Goal: Task Accomplishment & Management: Use online tool/utility

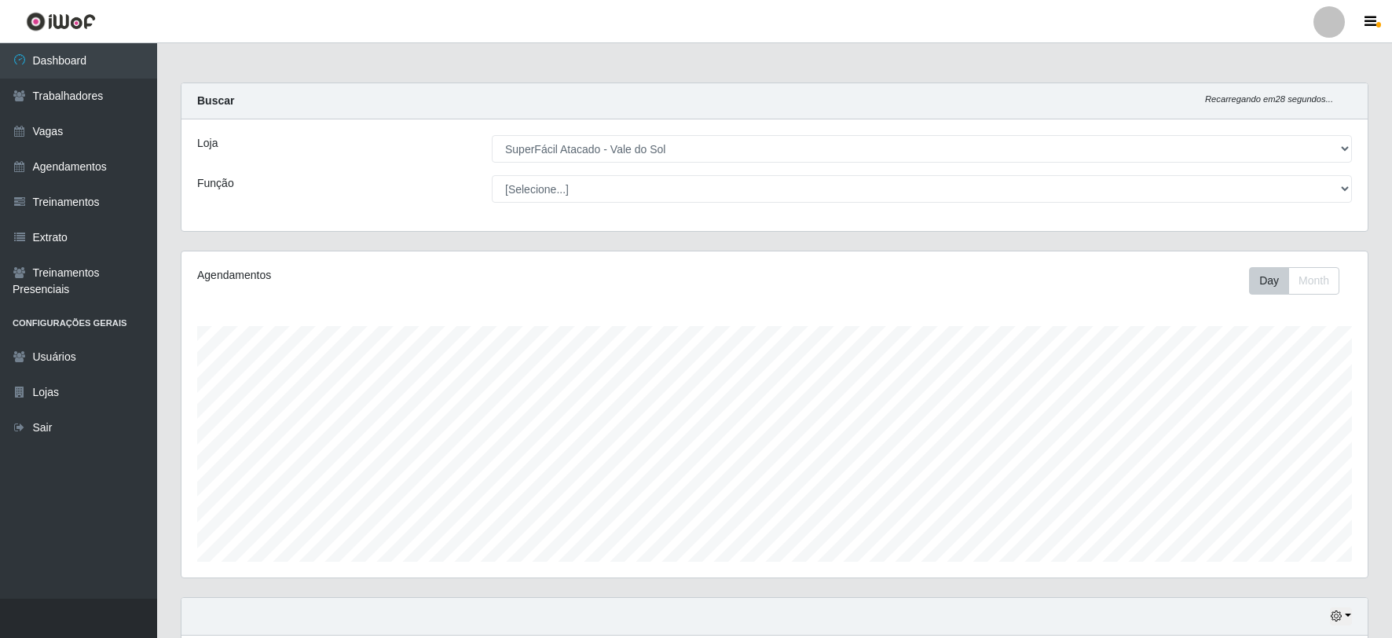
select select "502"
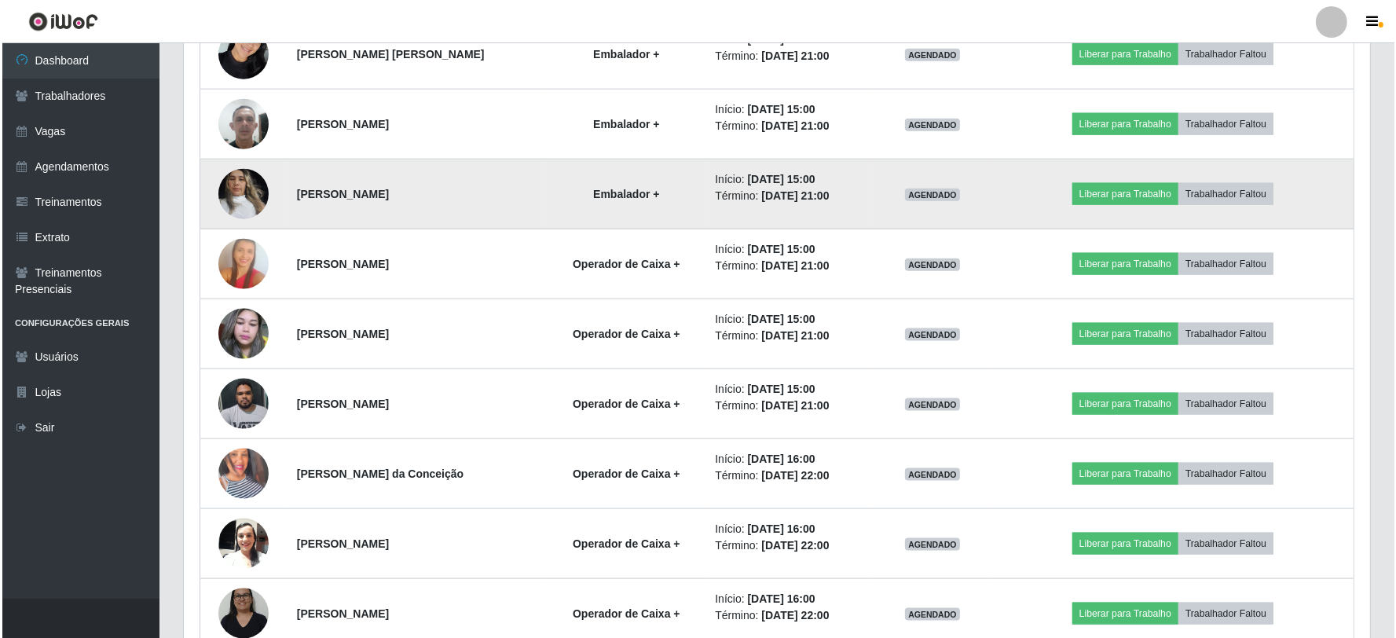
scroll to position [2068, 0]
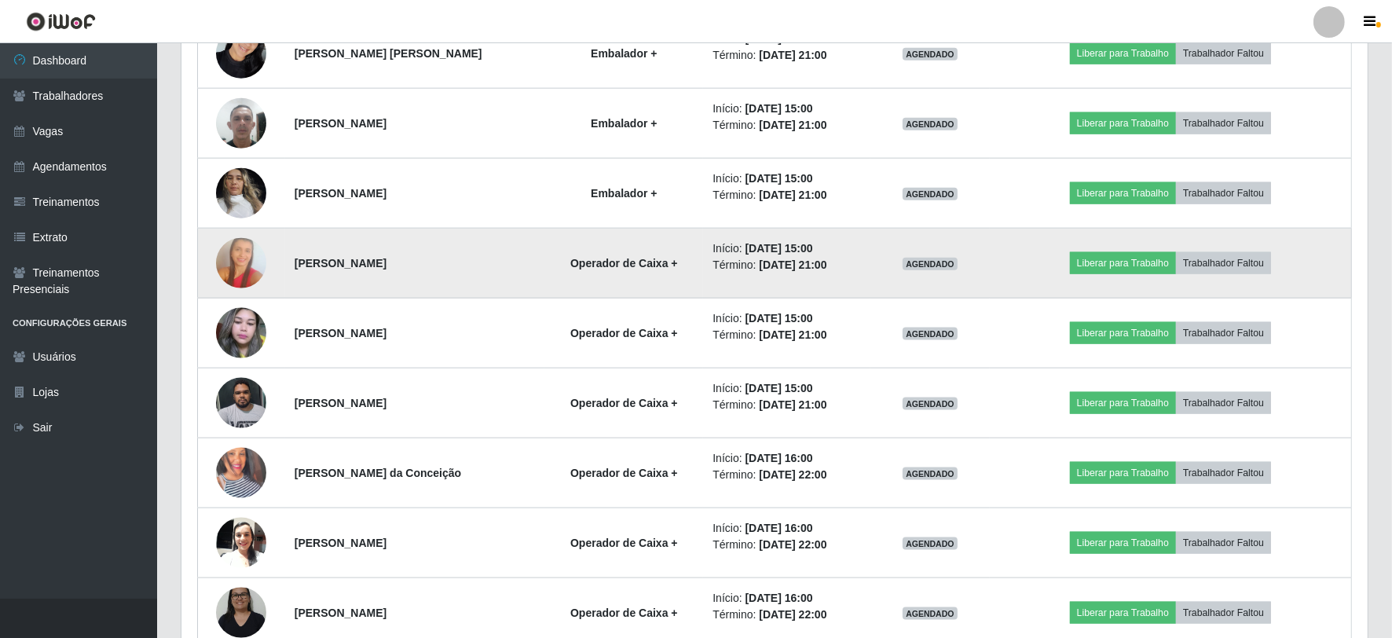
click at [231, 262] on img at bounding box center [241, 263] width 50 height 76
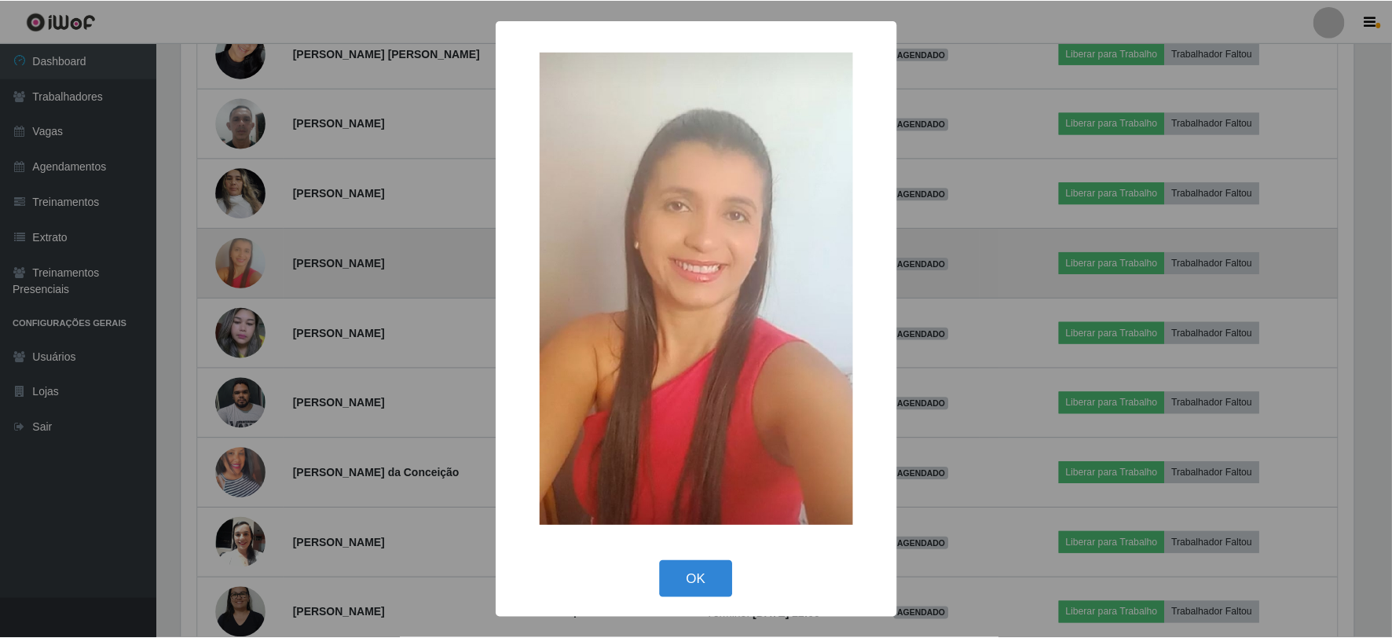
scroll to position [325, 1176]
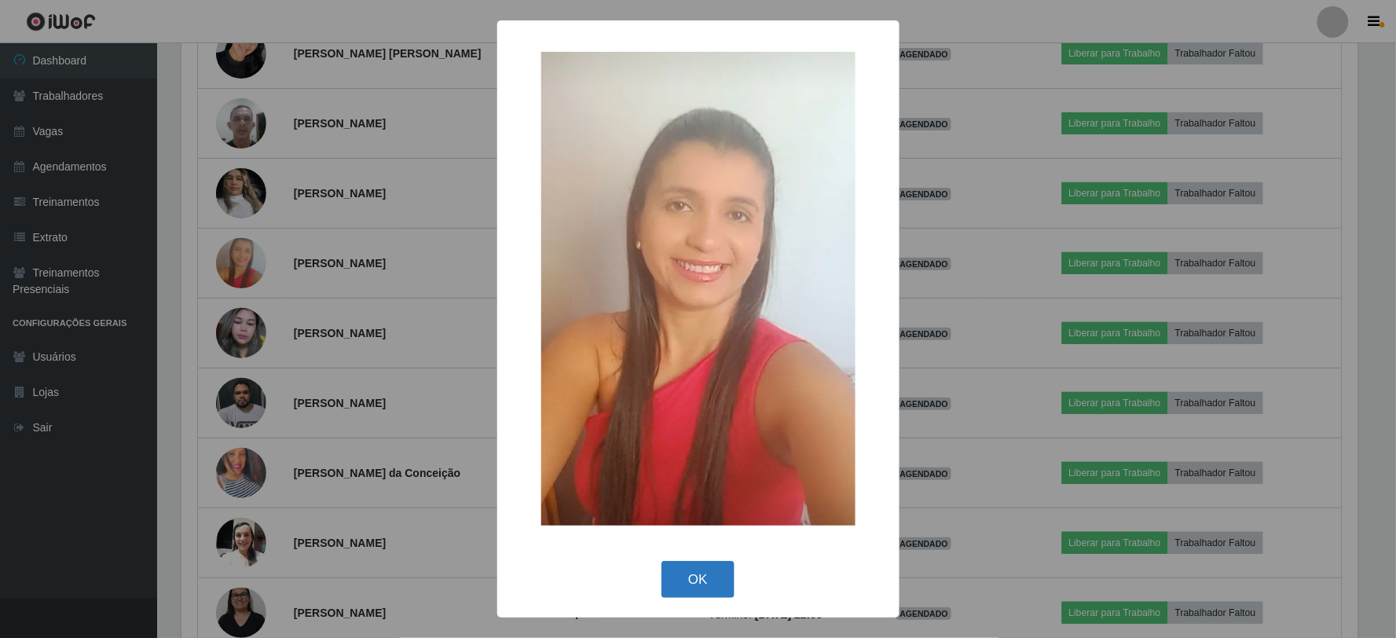
click at [707, 583] on button "OK" at bounding box center [697, 579] width 73 height 37
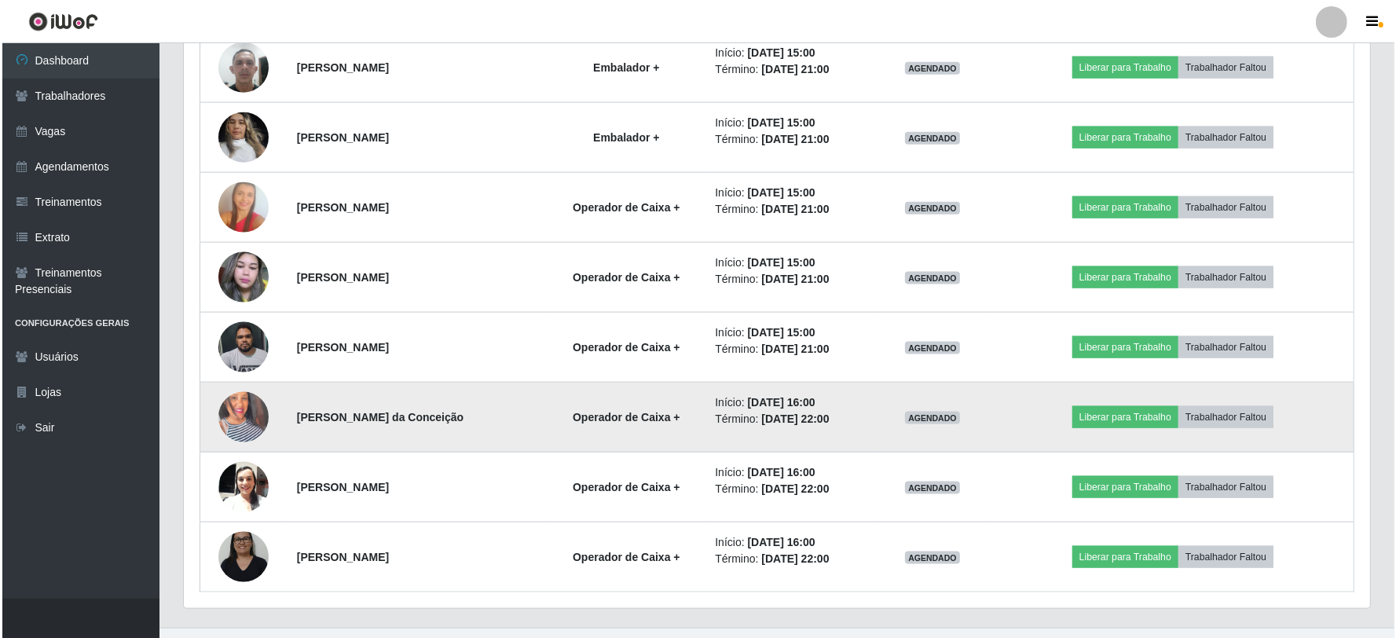
scroll to position [2155, 0]
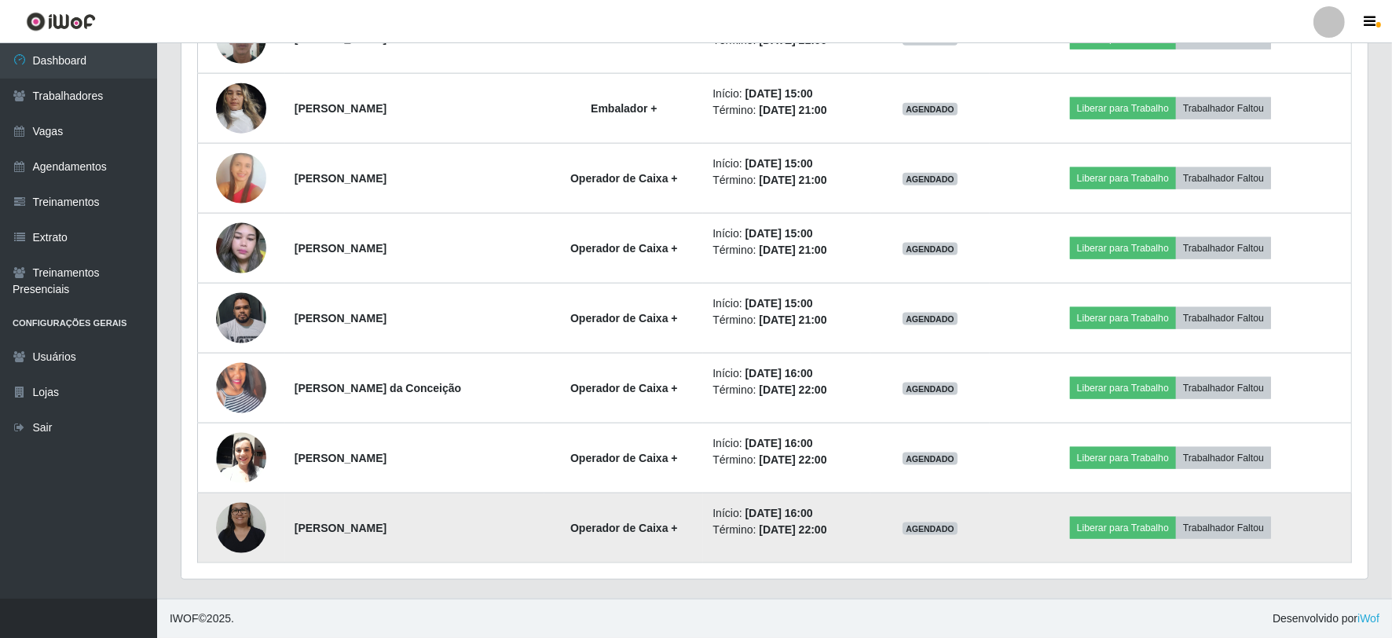
click at [255, 531] on img at bounding box center [241, 527] width 50 height 67
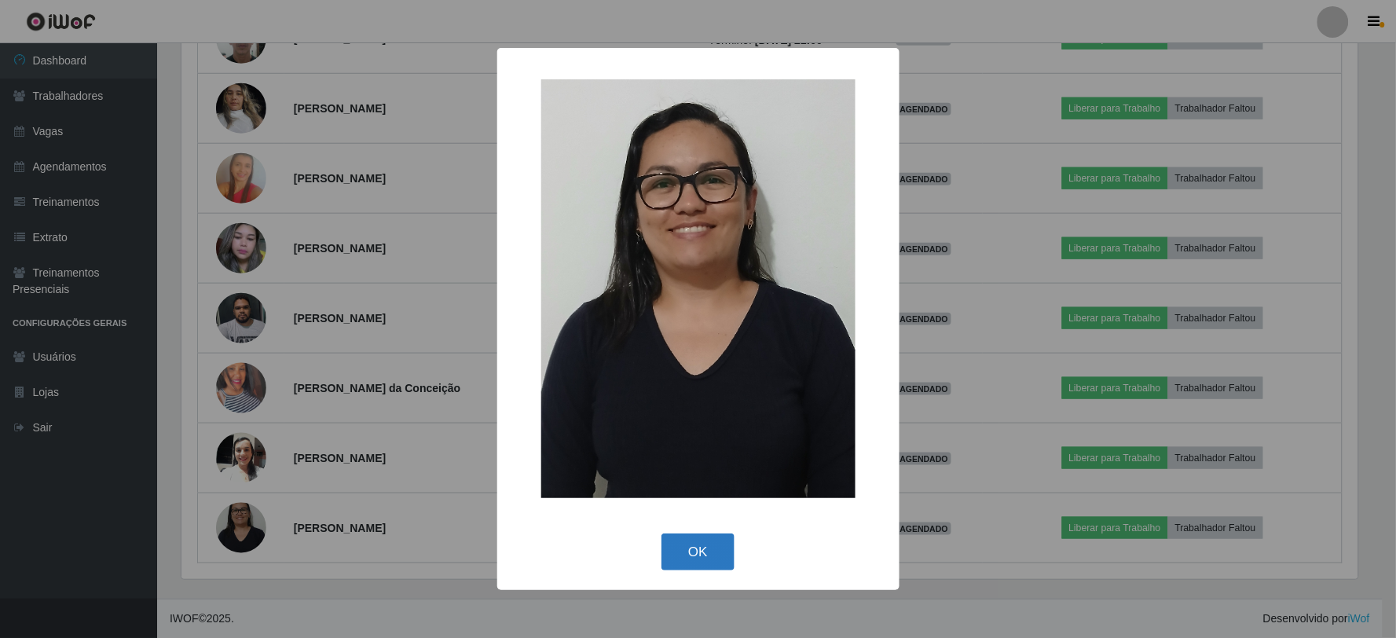
click at [703, 550] on button "OK" at bounding box center [697, 551] width 73 height 37
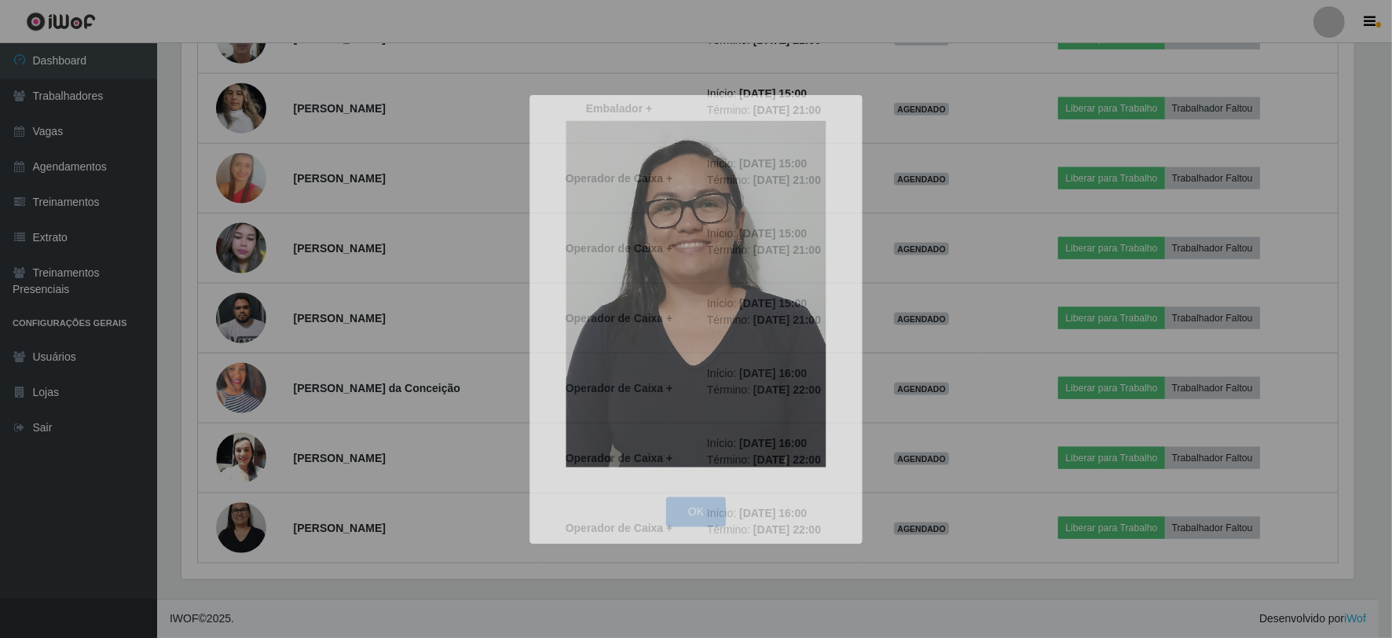
scroll to position [325, 1186]
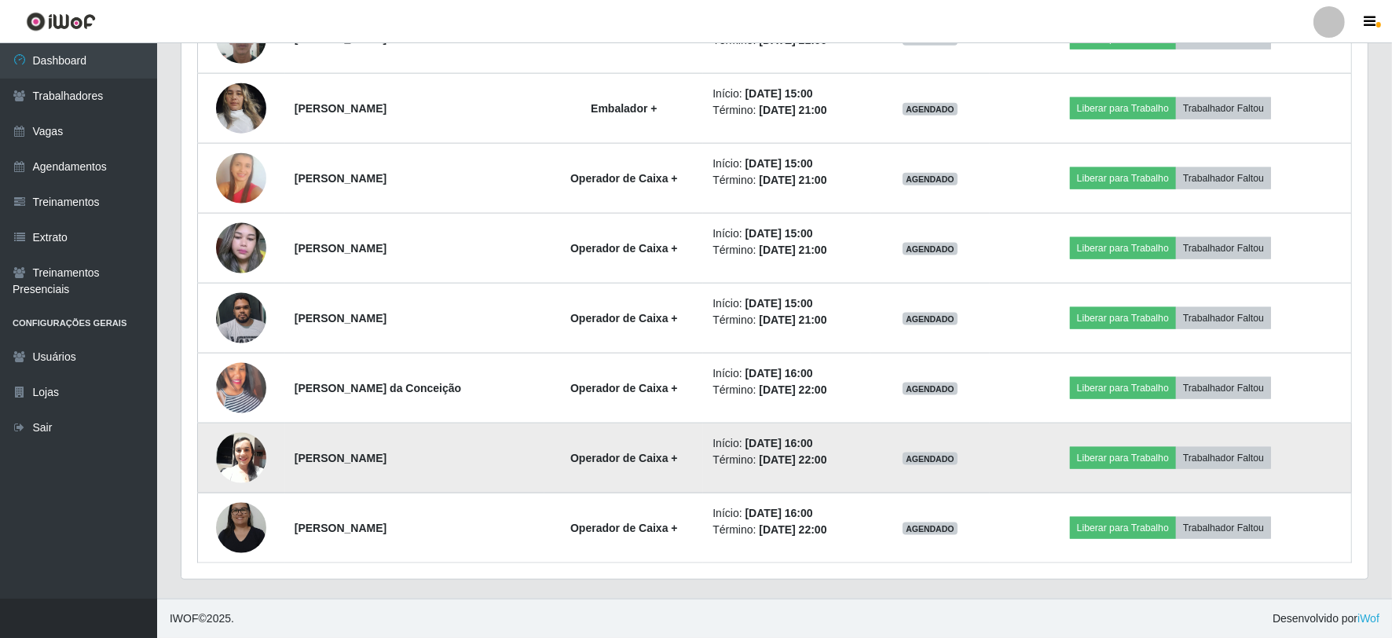
click at [254, 451] on img at bounding box center [241, 457] width 50 height 67
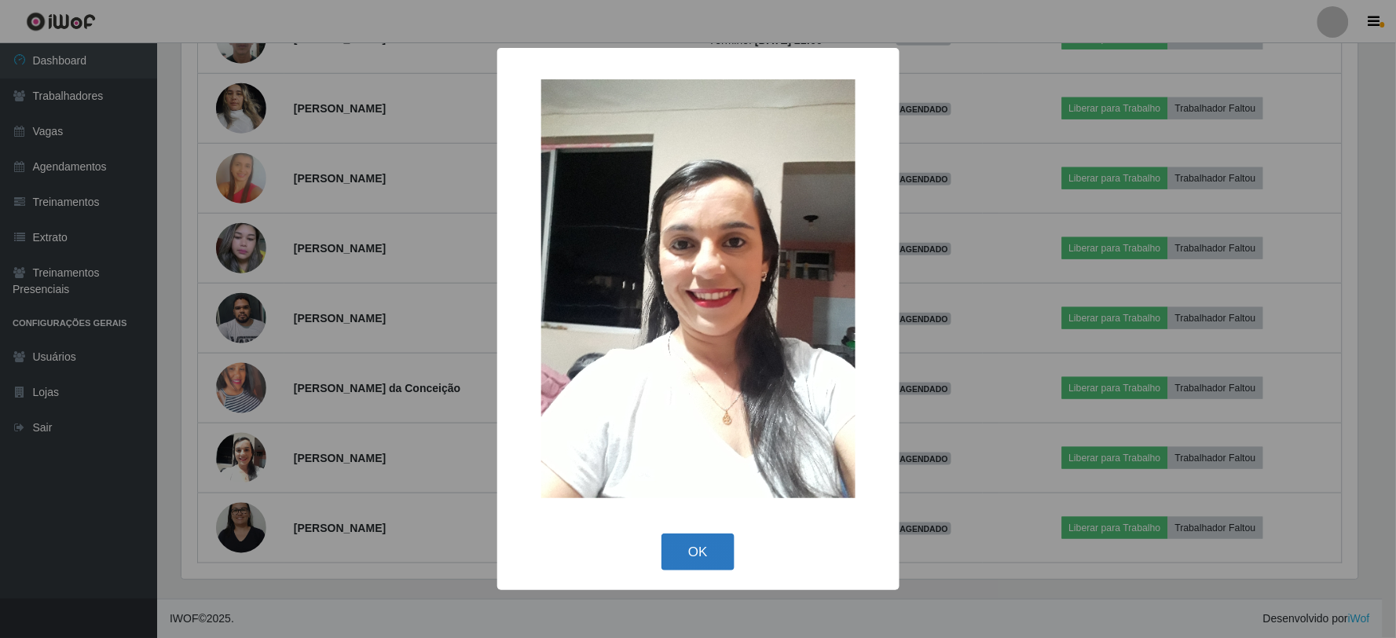
click at [674, 551] on button "OK" at bounding box center [697, 551] width 73 height 37
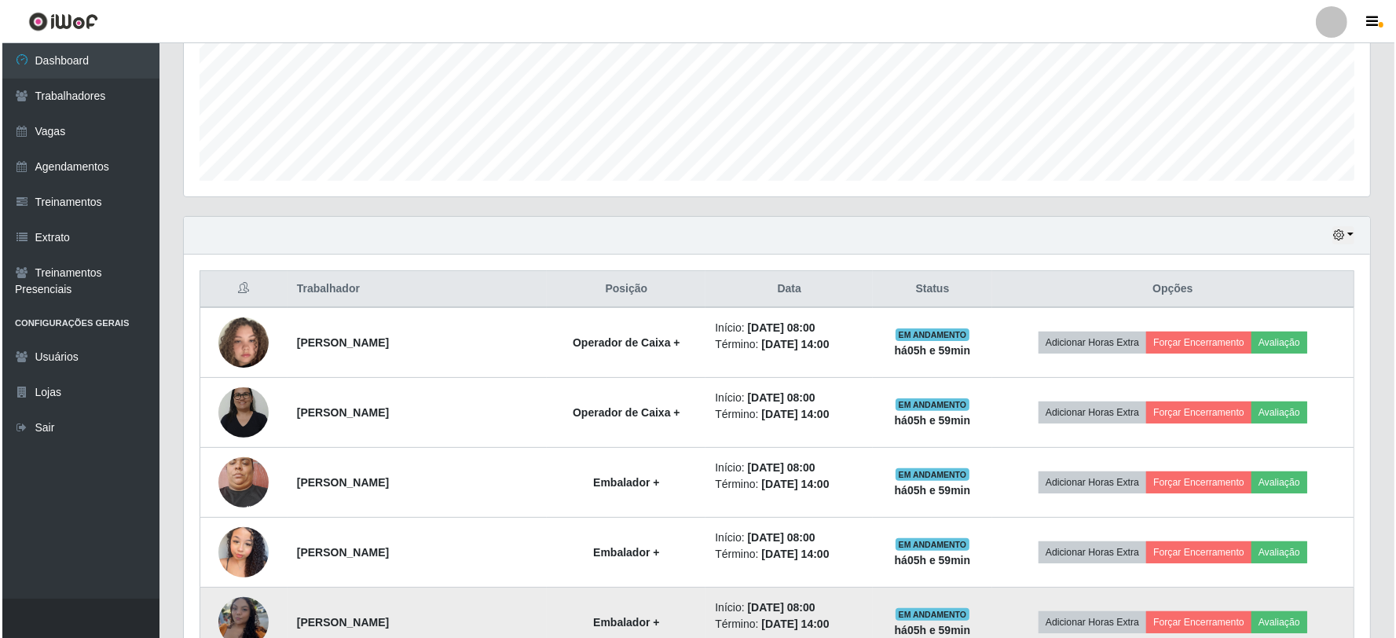
scroll to position [497, 0]
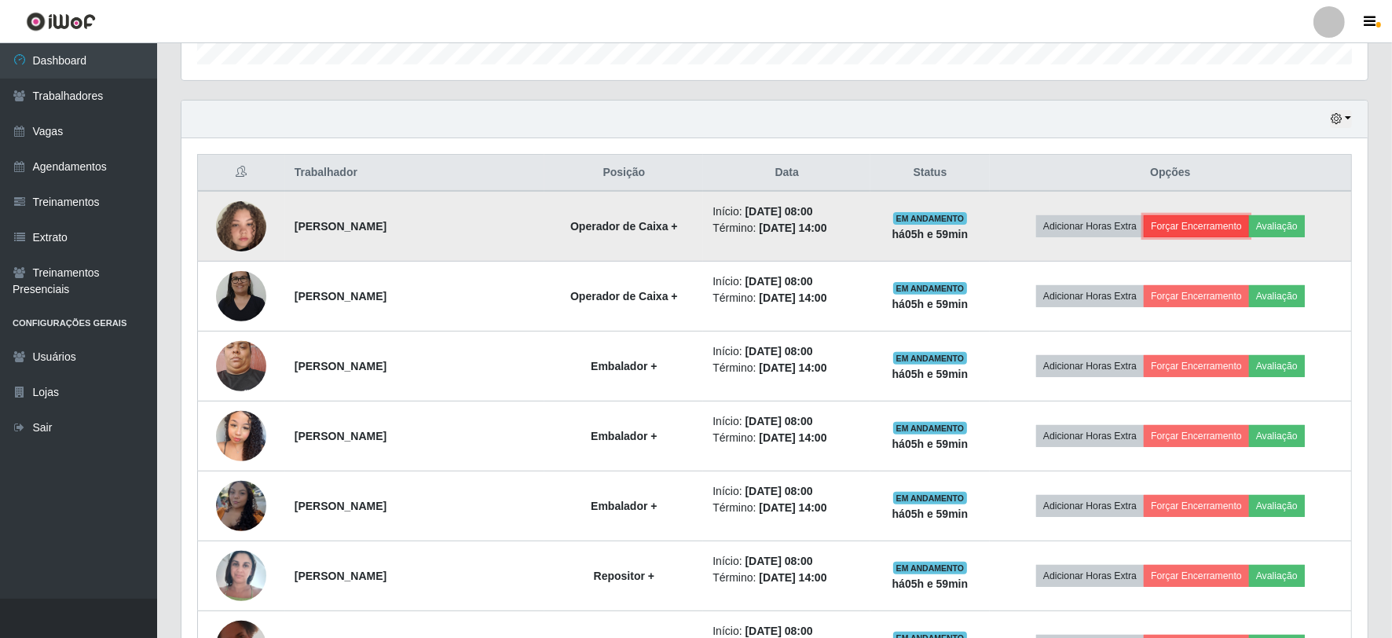
click at [1180, 225] on button "Forçar Encerramento" at bounding box center [1196, 226] width 105 height 22
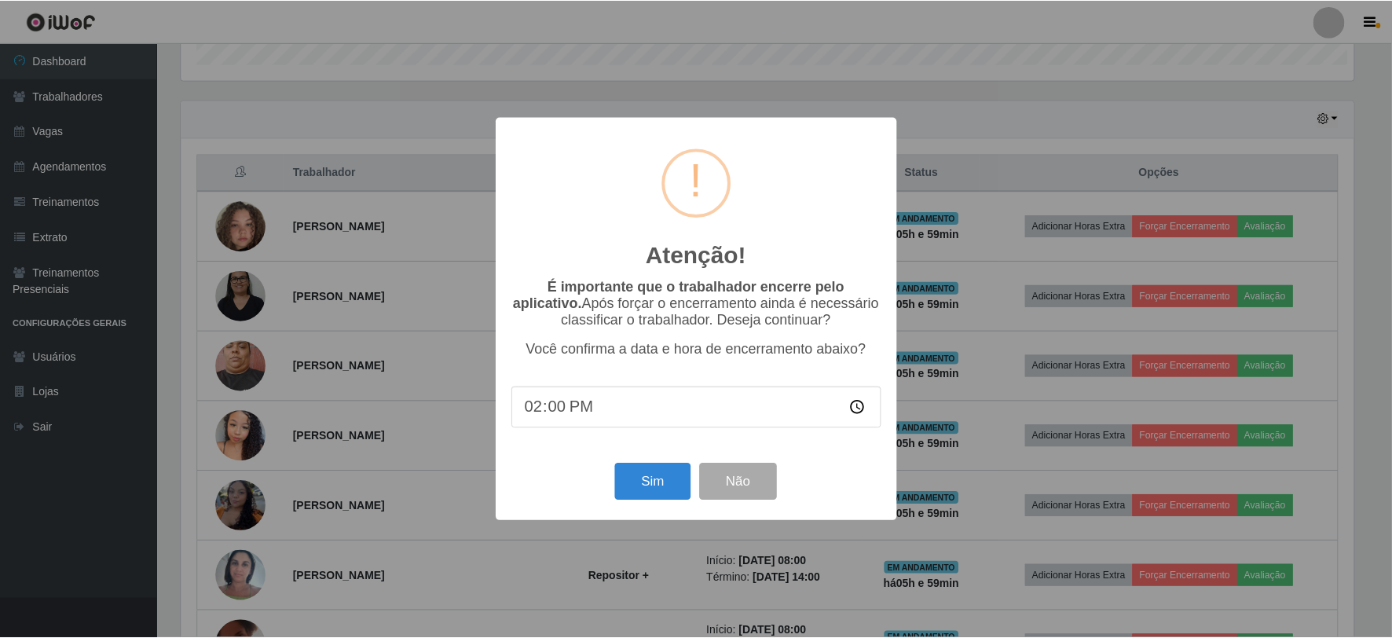
scroll to position [325, 1176]
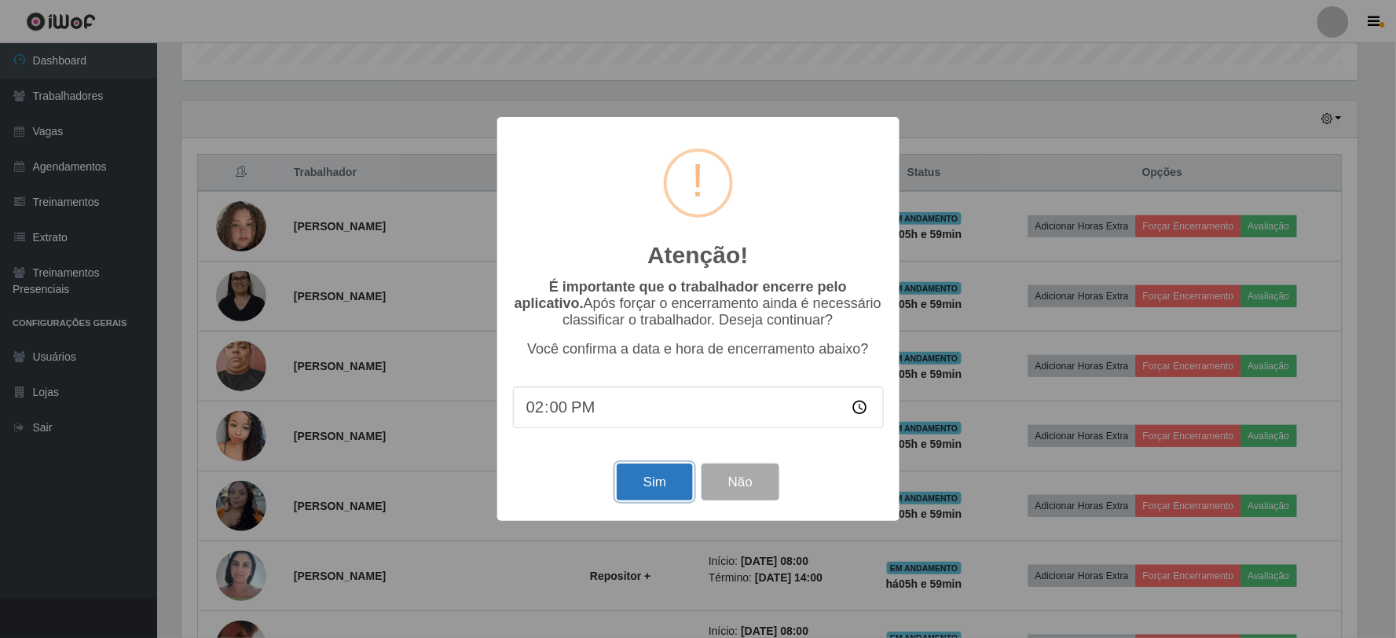
click at [669, 487] on button "Sim" at bounding box center [655, 481] width 76 height 37
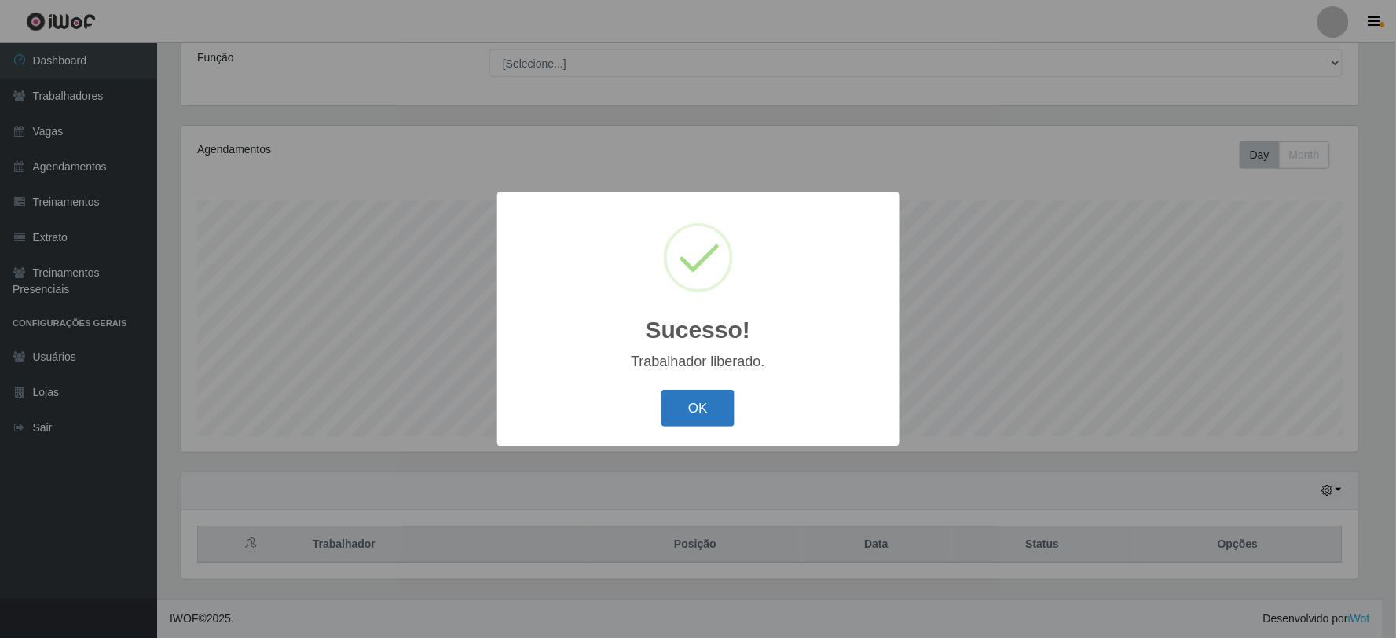
click at [699, 417] on button "OK" at bounding box center [697, 408] width 73 height 37
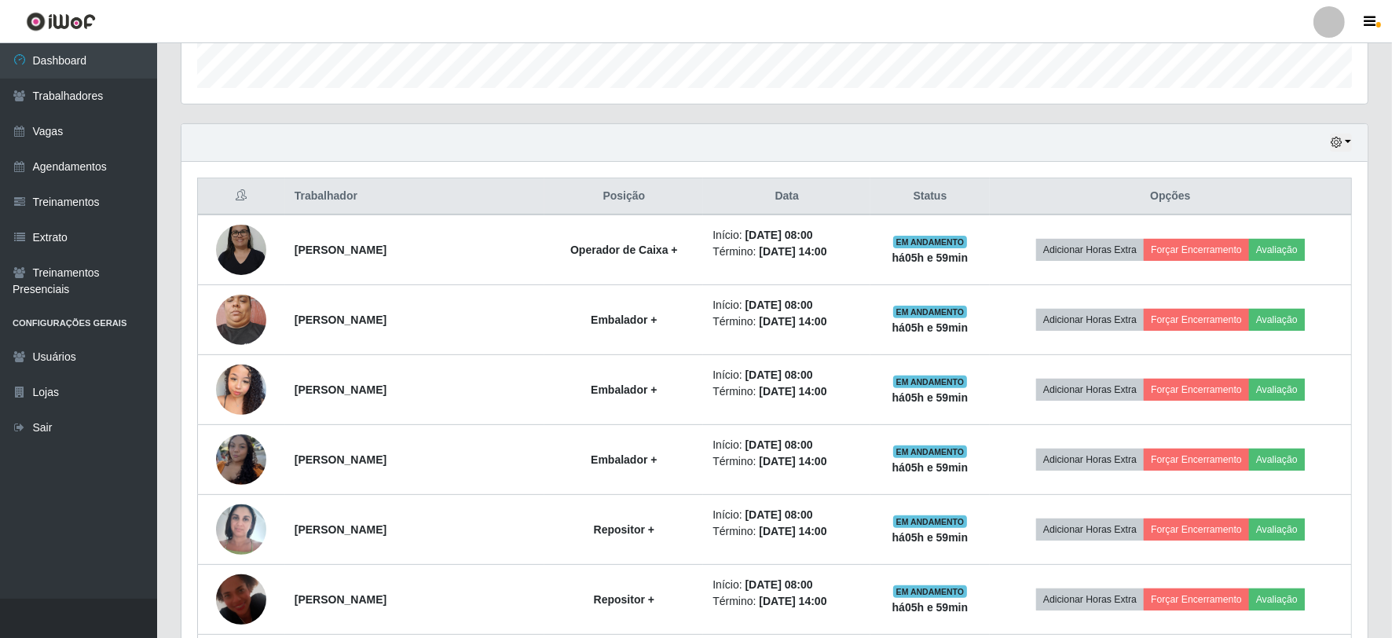
scroll to position [474, 0]
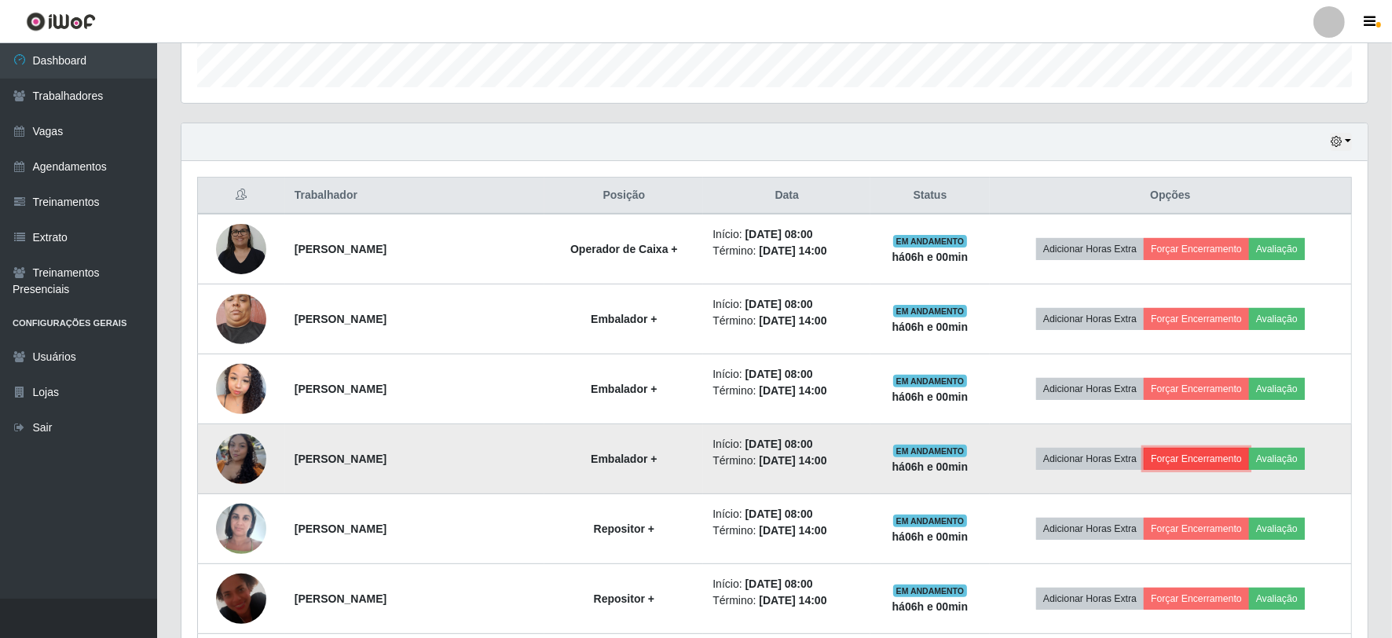
click at [1184, 458] on button "Forçar Encerramento" at bounding box center [1196, 459] width 105 height 22
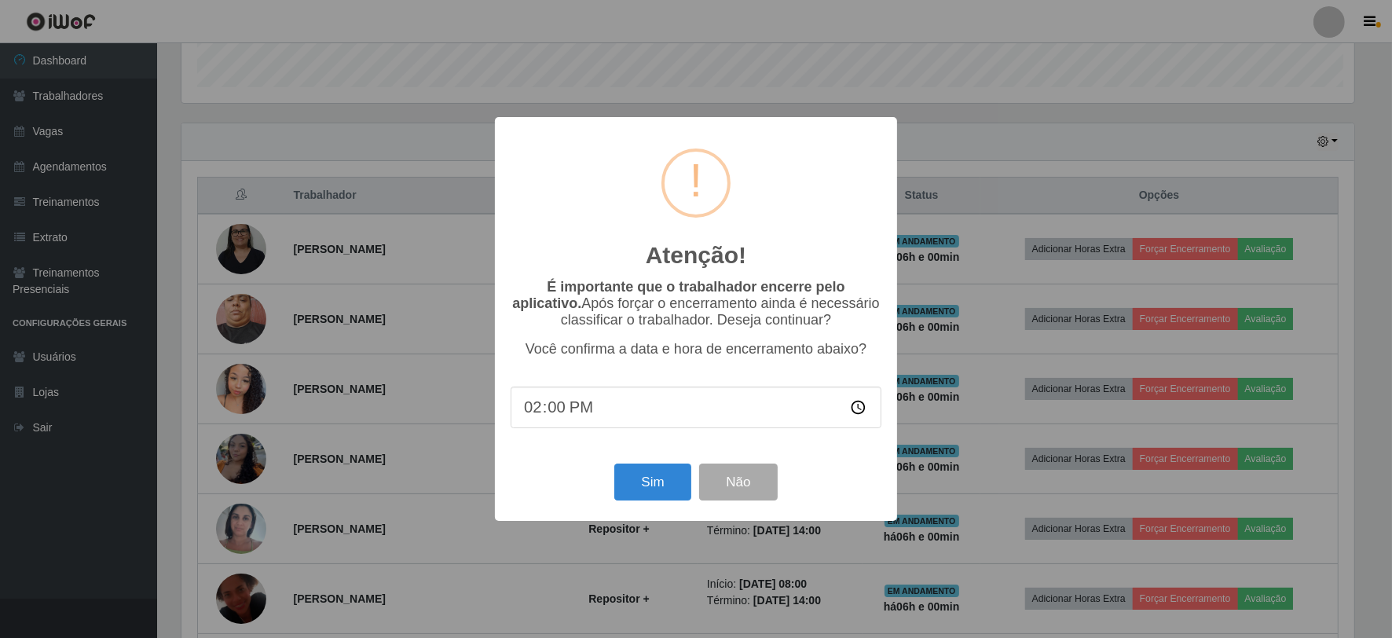
scroll to position [325, 1176]
click at [666, 480] on button "Sim" at bounding box center [655, 481] width 76 height 37
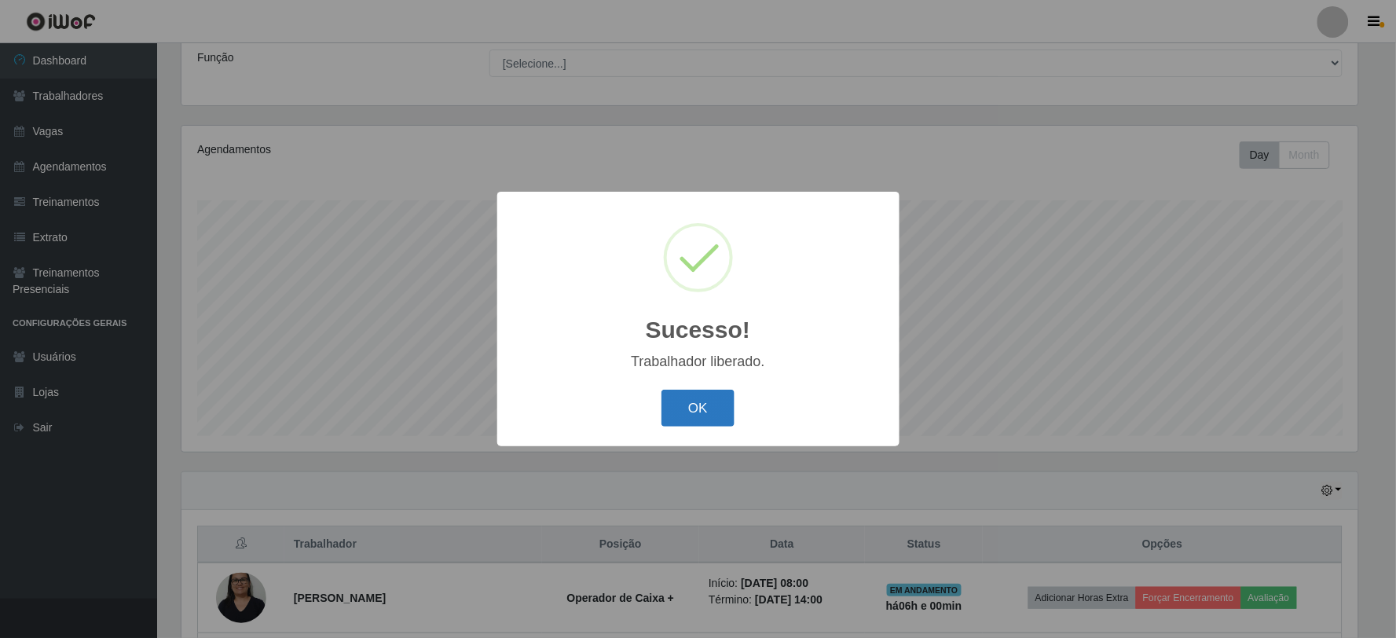
click at [697, 418] on button "OK" at bounding box center [697, 408] width 73 height 37
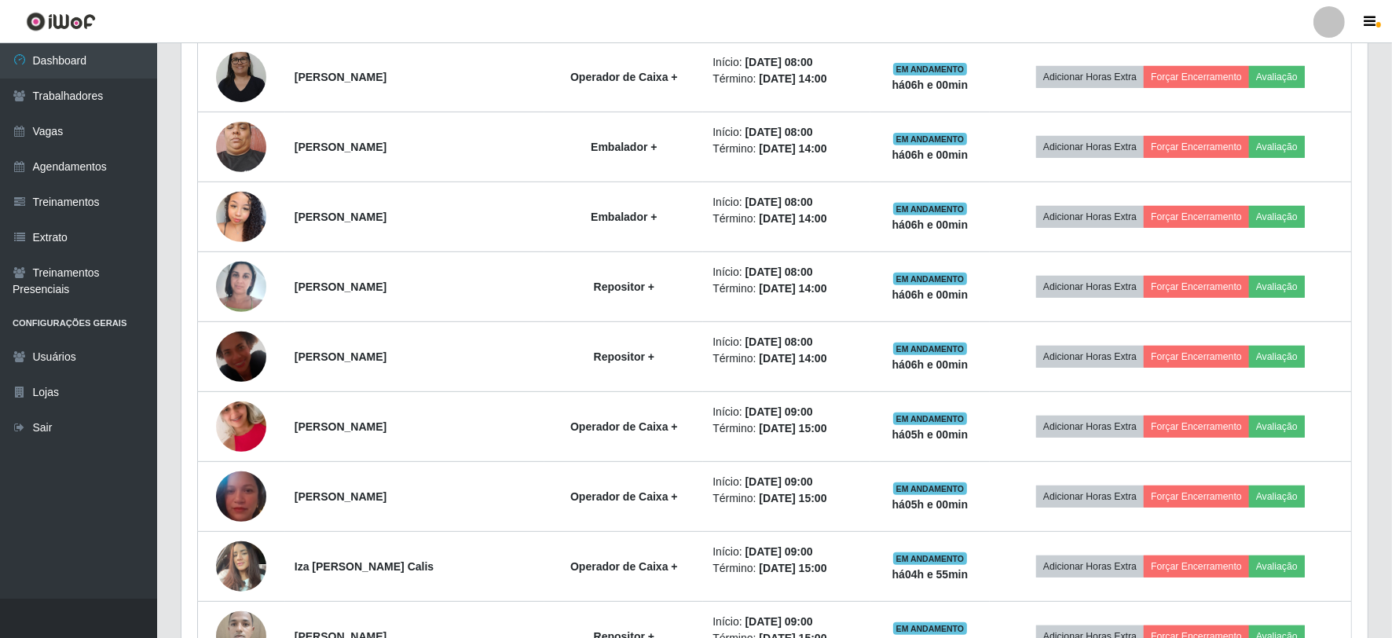
scroll to position [649, 0]
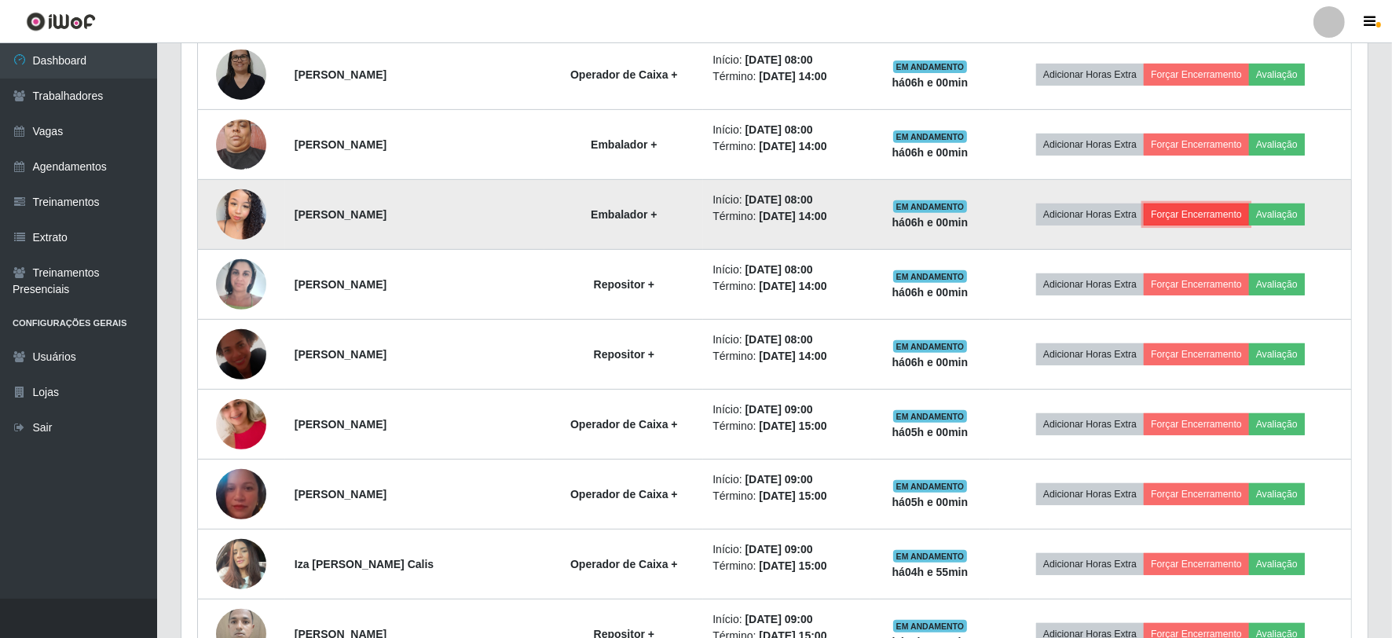
click at [1232, 207] on button "Forçar Encerramento" at bounding box center [1196, 214] width 105 height 22
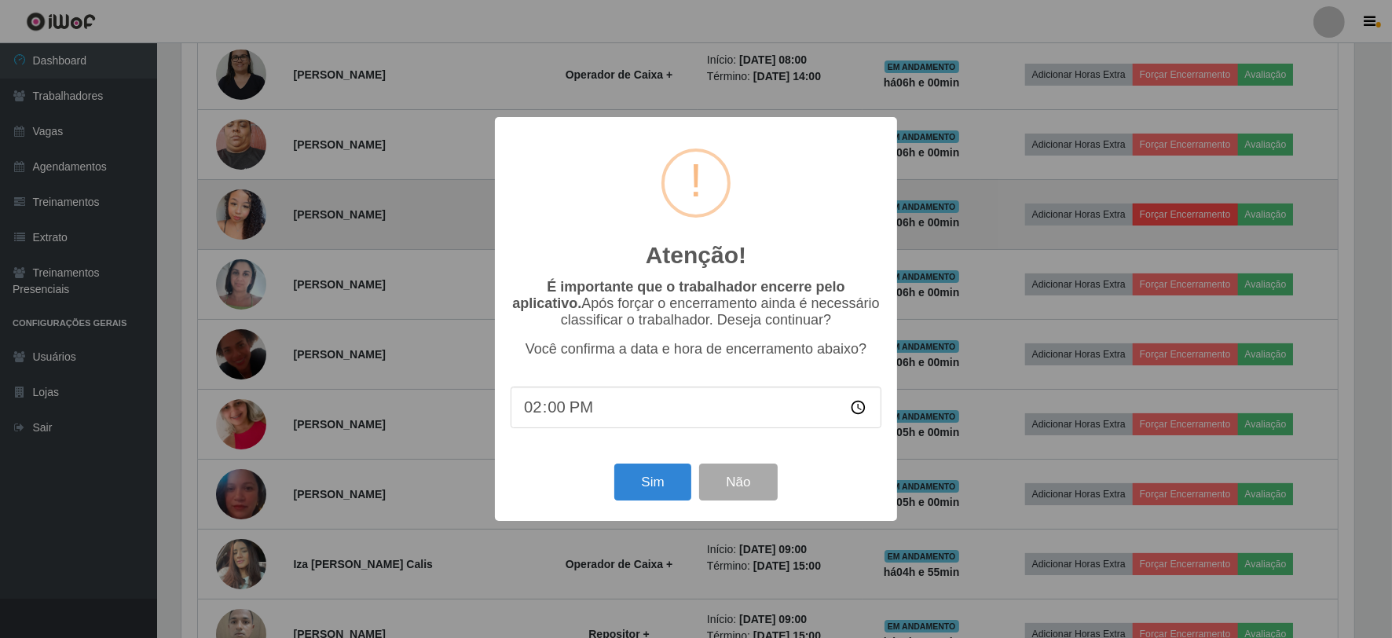
scroll to position [325, 1176]
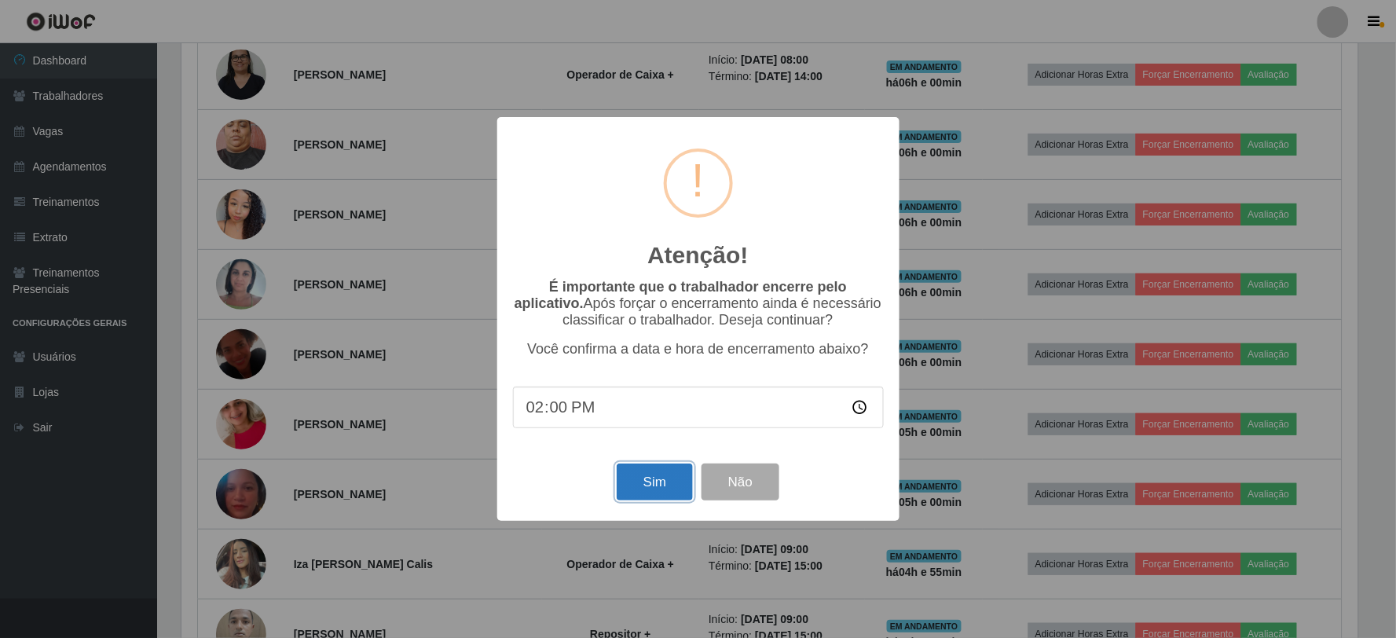
click at [682, 492] on button "Sim" at bounding box center [655, 481] width 76 height 37
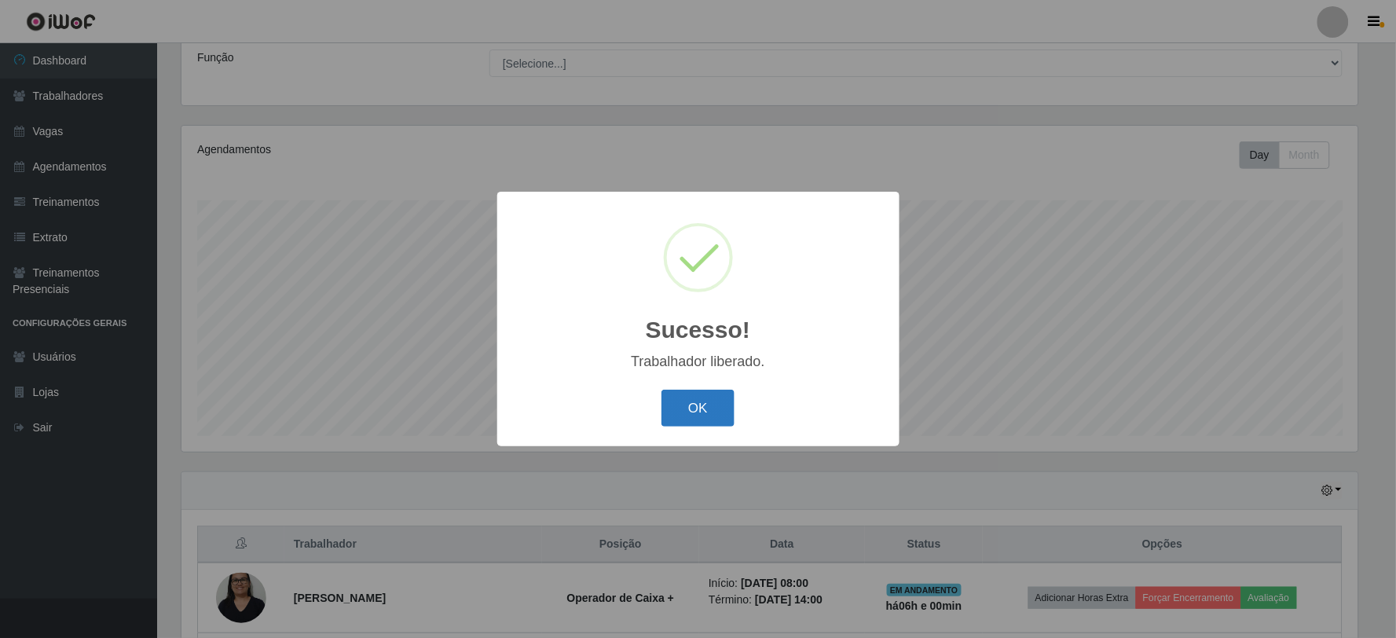
click at [668, 391] on button "OK" at bounding box center [697, 408] width 73 height 37
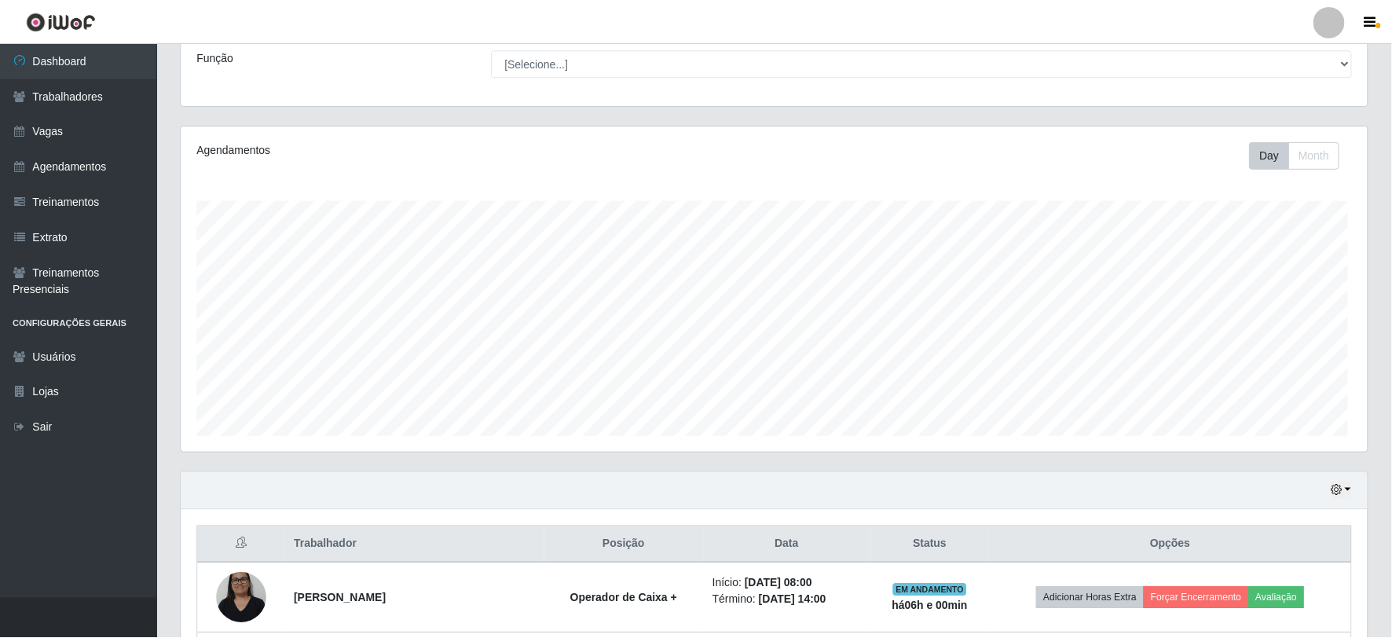
scroll to position [0, 0]
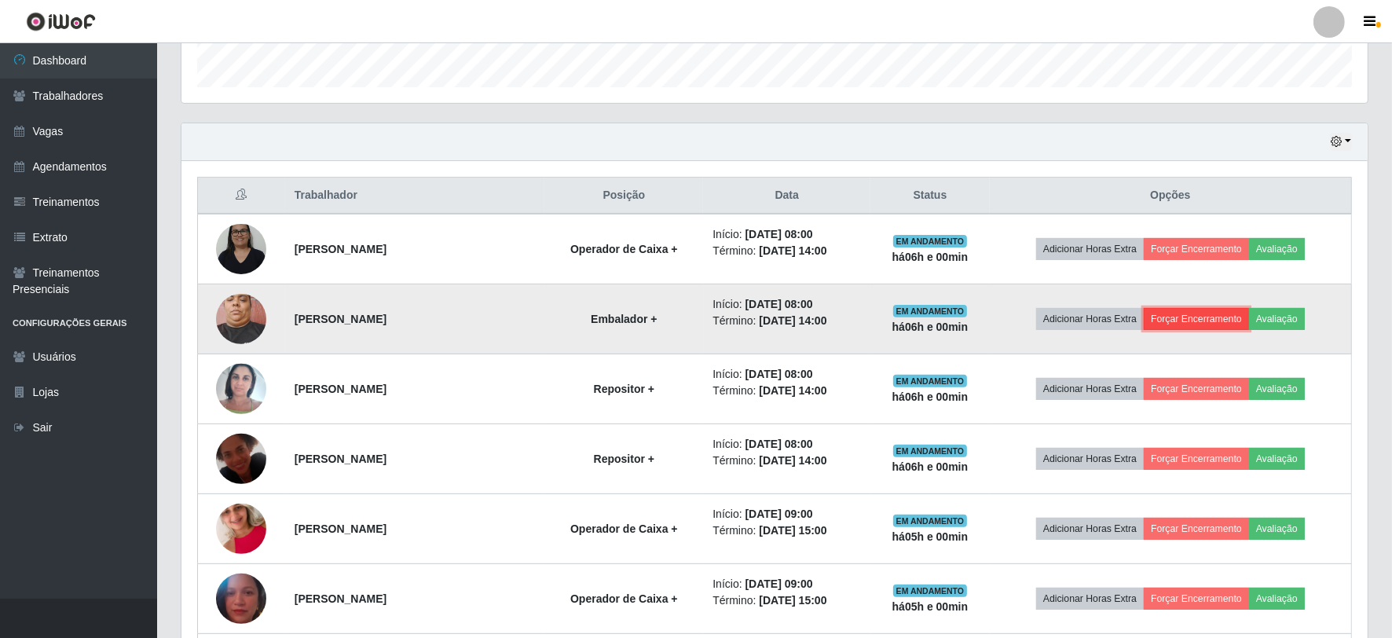
click at [1200, 316] on button "Forçar Encerramento" at bounding box center [1196, 319] width 105 height 22
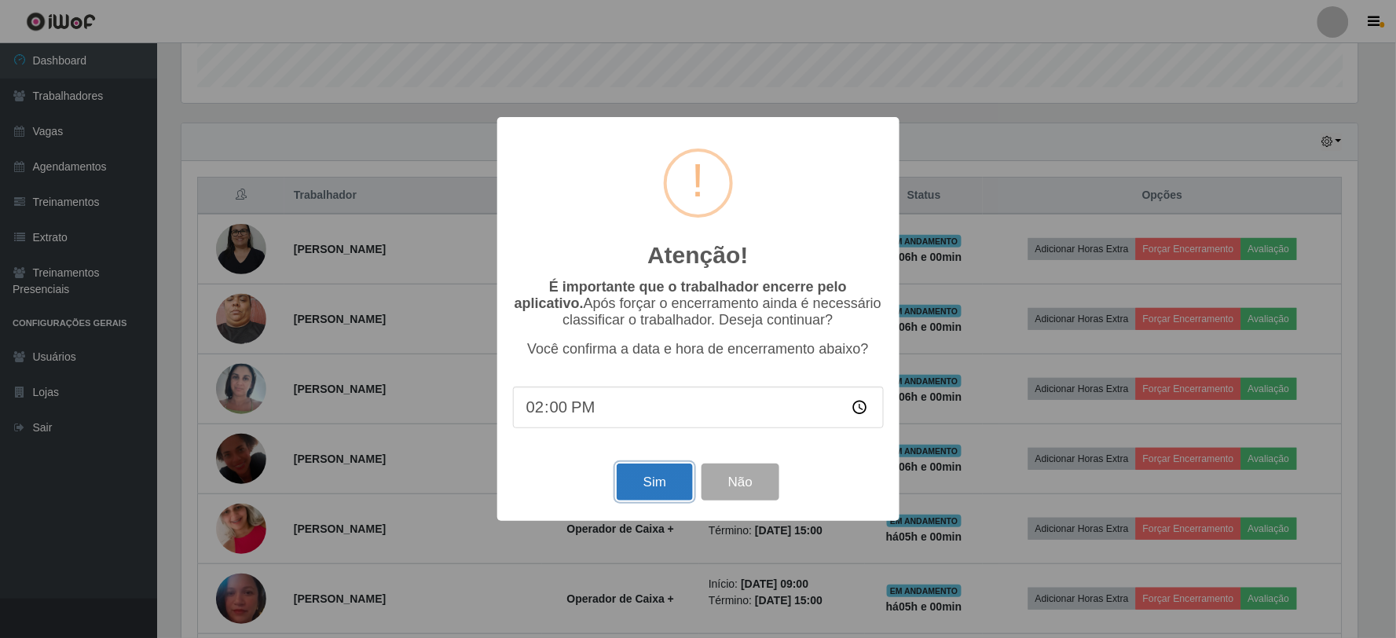
click at [646, 488] on button "Sim" at bounding box center [655, 481] width 76 height 37
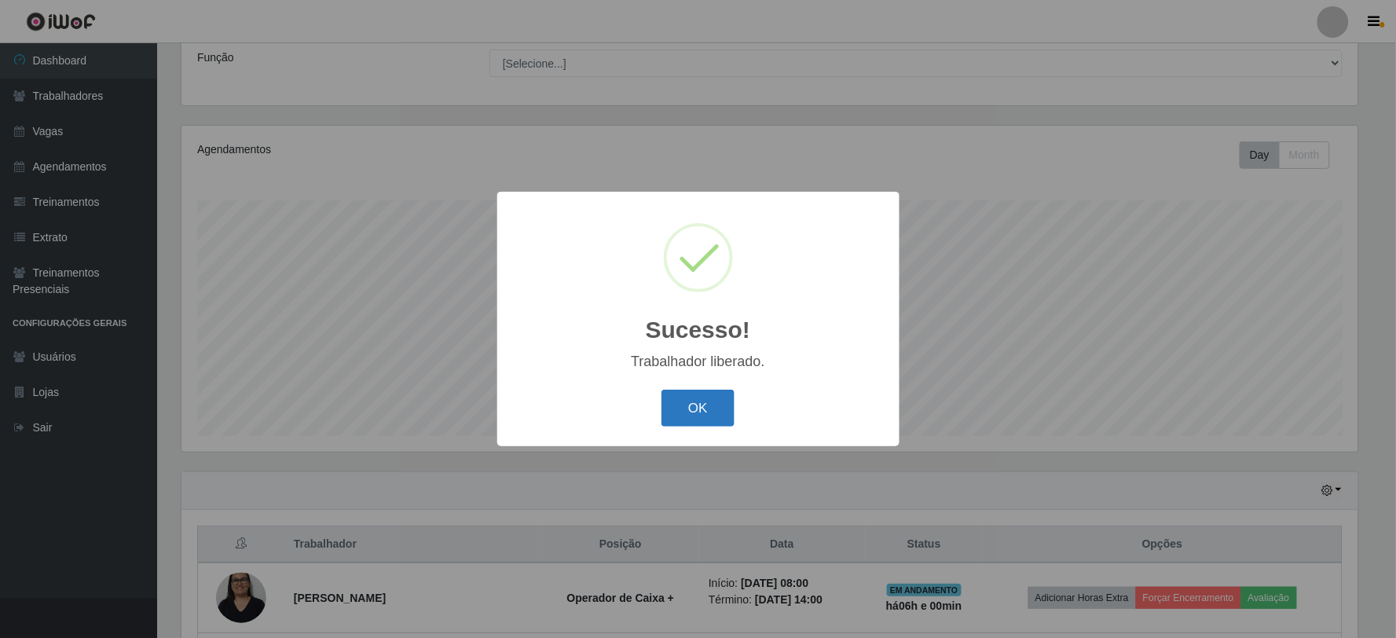
click at [715, 406] on button "OK" at bounding box center [697, 408] width 73 height 37
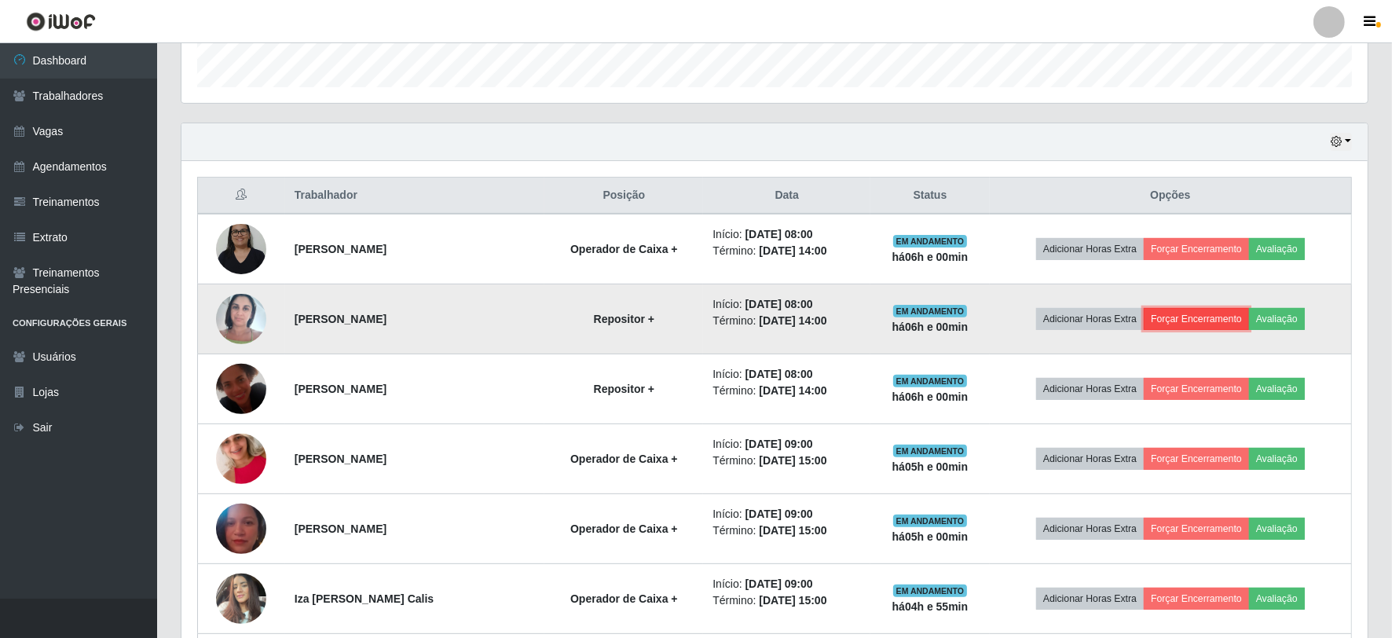
click at [1218, 309] on button "Forçar Encerramento" at bounding box center [1196, 319] width 105 height 22
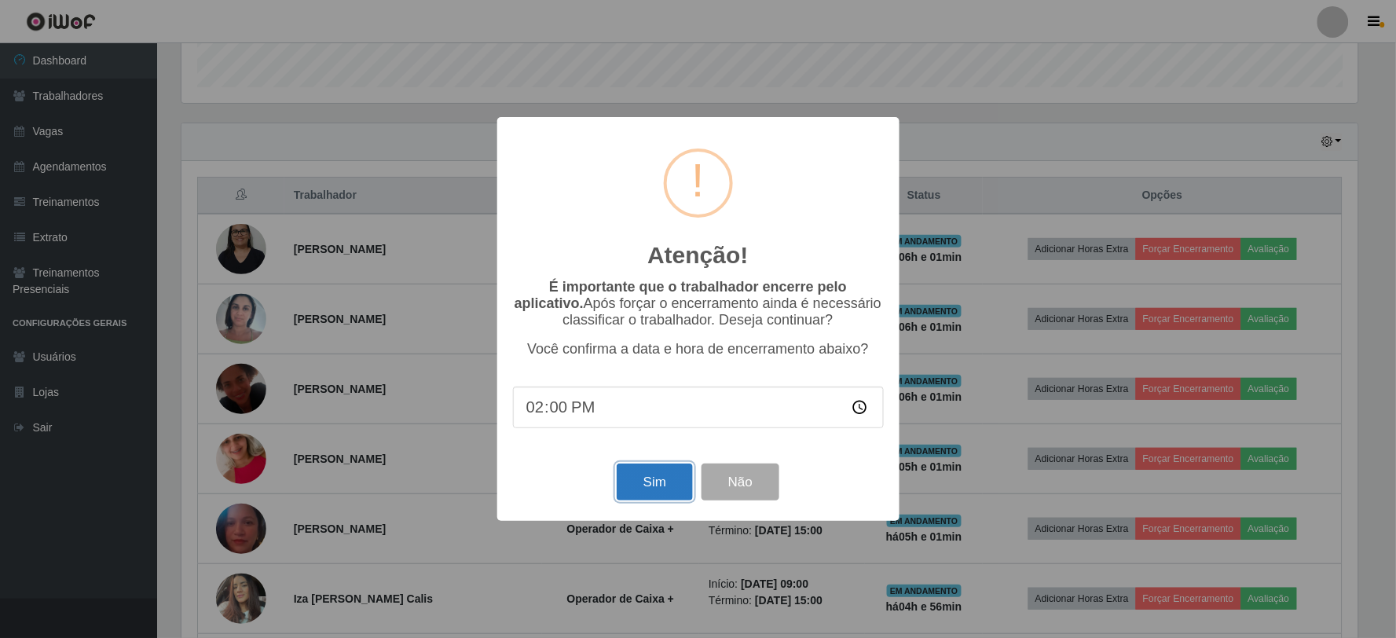
click at [664, 478] on button "Sim" at bounding box center [655, 481] width 76 height 37
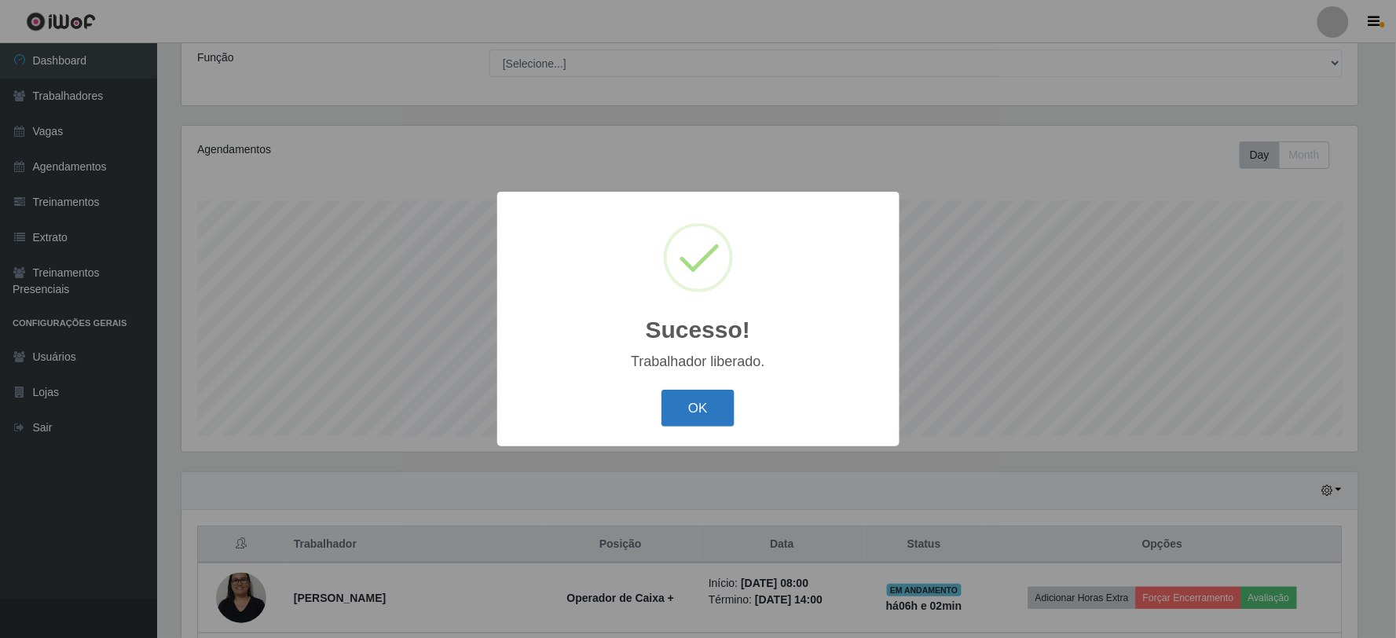
click at [703, 414] on button "OK" at bounding box center [697, 408] width 73 height 37
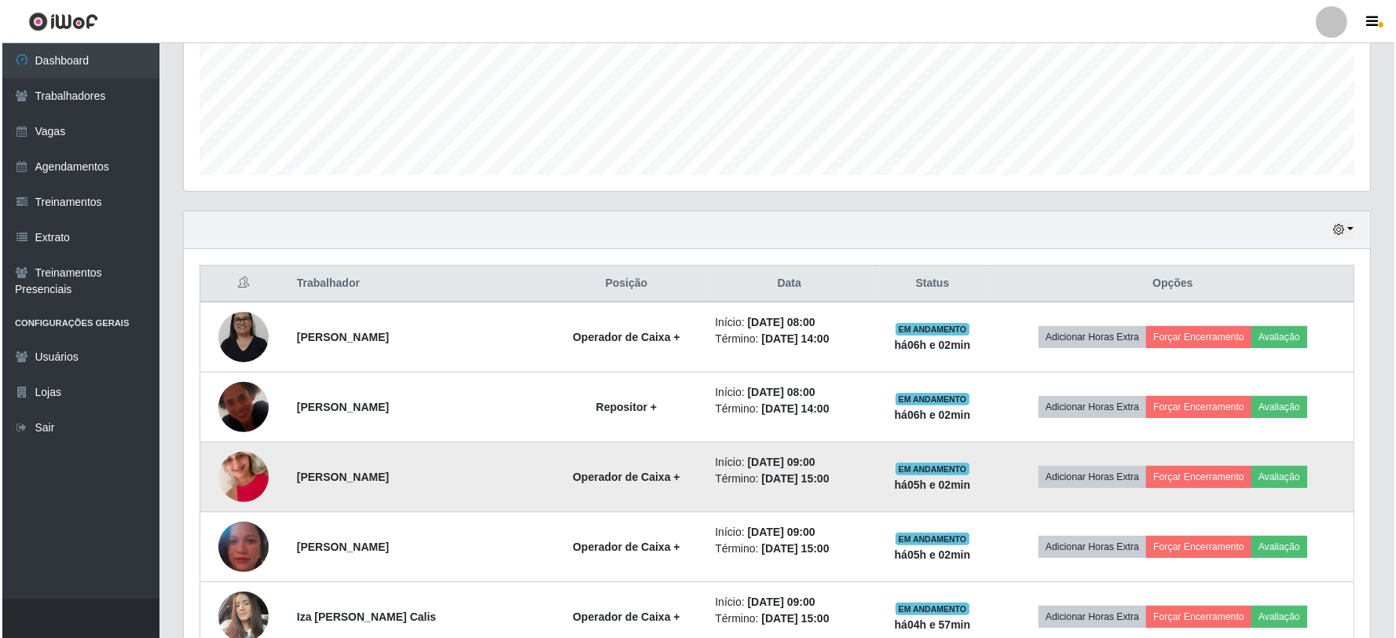
scroll to position [387, 0]
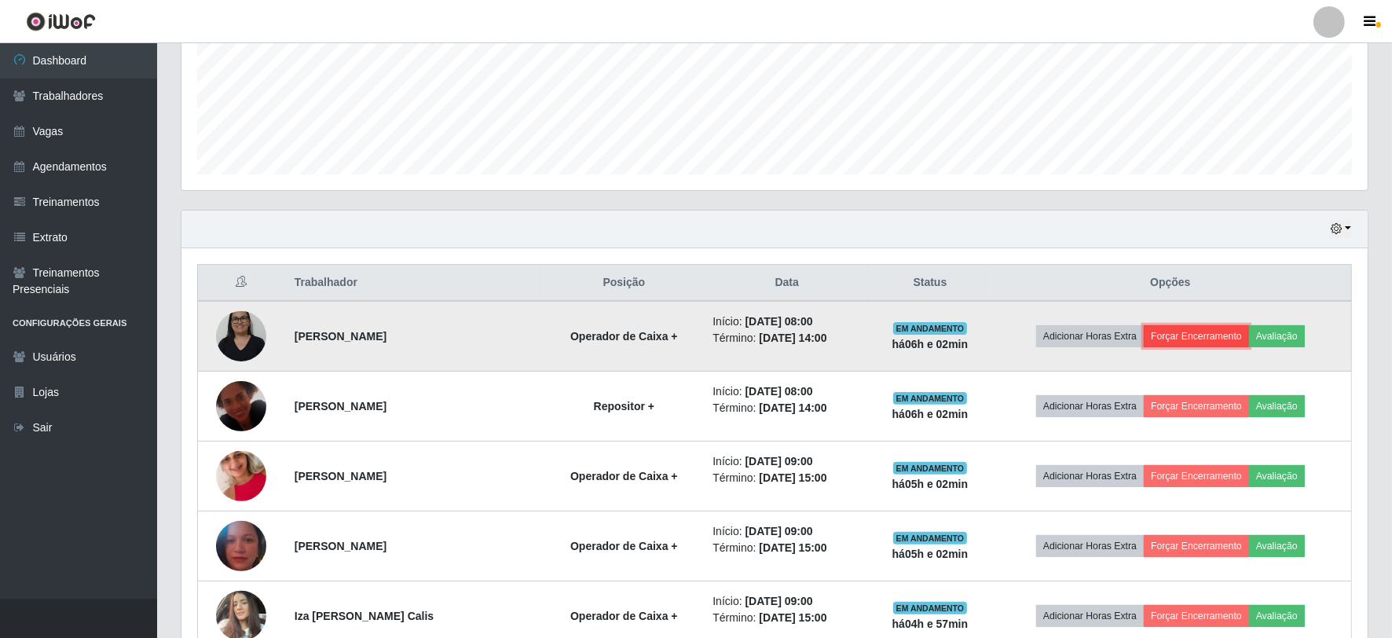
click at [1213, 339] on button "Forçar Encerramento" at bounding box center [1196, 336] width 105 height 22
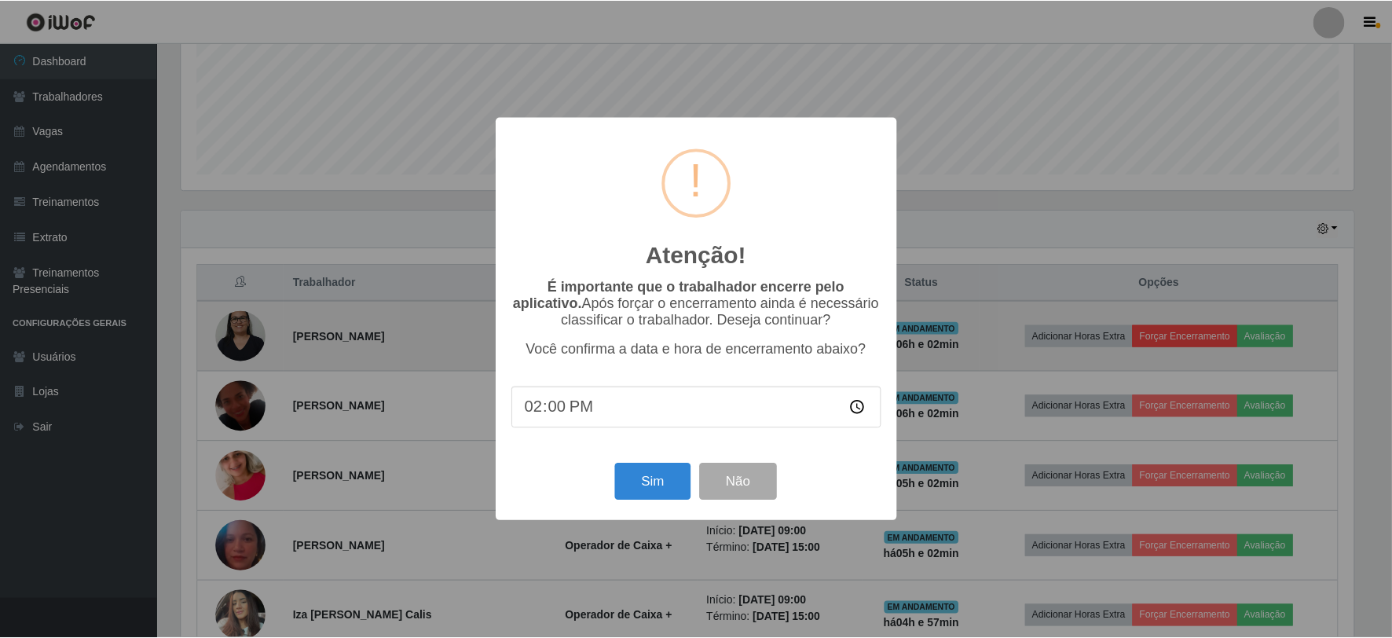
scroll to position [325, 1176]
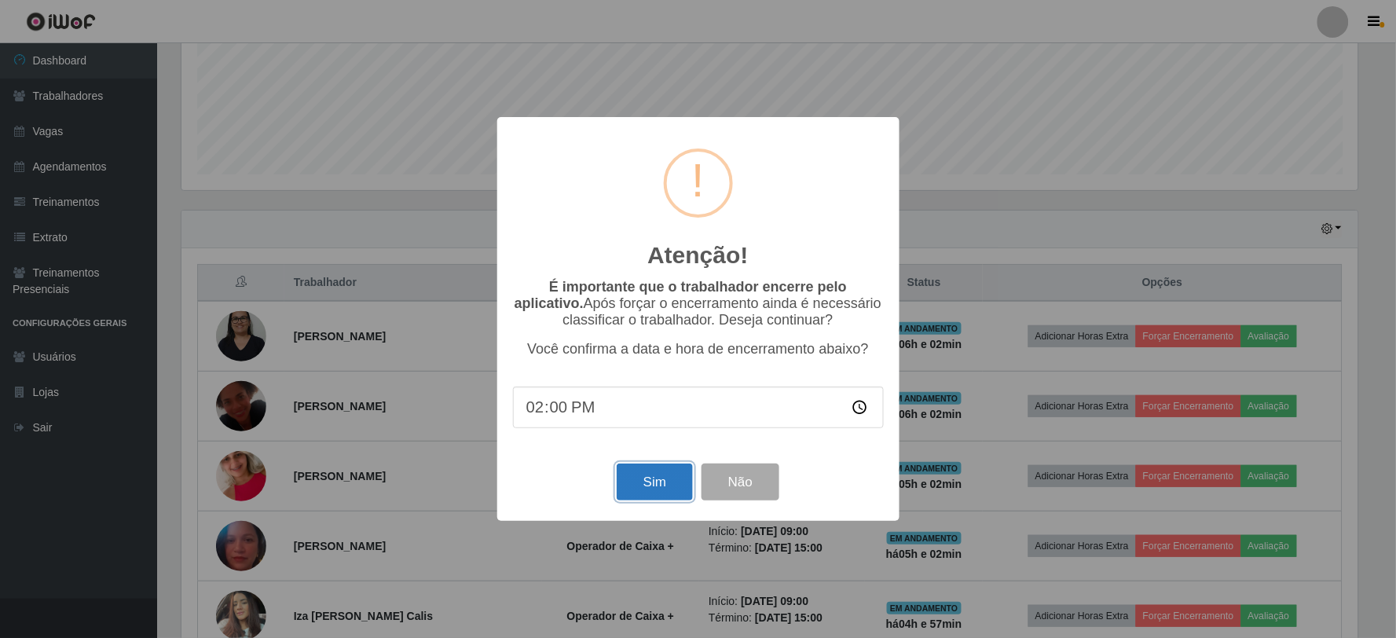
click at [657, 487] on button "Sim" at bounding box center [655, 481] width 76 height 37
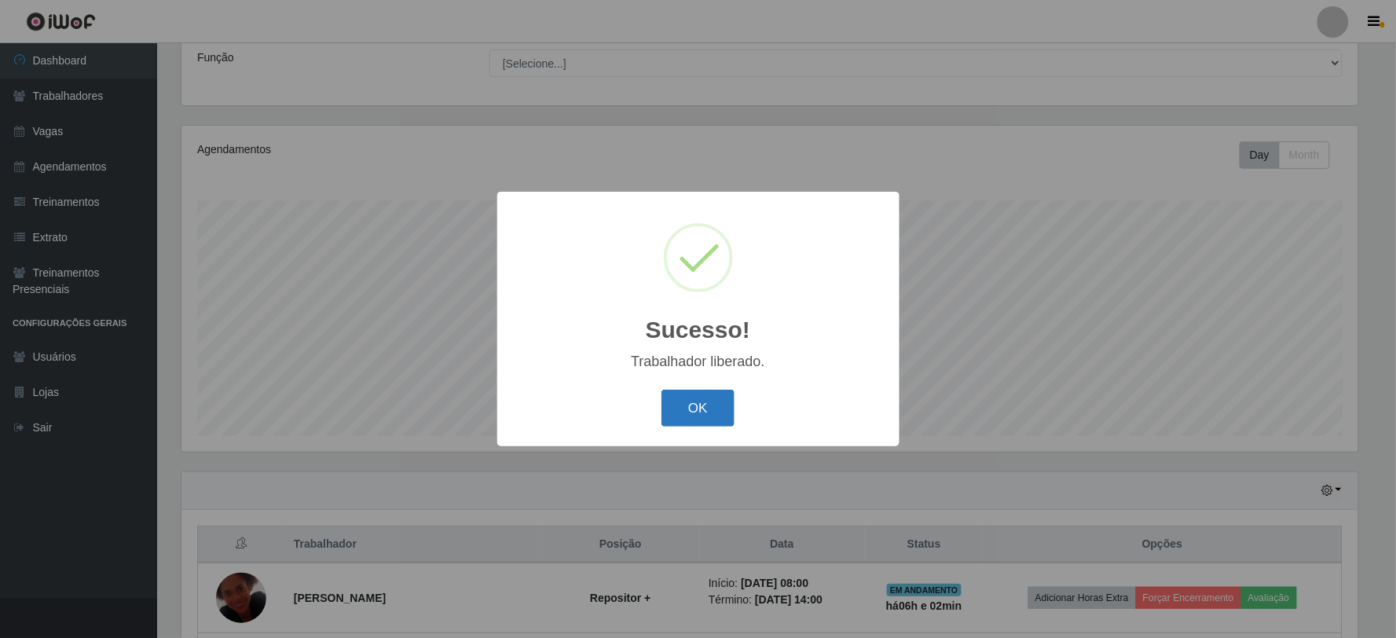
click at [681, 410] on button "OK" at bounding box center [697, 408] width 73 height 37
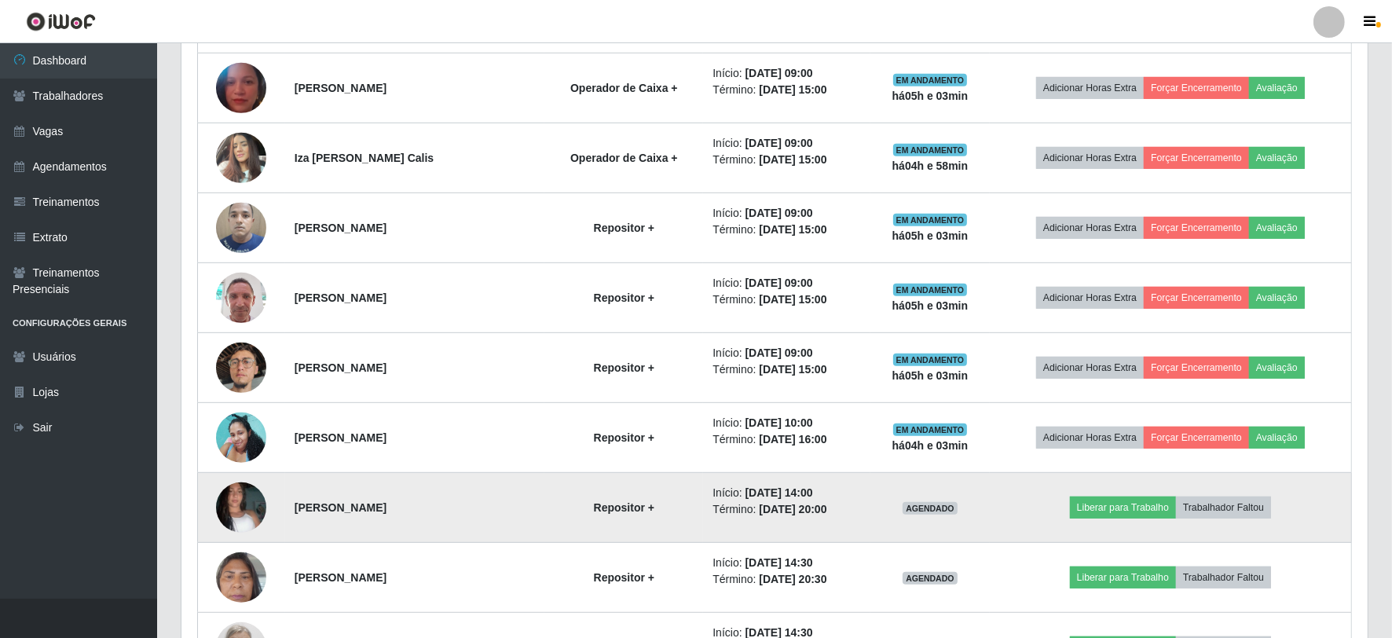
scroll to position [862, 0]
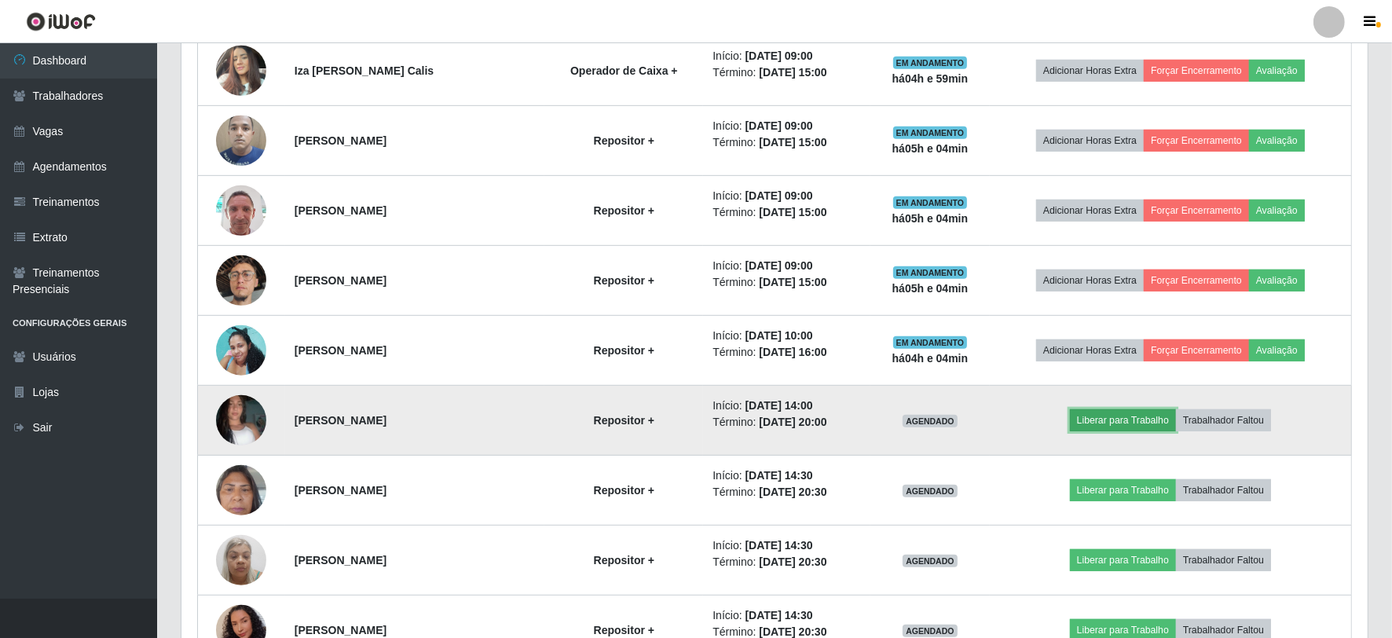
click at [1142, 421] on button "Liberar para Trabalho" at bounding box center [1123, 420] width 106 height 22
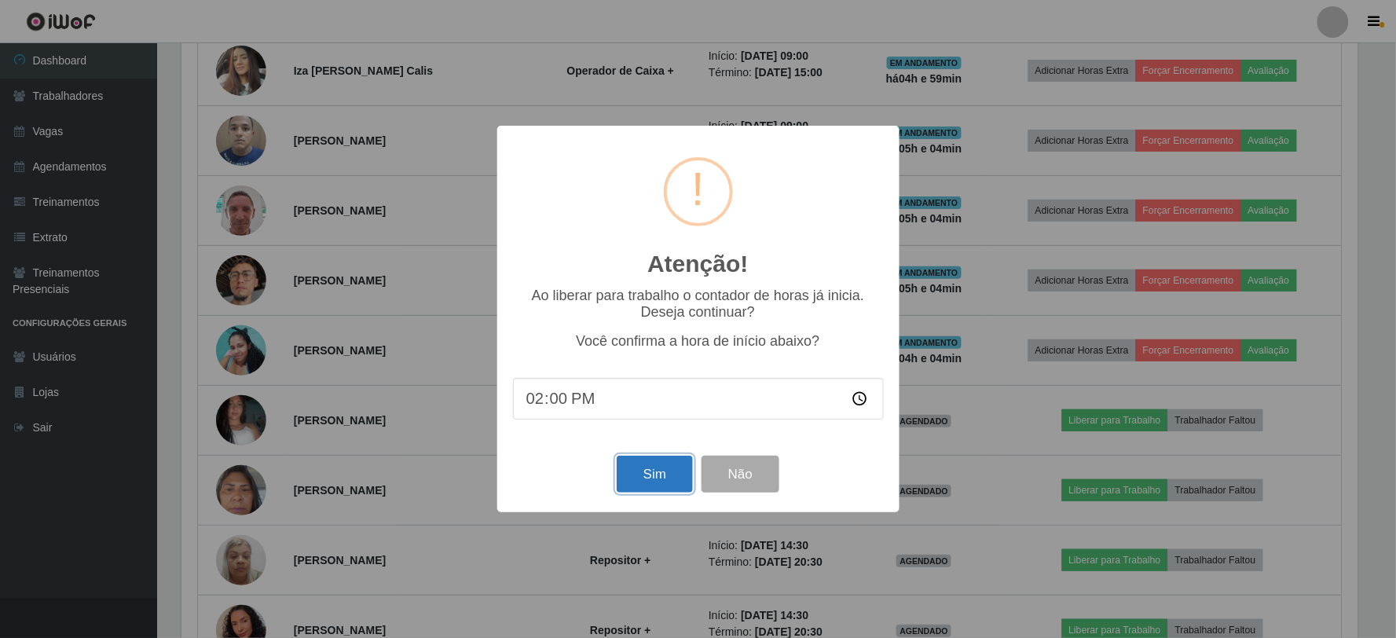
click at [663, 470] on button "Sim" at bounding box center [655, 474] width 76 height 37
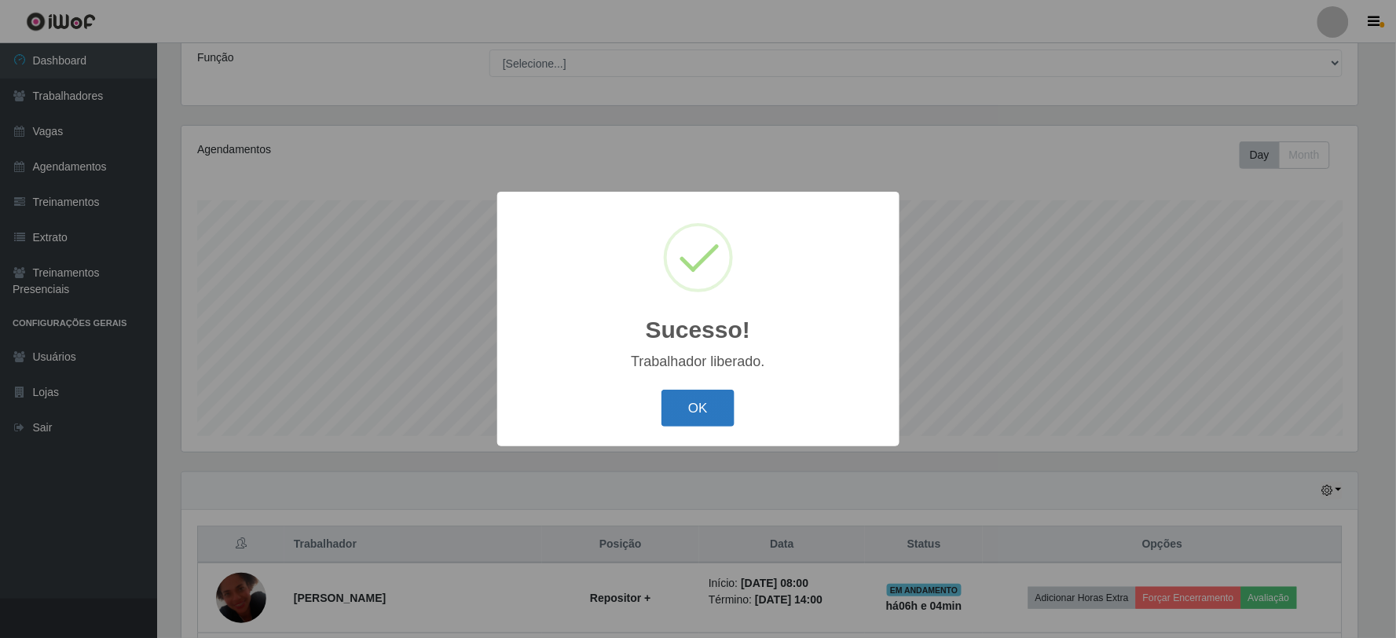
click at [712, 401] on button "OK" at bounding box center [697, 408] width 73 height 37
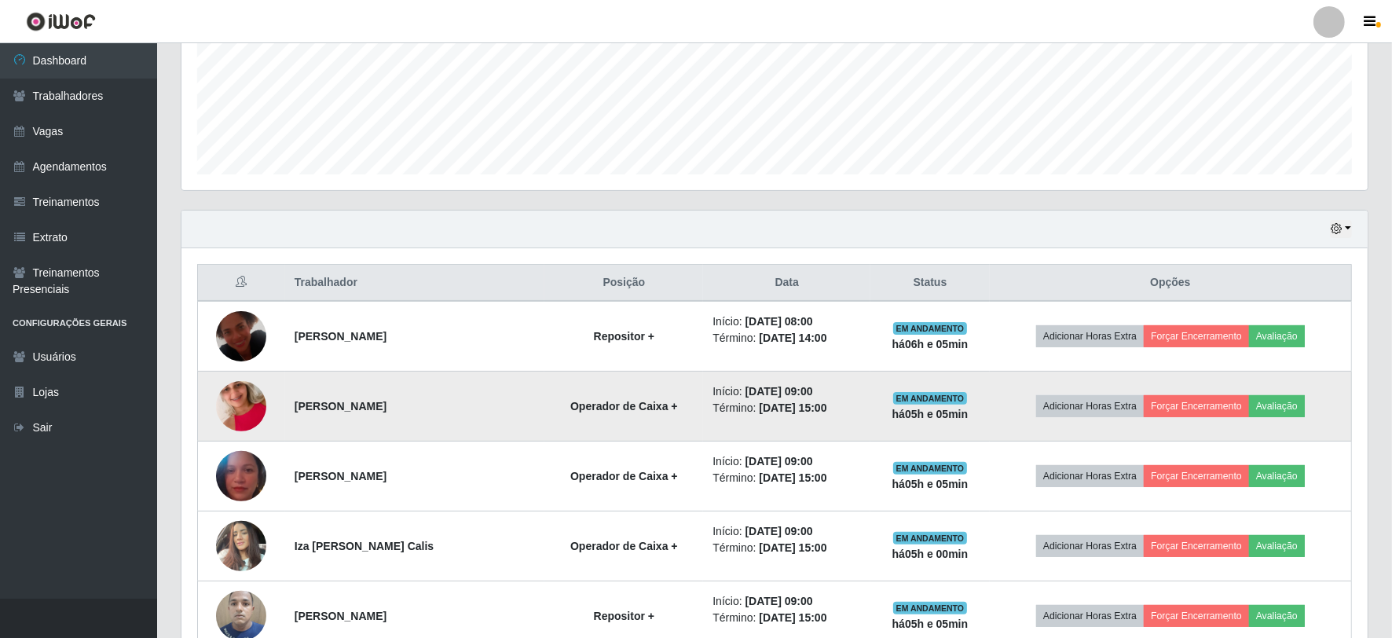
scroll to position [474, 0]
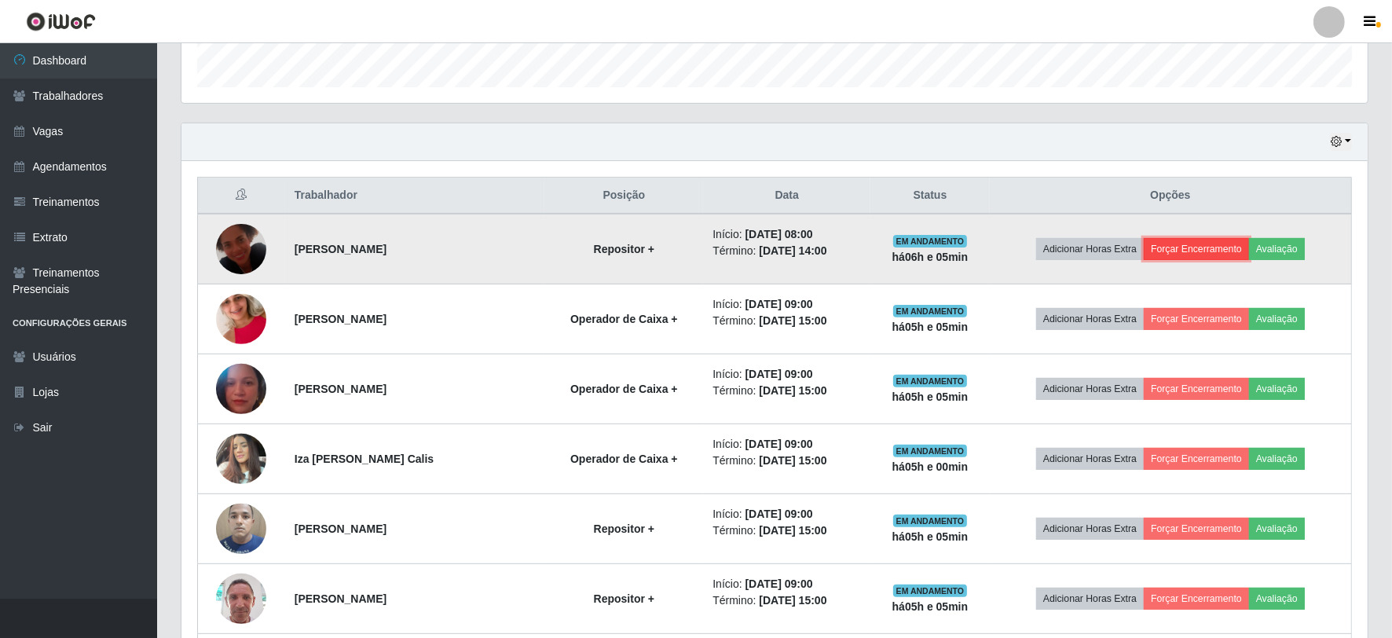
click at [1224, 248] on button "Forçar Encerramento" at bounding box center [1196, 249] width 105 height 22
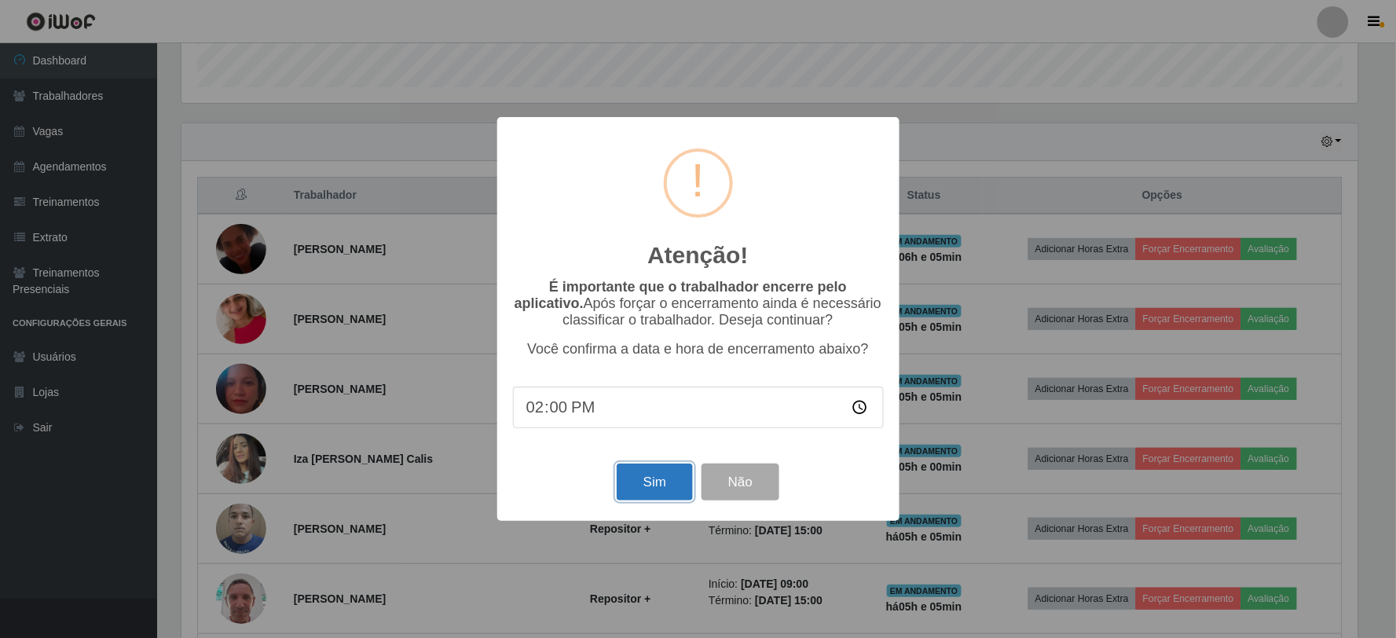
click at [638, 471] on button "Sim" at bounding box center [655, 481] width 76 height 37
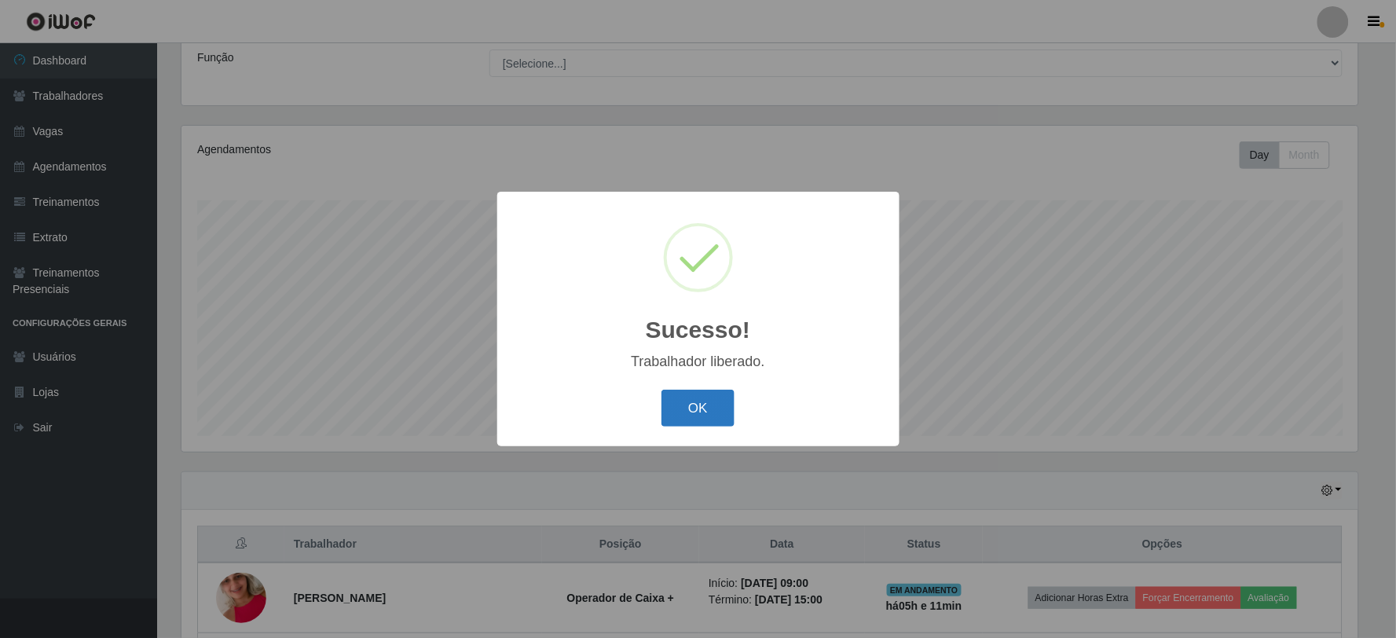
click at [686, 399] on button "OK" at bounding box center [697, 408] width 73 height 37
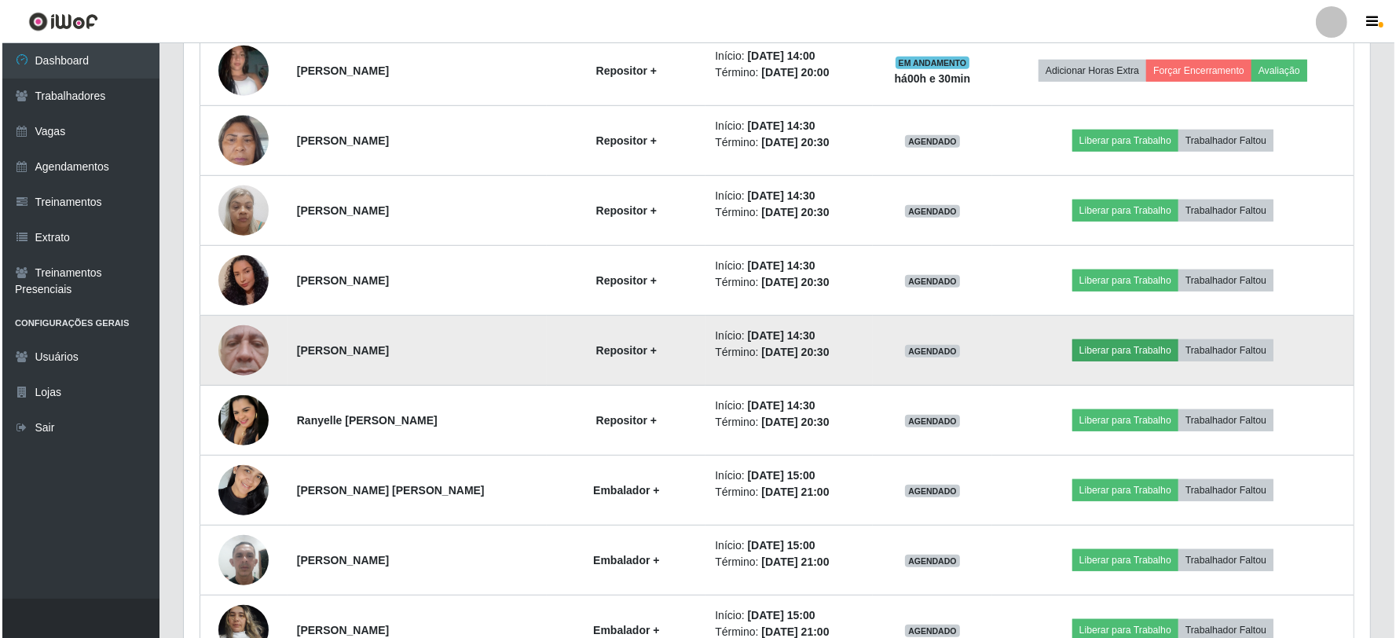
scroll to position [1141, 0]
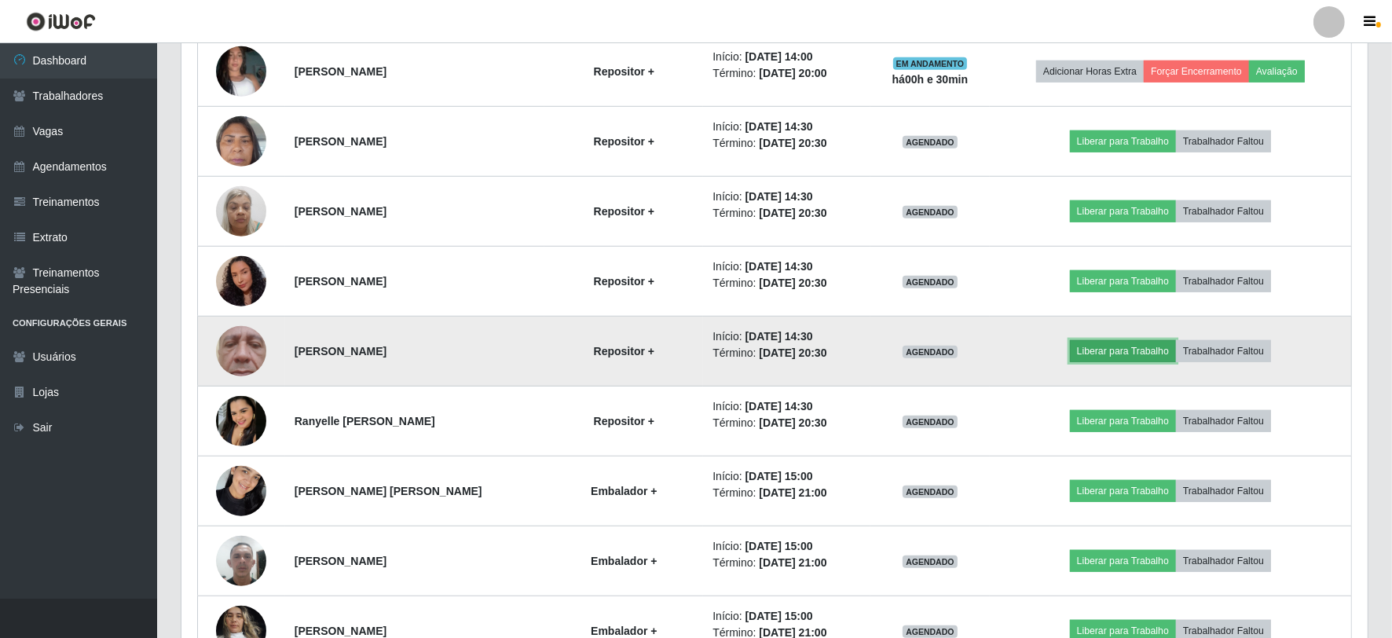
click at [1127, 352] on button "Liberar para Trabalho" at bounding box center [1123, 351] width 106 height 22
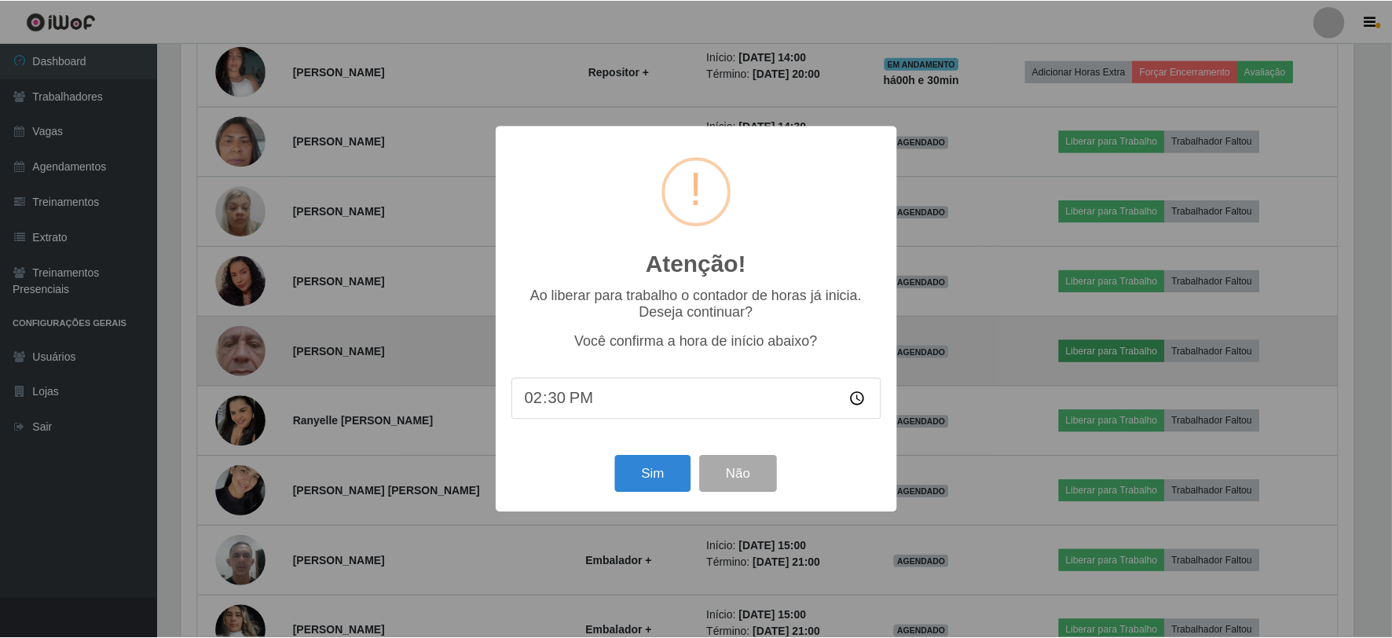
scroll to position [325, 1176]
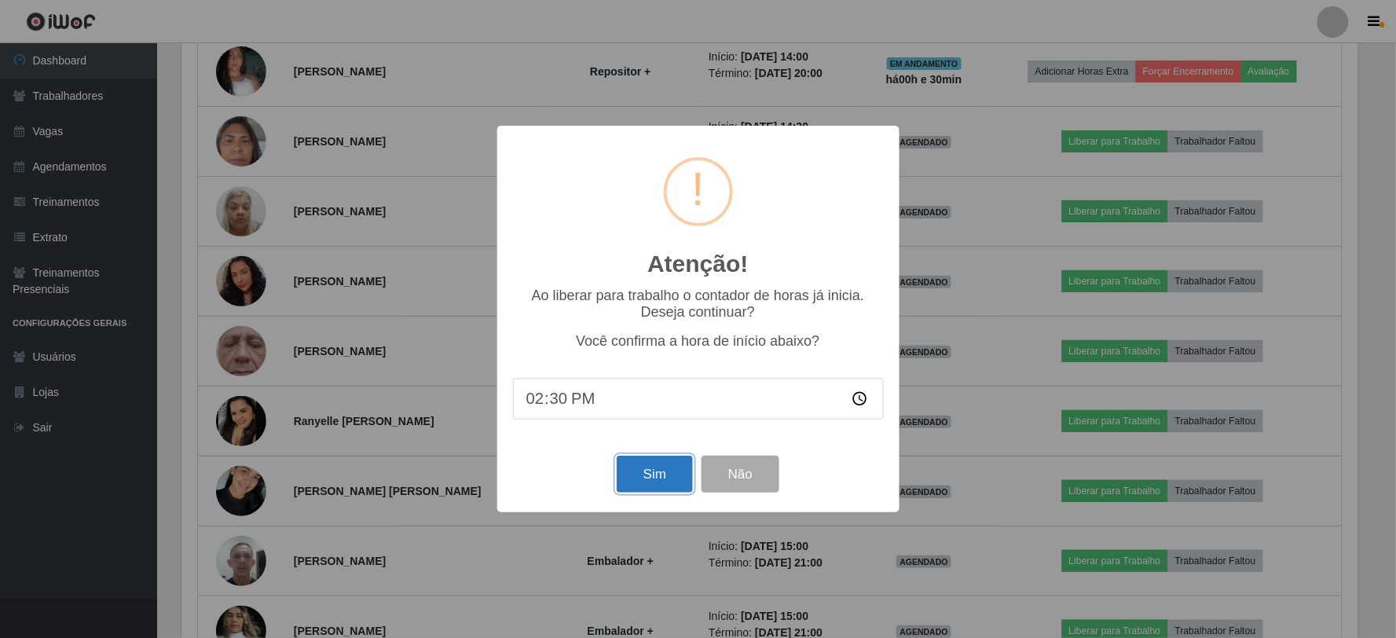
click at [660, 474] on button "Sim" at bounding box center [655, 474] width 76 height 37
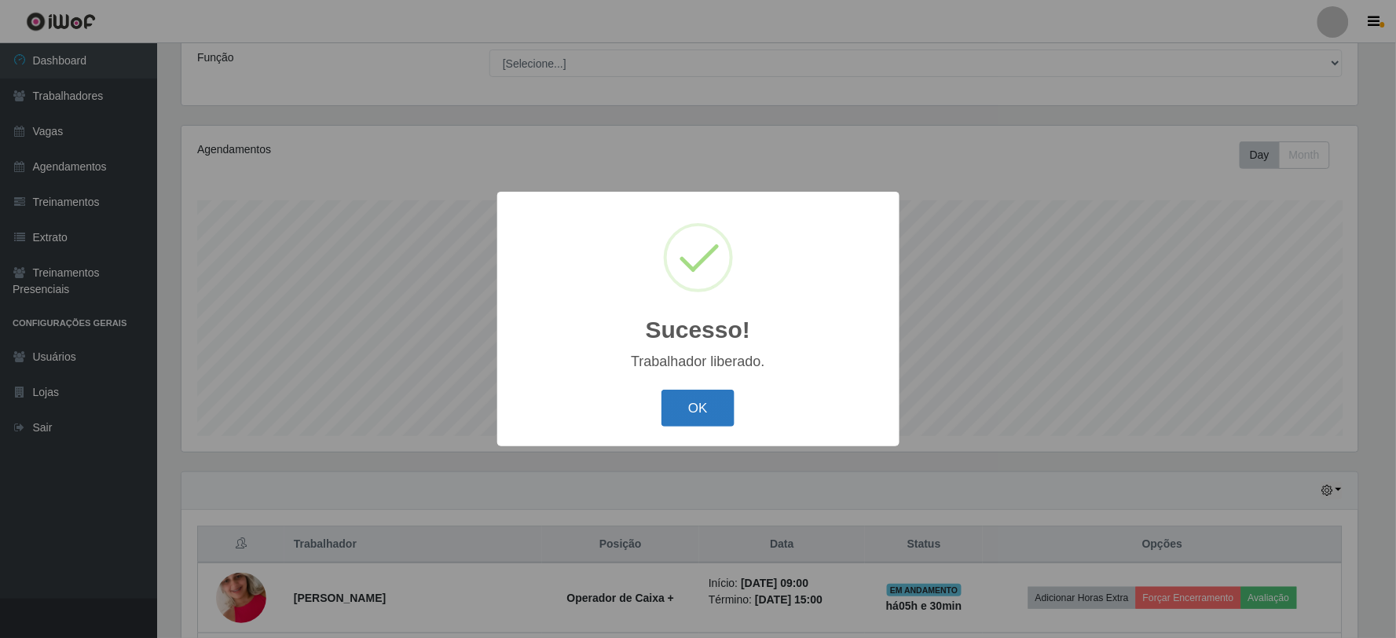
click at [695, 404] on button "OK" at bounding box center [697, 408] width 73 height 37
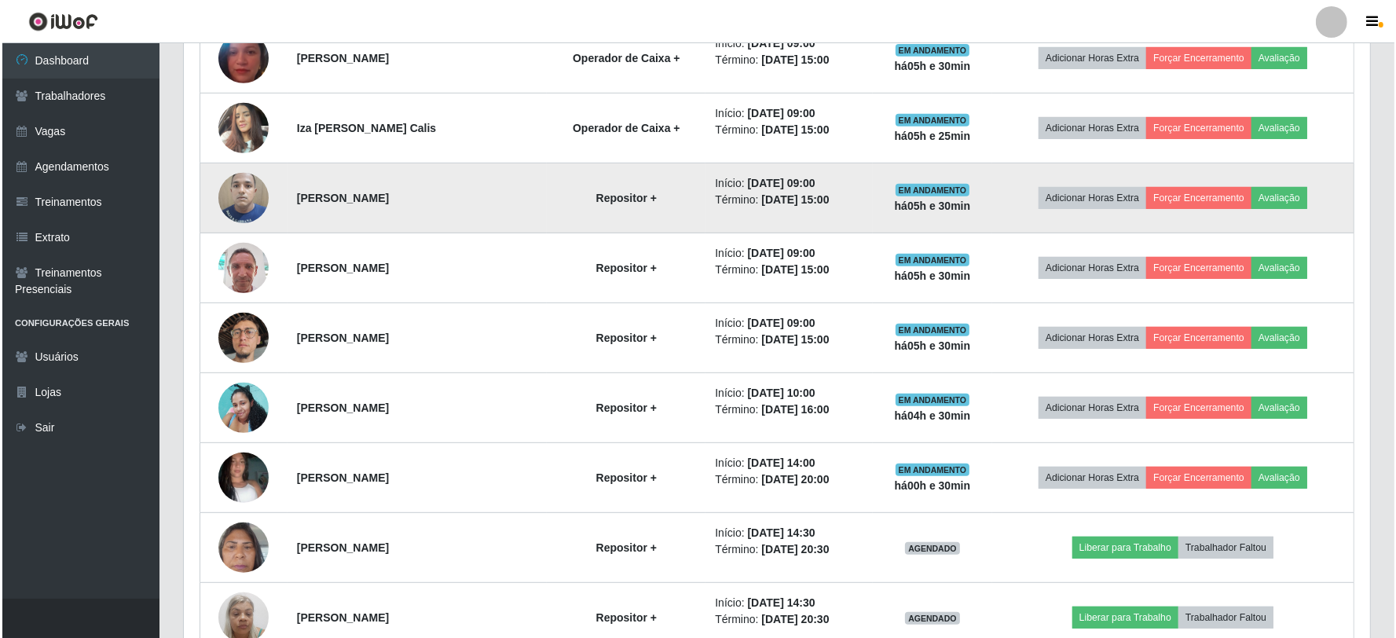
scroll to position [736, 0]
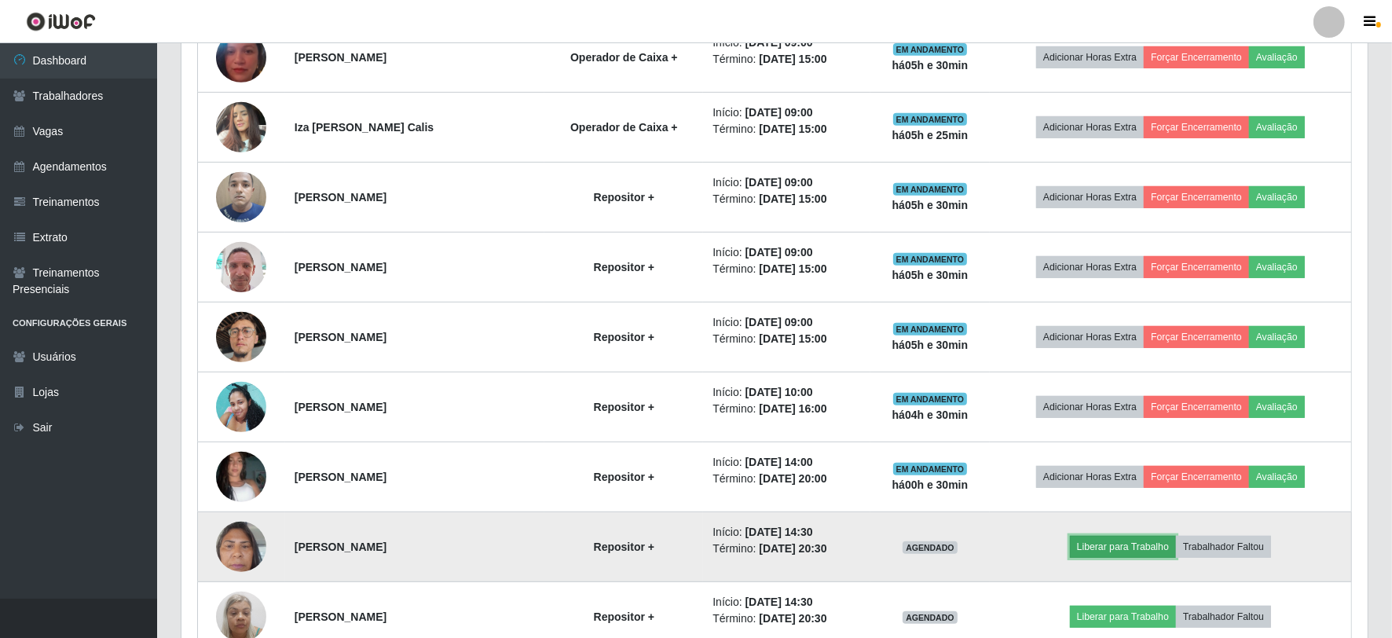
click at [1126, 547] on button "Liberar para Trabalho" at bounding box center [1123, 547] width 106 height 22
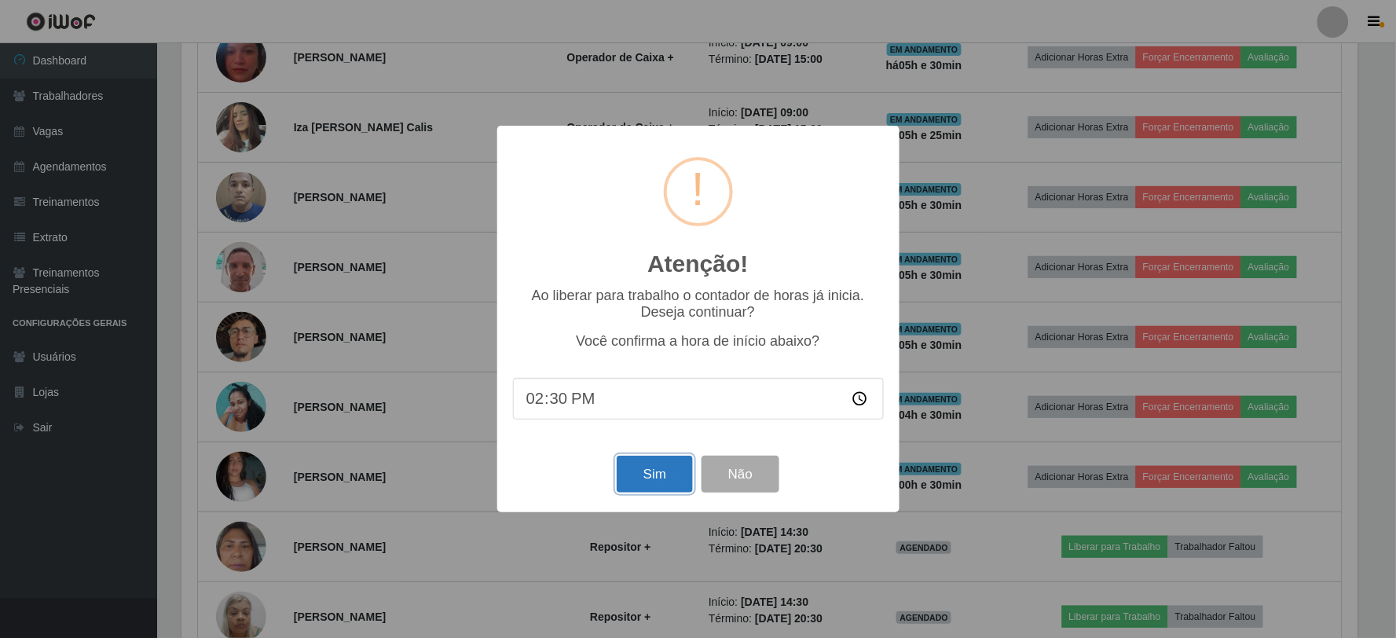
click at [672, 480] on button "Sim" at bounding box center [655, 474] width 76 height 37
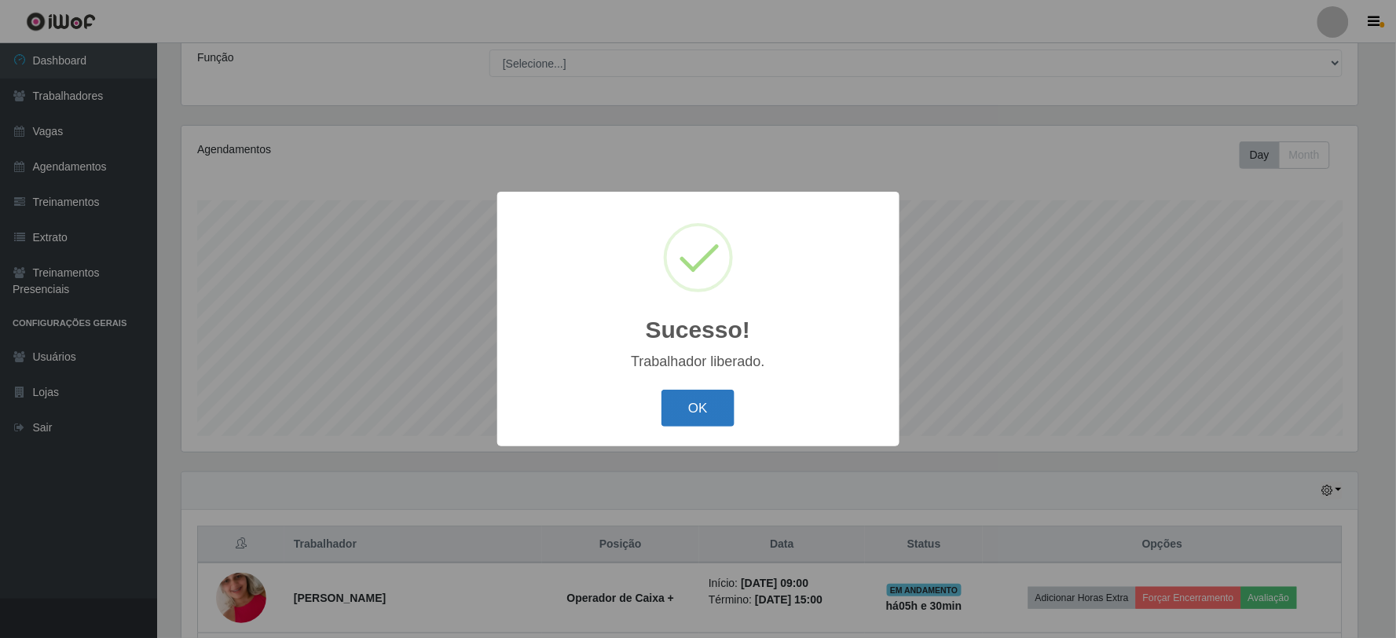
click at [680, 412] on button "OK" at bounding box center [697, 408] width 73 height 37
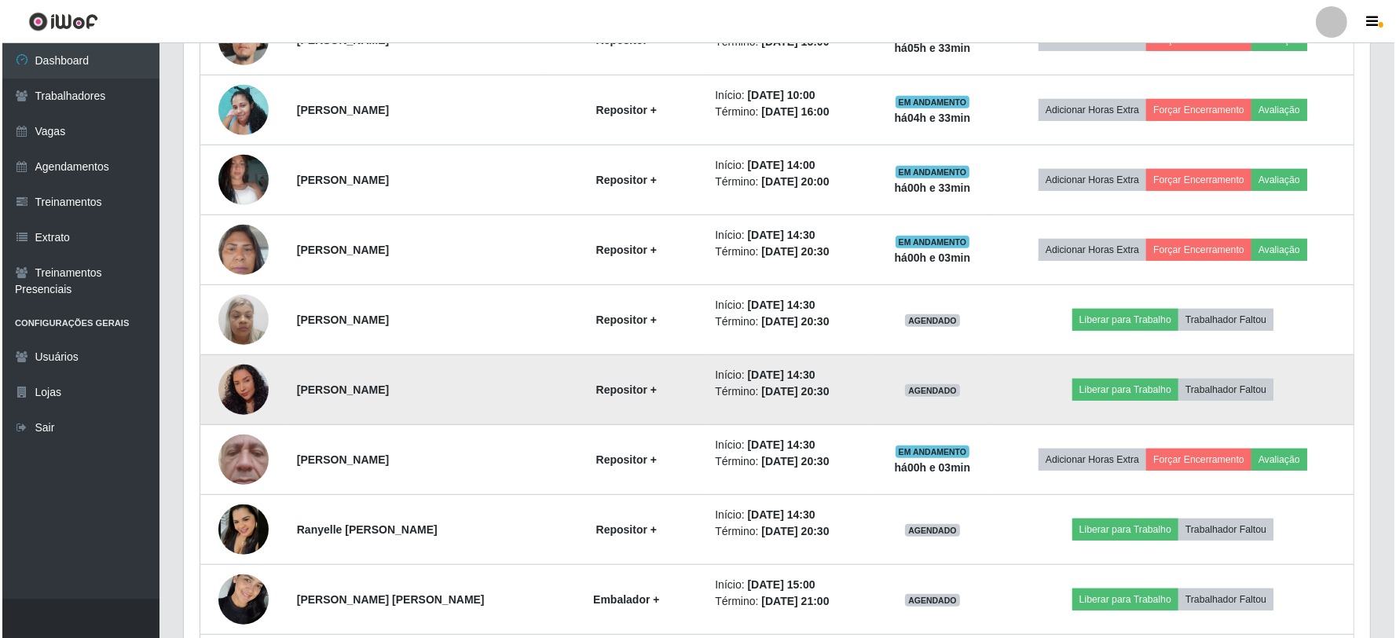
scroll to position [1032, 0]
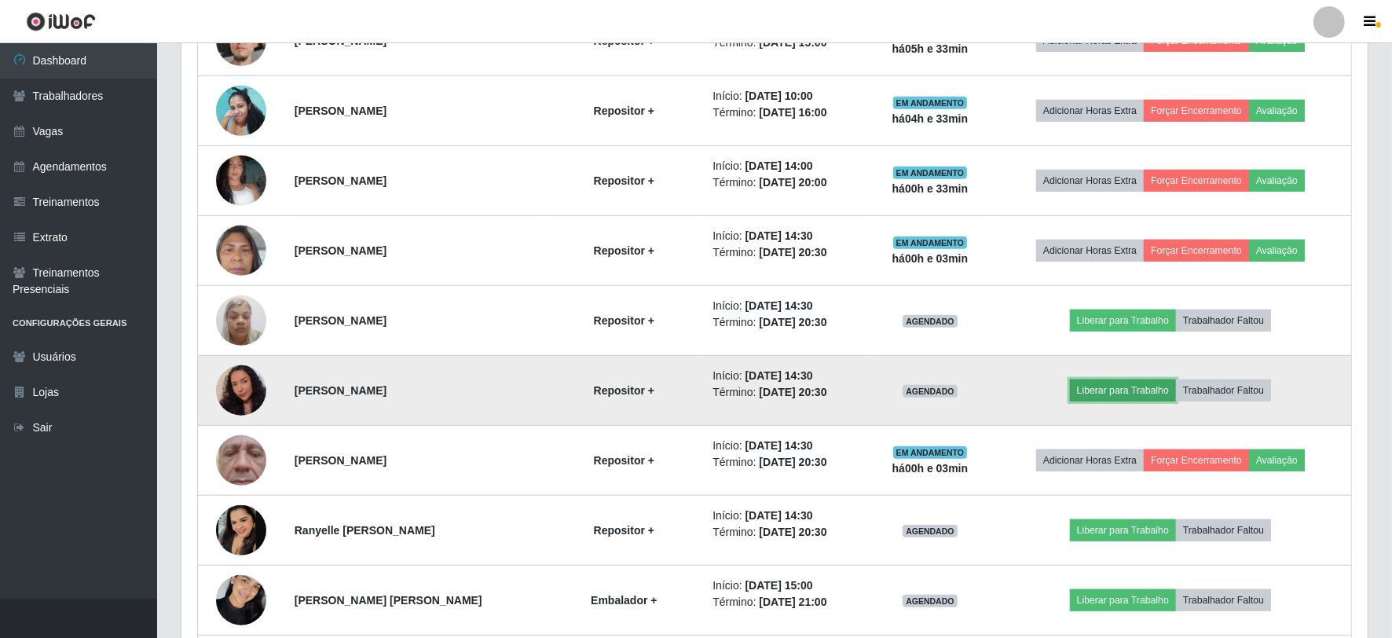
click at [1142, 393] on button "Liberar para Trabalho" at bounding box center [1123, 390] width 106 height 22
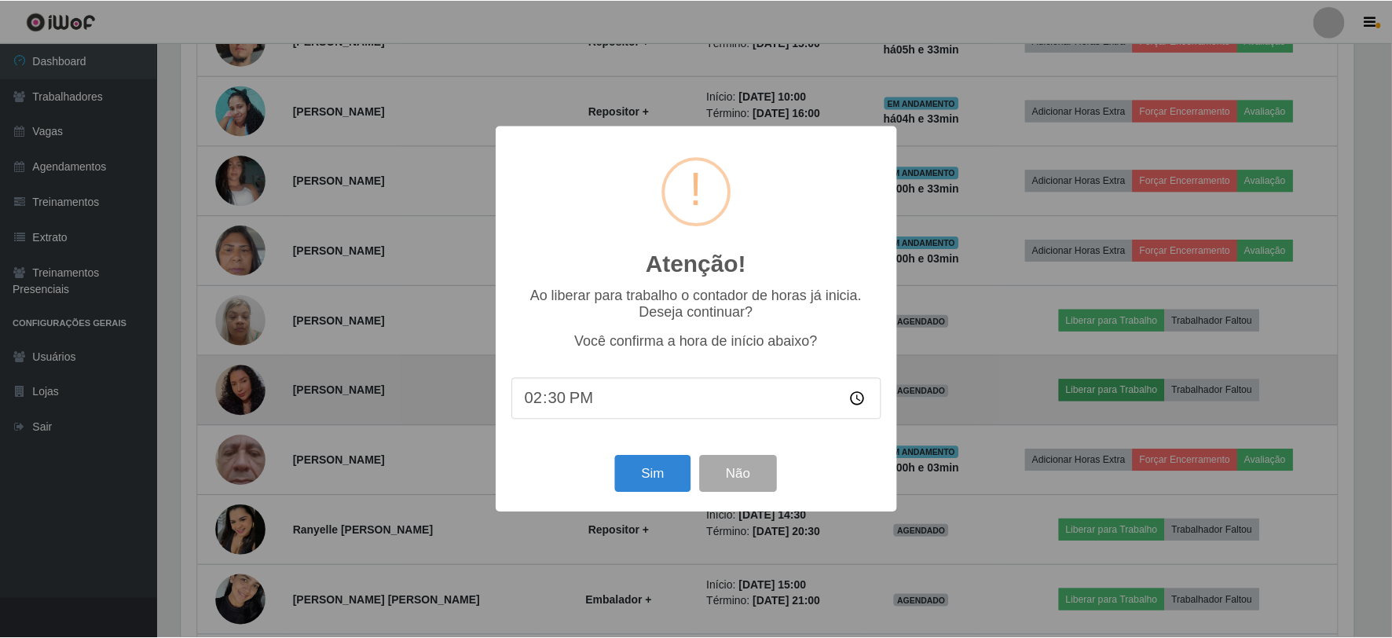
scroll to position [325, 1176]
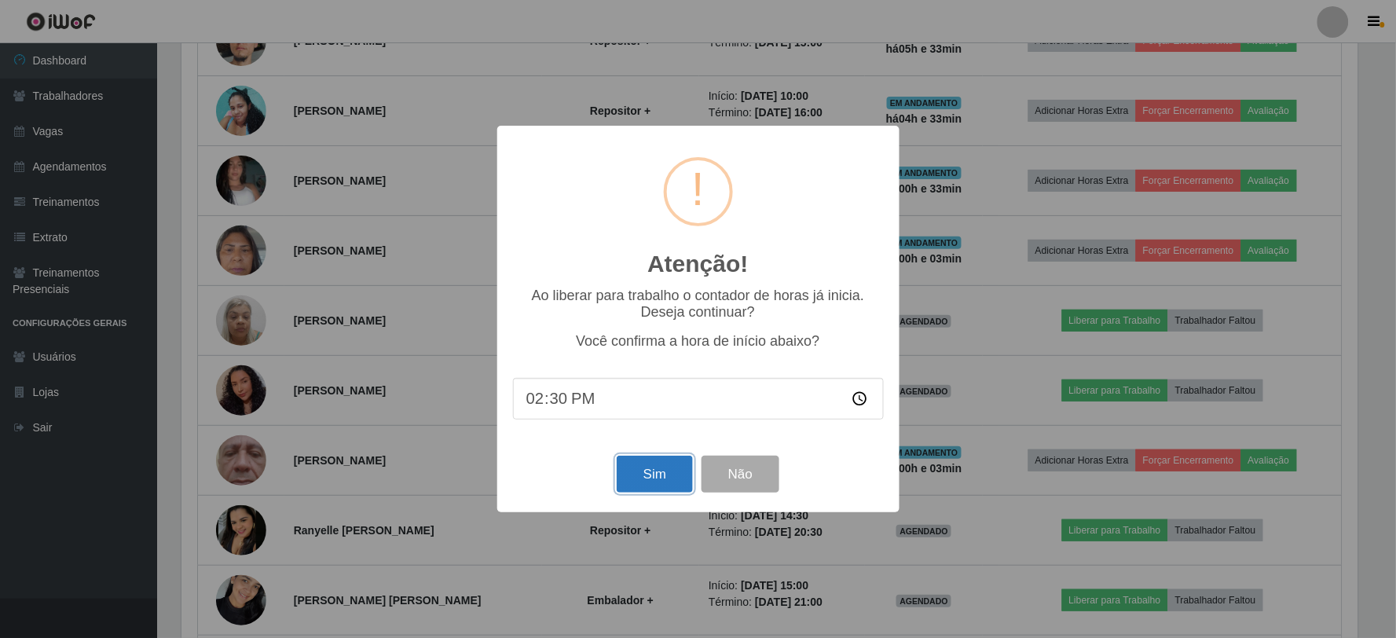
click at [675, 484] on button "Sim" at bounding box center [655, 474] width 76 height 37
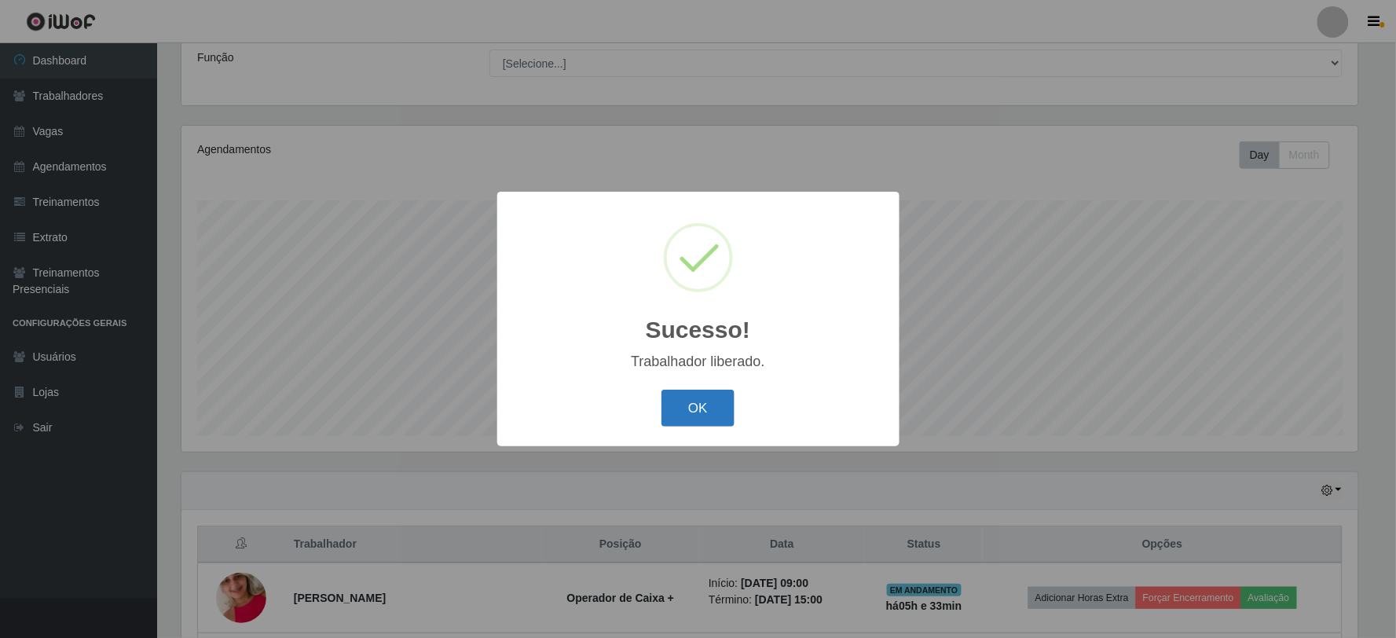
click at [701, 406] on button "OK" at bounding box center [697, 408] width 73 height 37
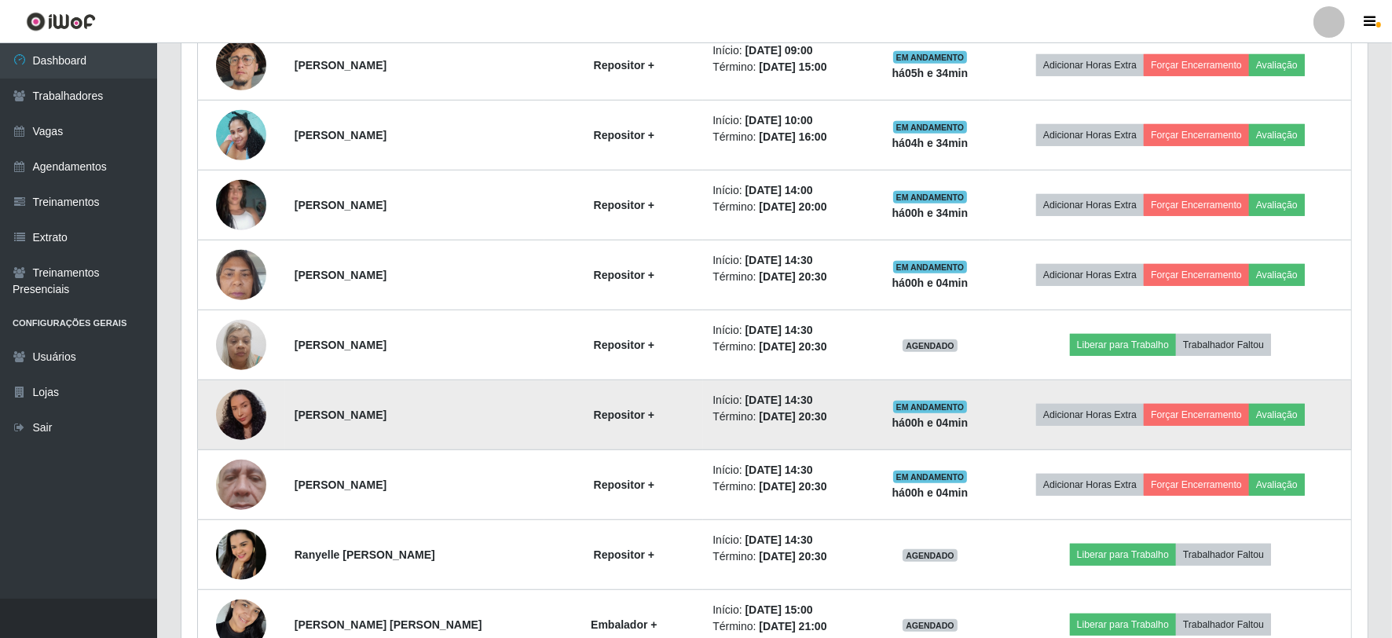
scroll to position [967, 0]
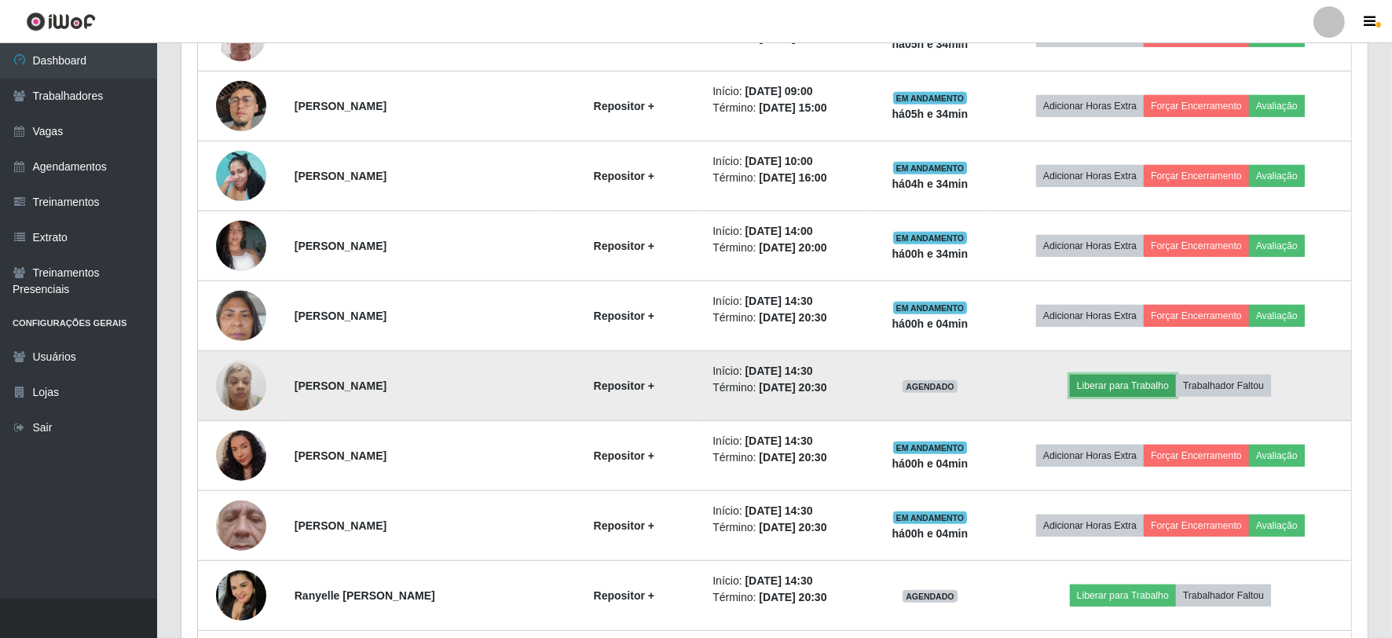
click at [1143, 383] on button "Liberar para Trabalho" at bounding box center [1123, 386] width 106 height 22
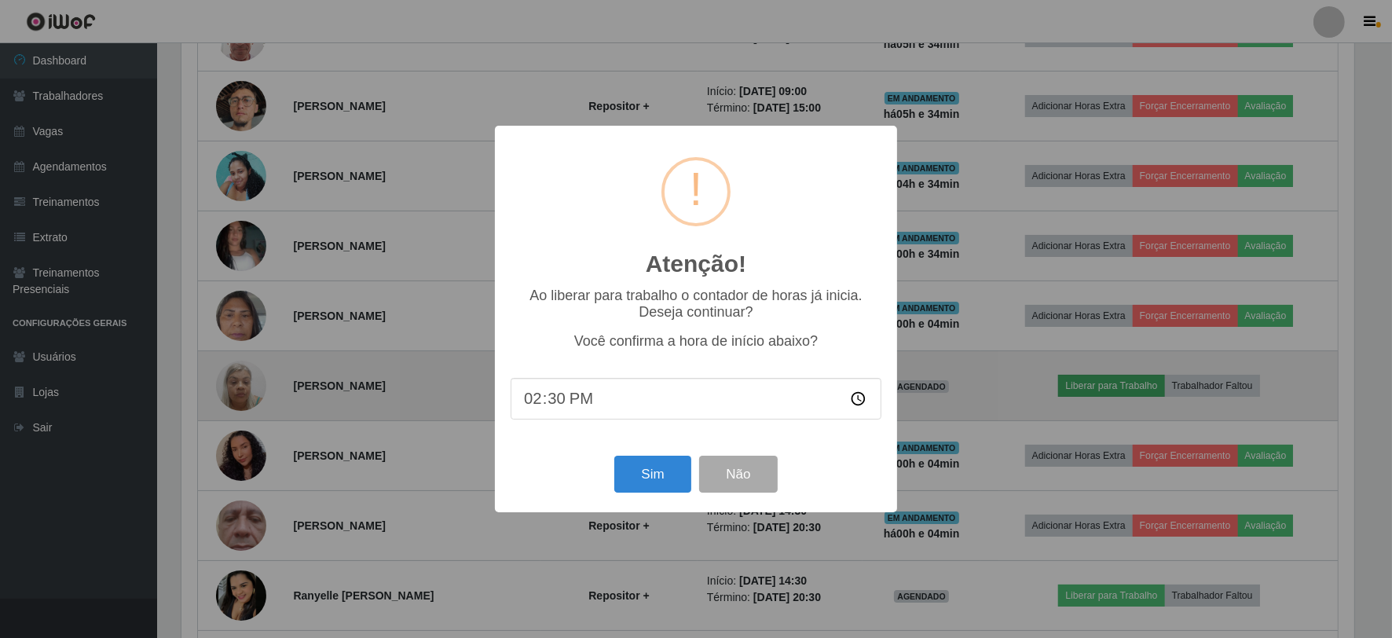
scroll to position [325, 1176]
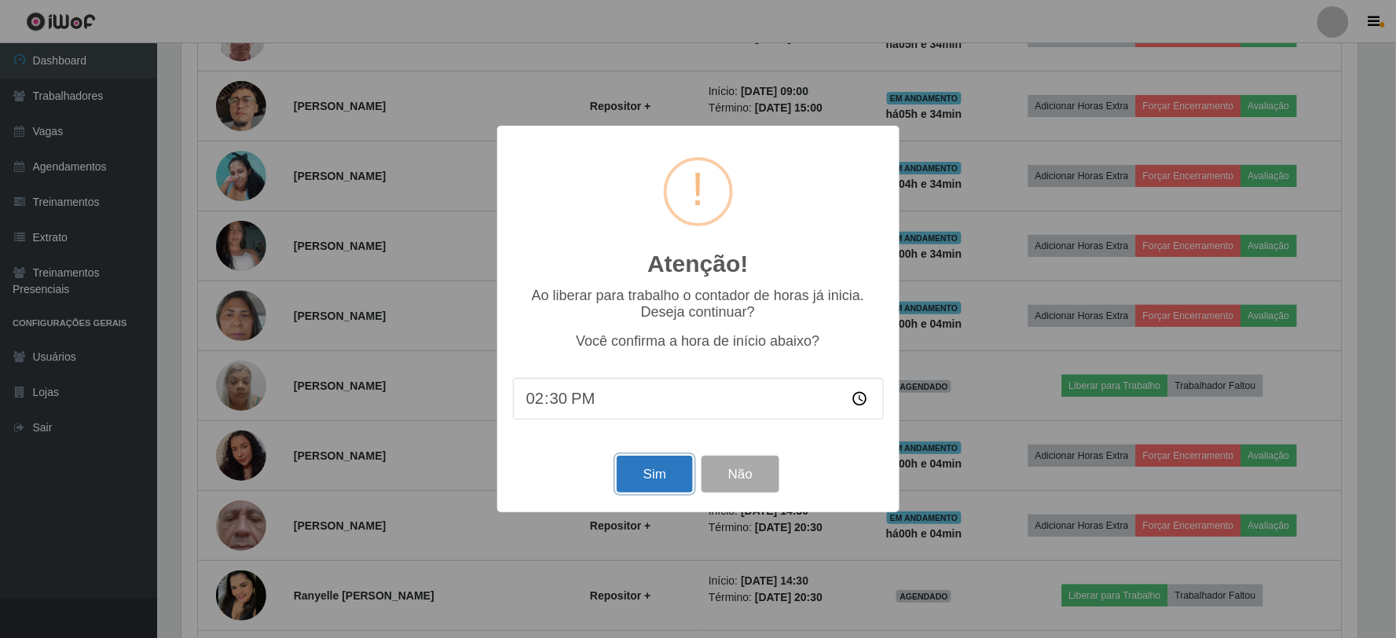
click at [669, 481] on button "Sim" at bounding box center [655, 474] width 76 height 37
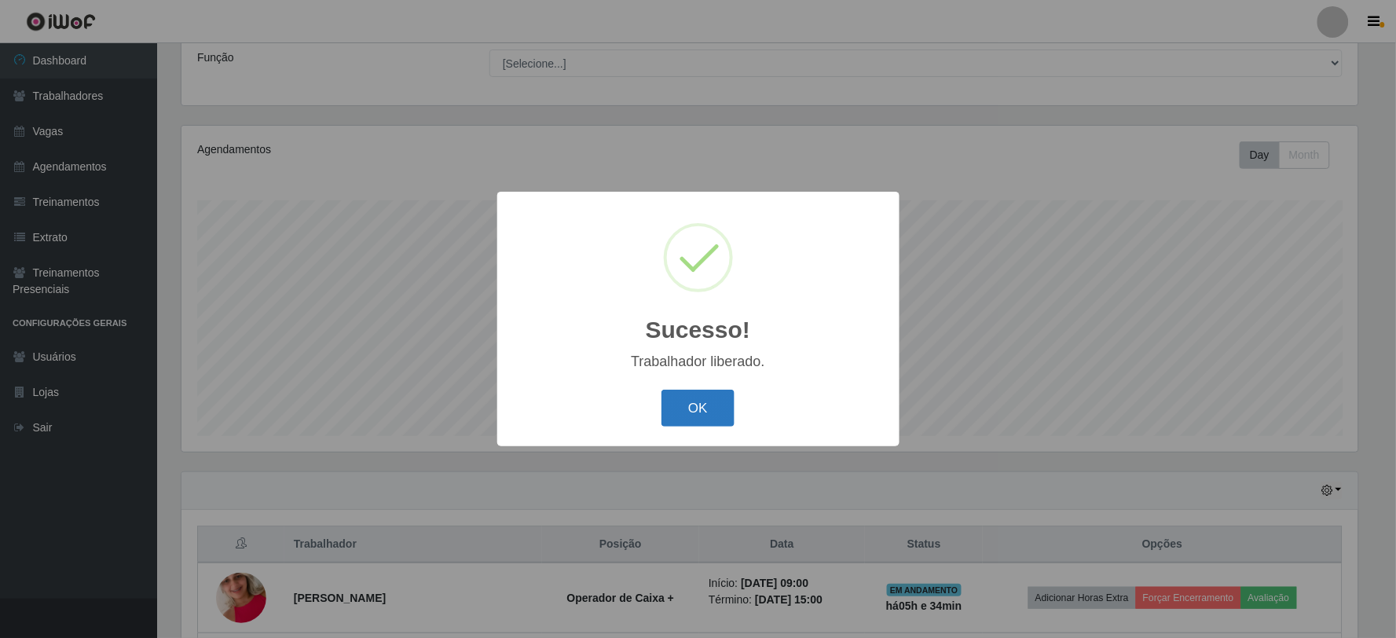
click at [711, 411] on button "OK" at bounding box center [697, 408] width 73 height 37
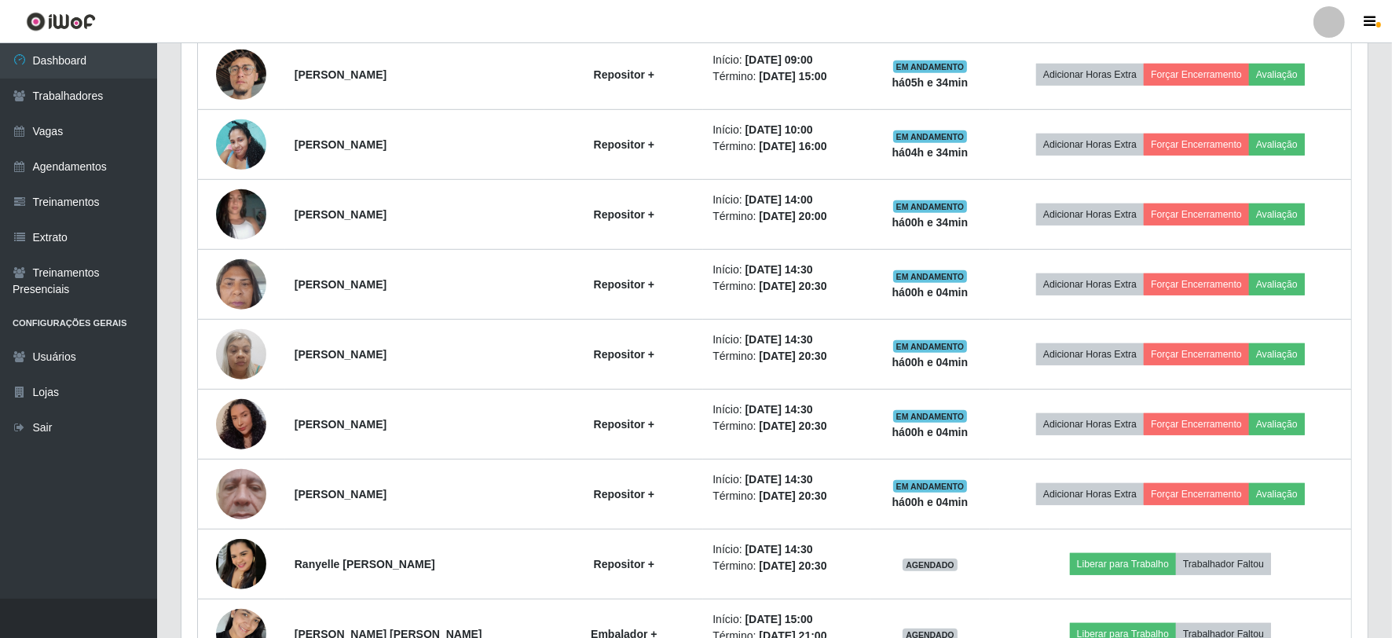
scroll to position [1085, 0]
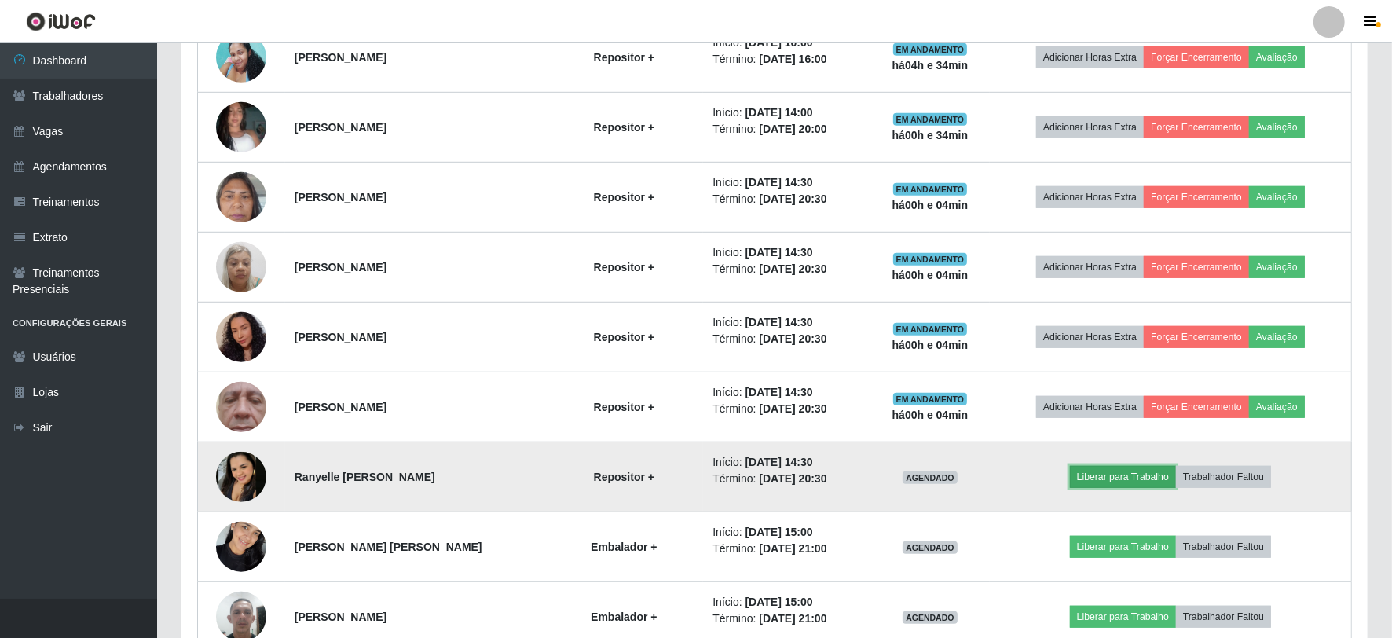
click at [1098, 480] on button "Liberar para Trabalho" at bounding box center [1123, 477] width 106 height 22
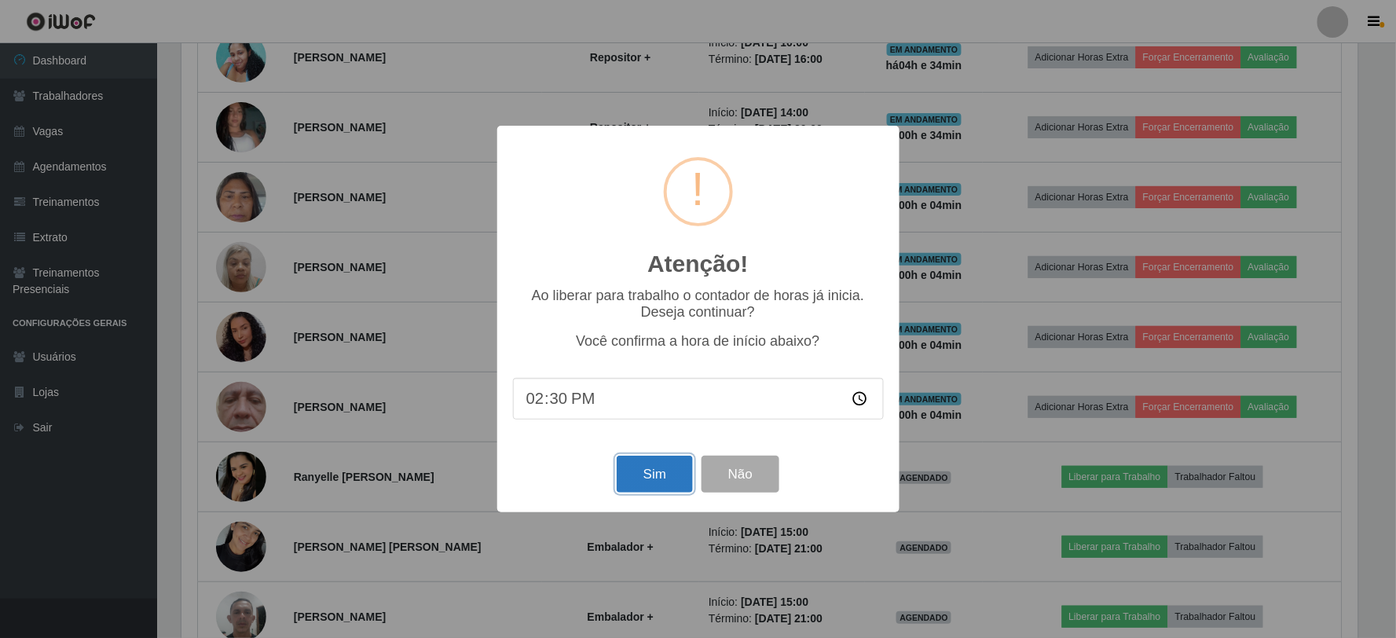
click at [671, 480] on button "Sim" at bounding box center [655, 474] width 76 height 37
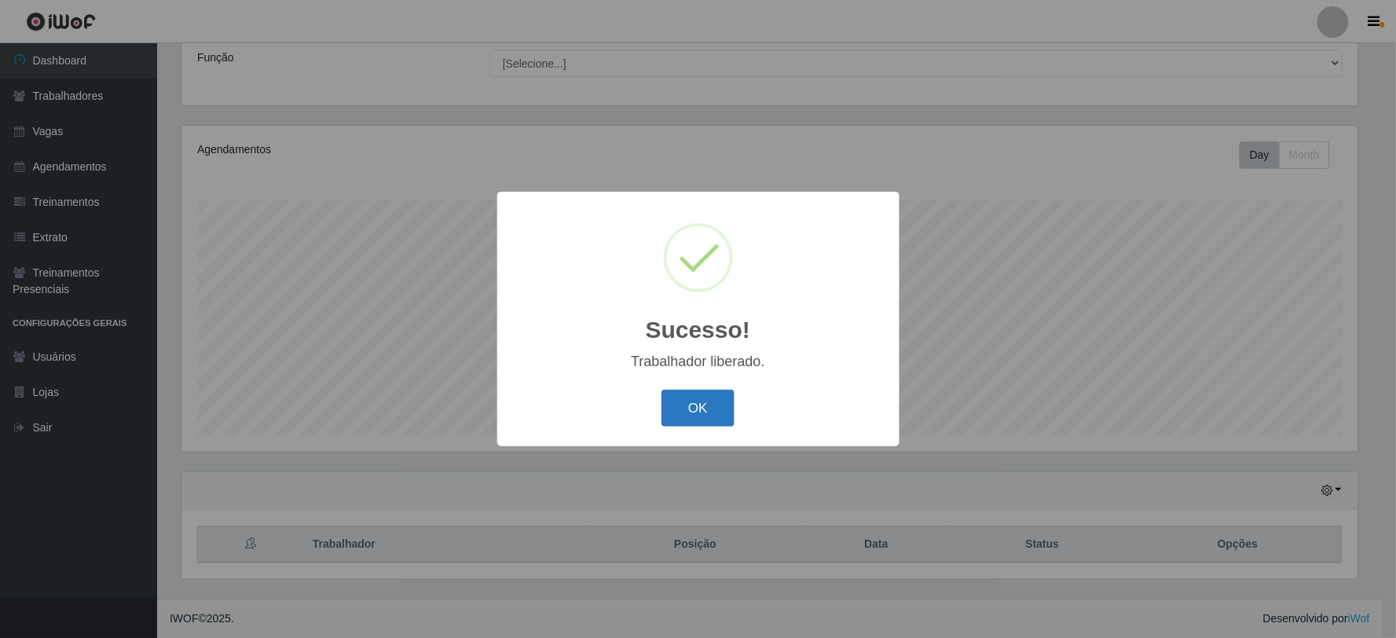
click at [702, 402] on button "OK" at bounding box center [697, 408] width 73 height 37
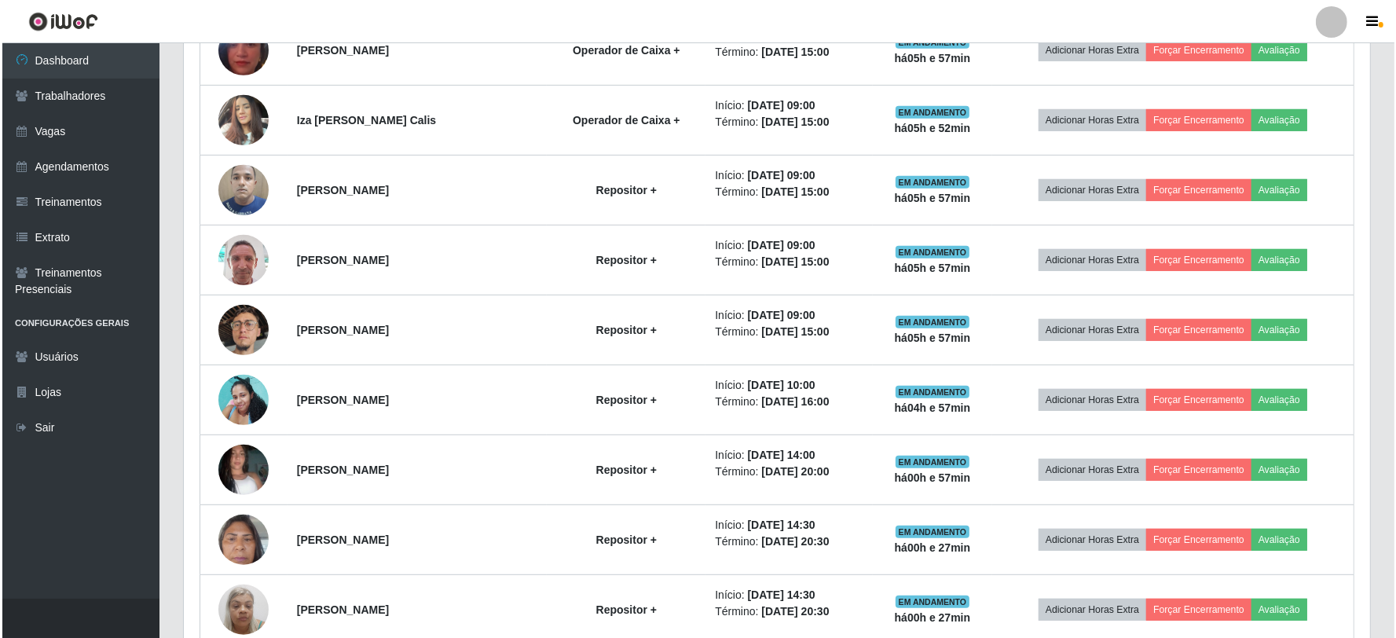
scroll to position [705, 0]
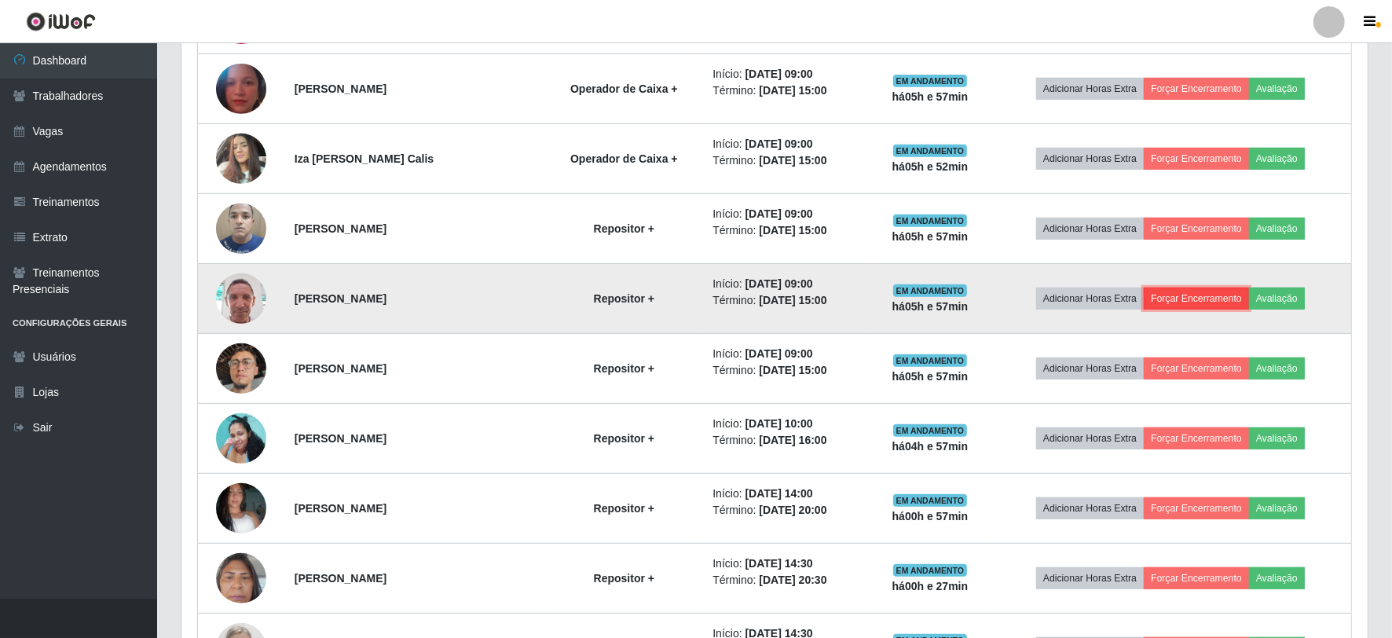
click at [1182, 298] on button "Forçar Encerramento" at bounding box center [1196, 298] width 105 height 22
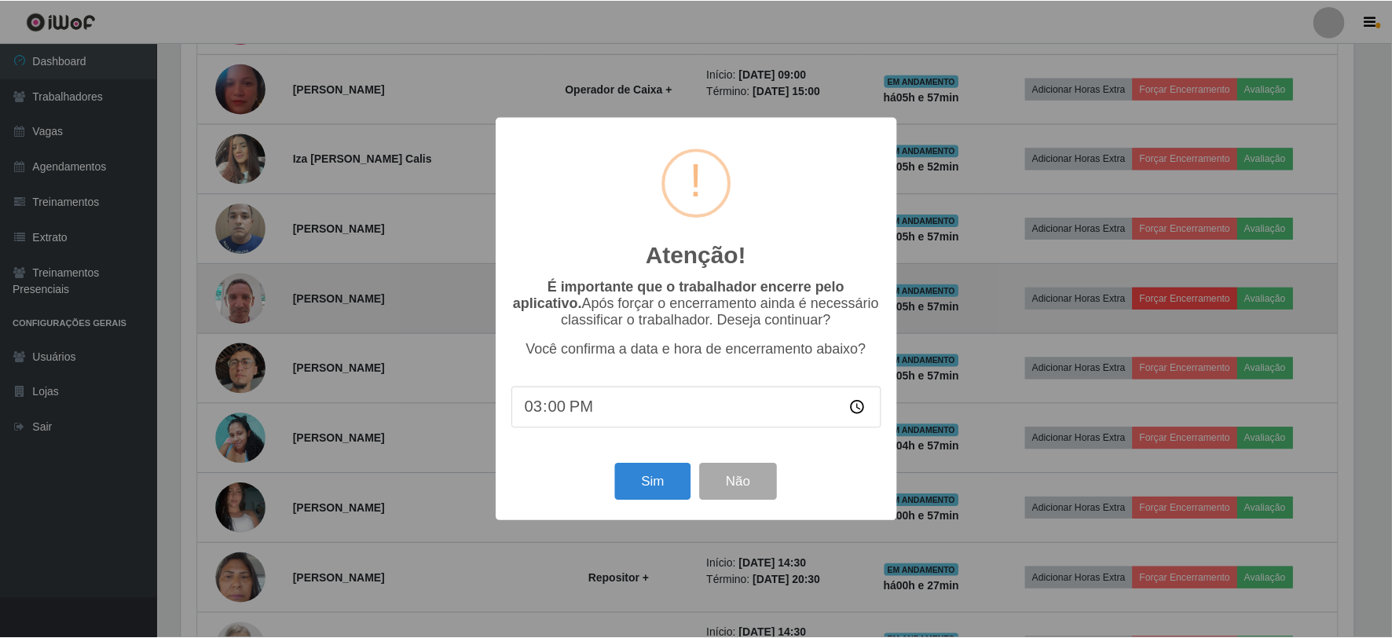
scroll to position [325, 1176]
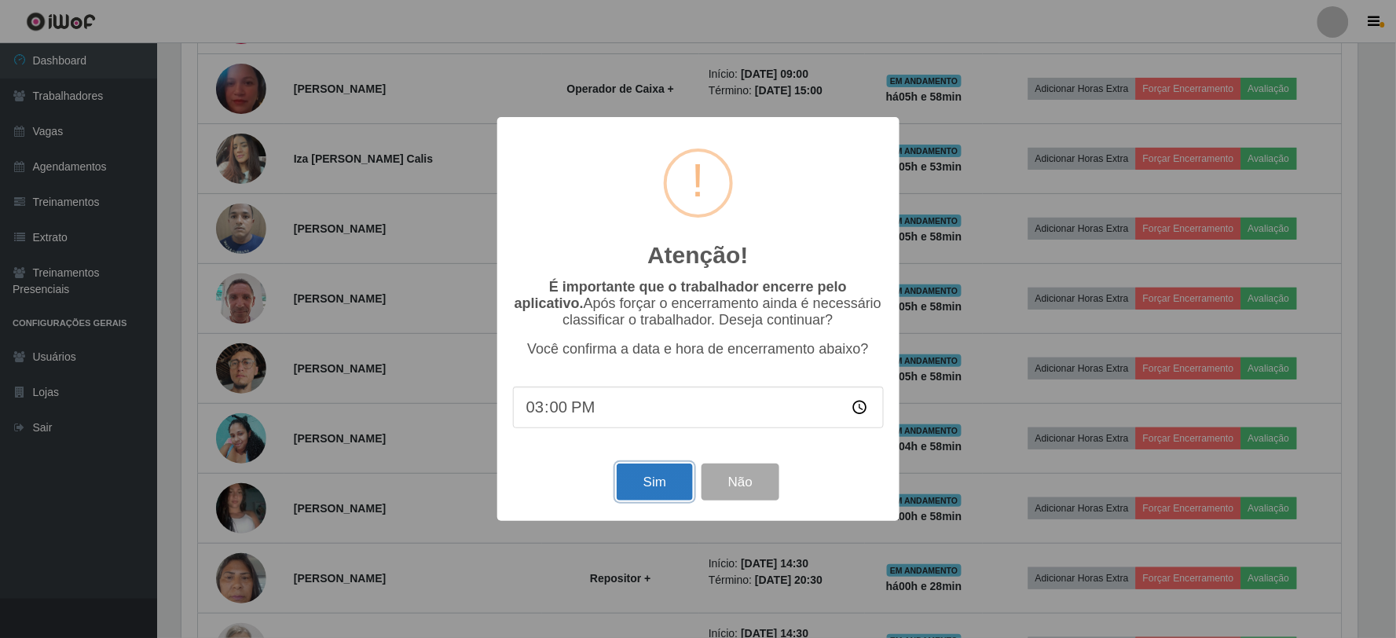
click at [648, 472] on button "Sim" at bounding box center [655, 481] width 76 height 37
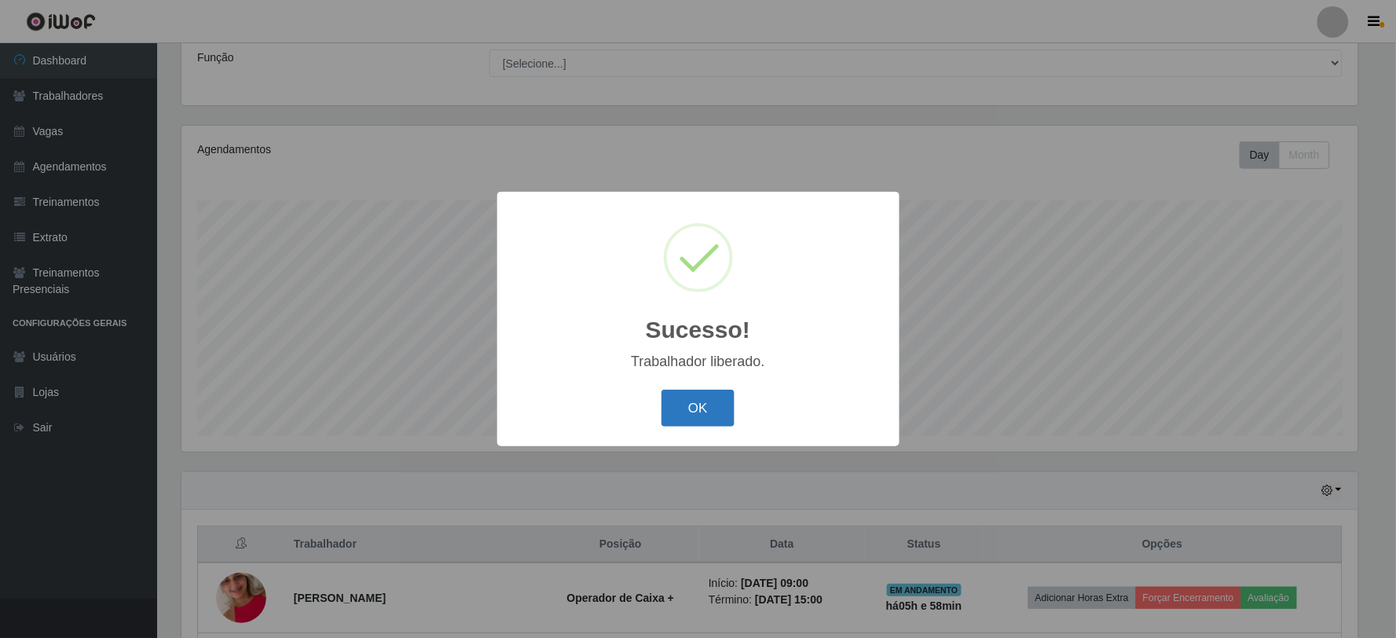
click at [691, 403] on button "OK" at bounding box center [697, 408] width 73 height 37
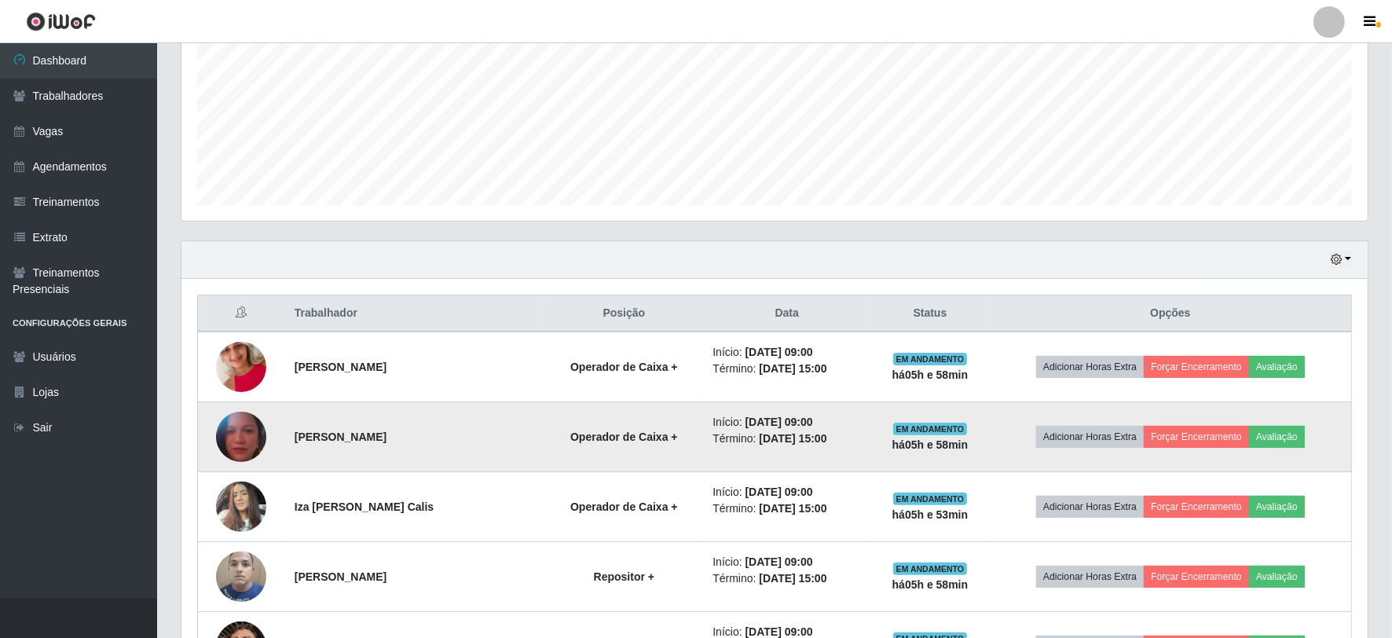
scroll to position [474, 0]
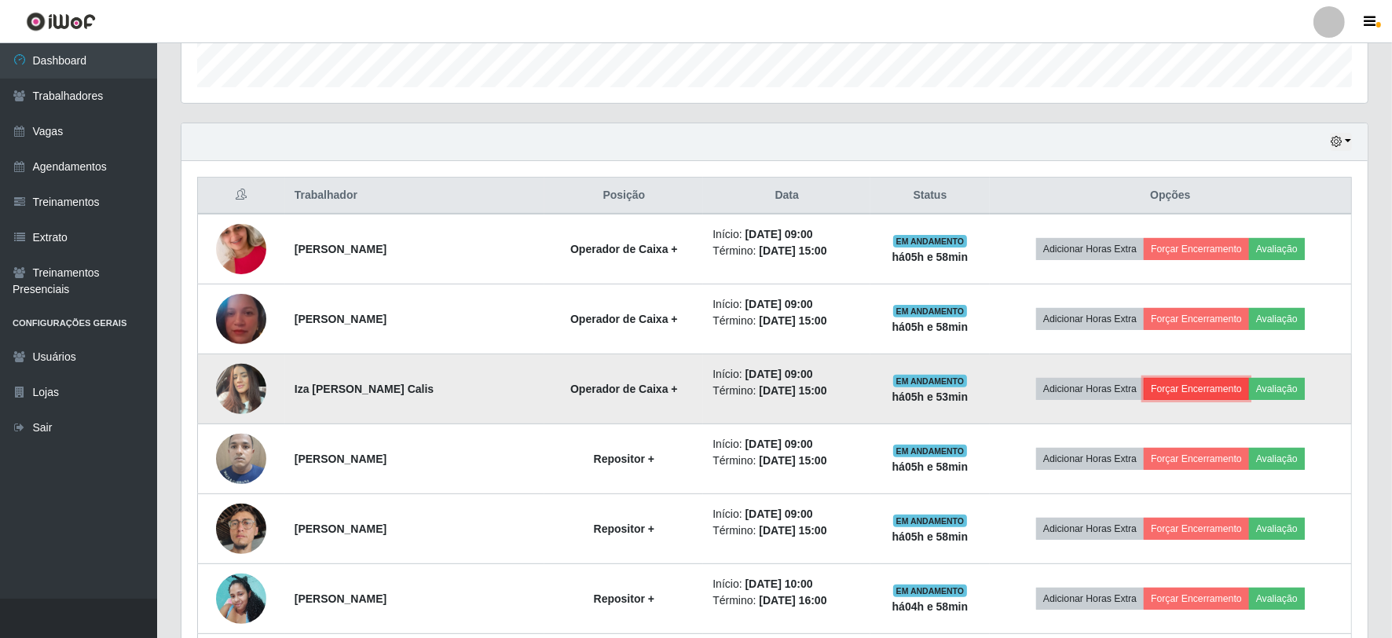
click at [1202, 380] on button "Forçar Encerramento" at bounding box center [1196, 389] width 105 height 22
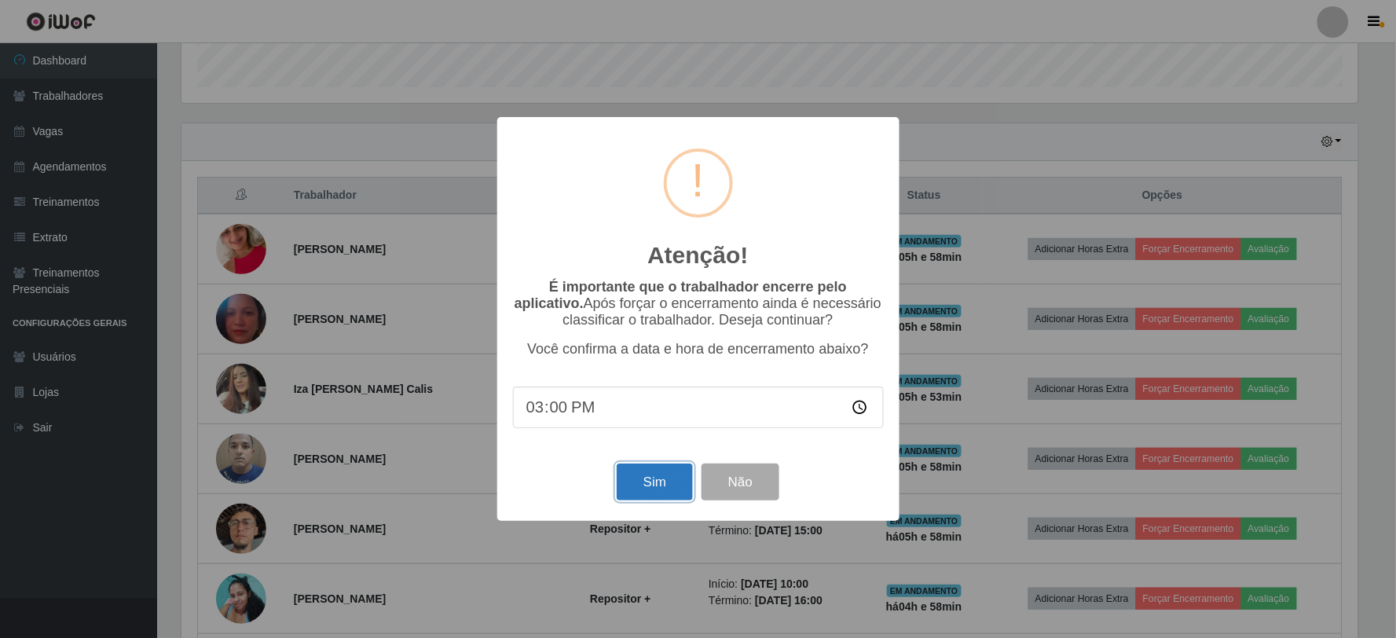
click at [683, 485] on button "Sim" at bounding box center [655, 481] width 76 height 37
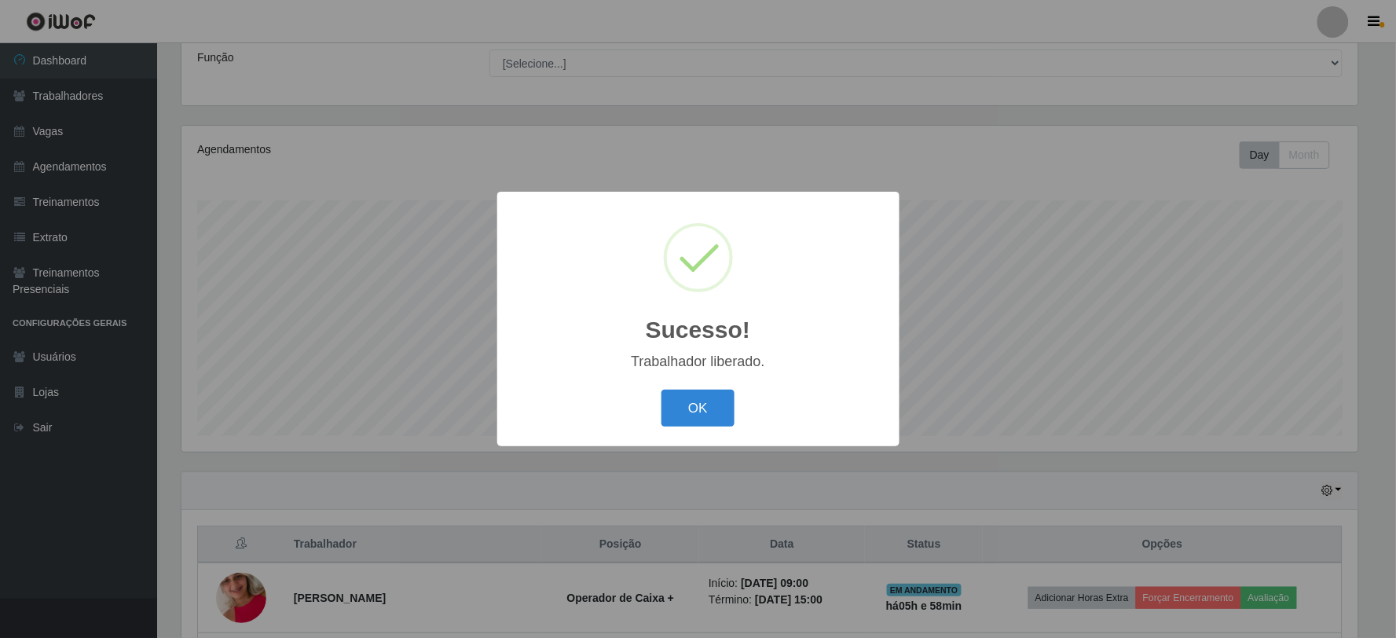
click at [692, 389] on div "OK Cancel" at bounding box center [698, 408] width 371 height 45
click at [703, 406] on button "OK" at bounding box center [697, 408] width 73 height 37
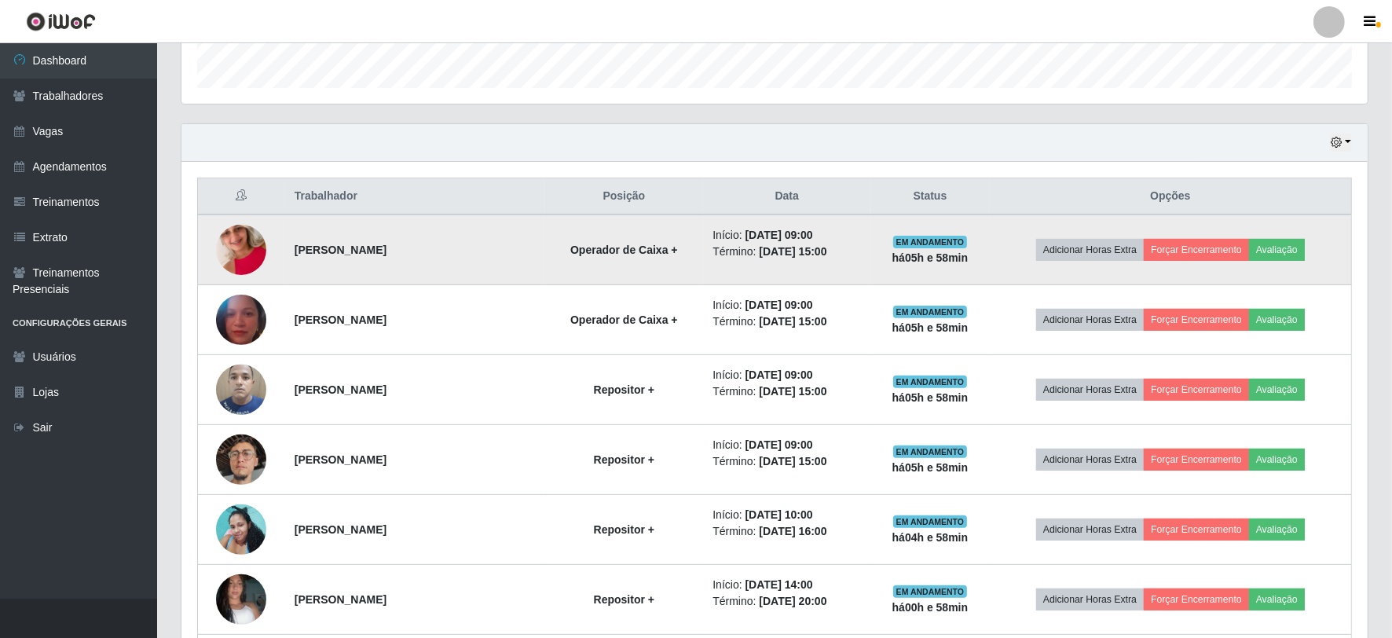
scroll to position [474, 0]
click at [1217, 250] on button "Forçar Encerramento" at bounding box center [1196, 249] width 105 height 22
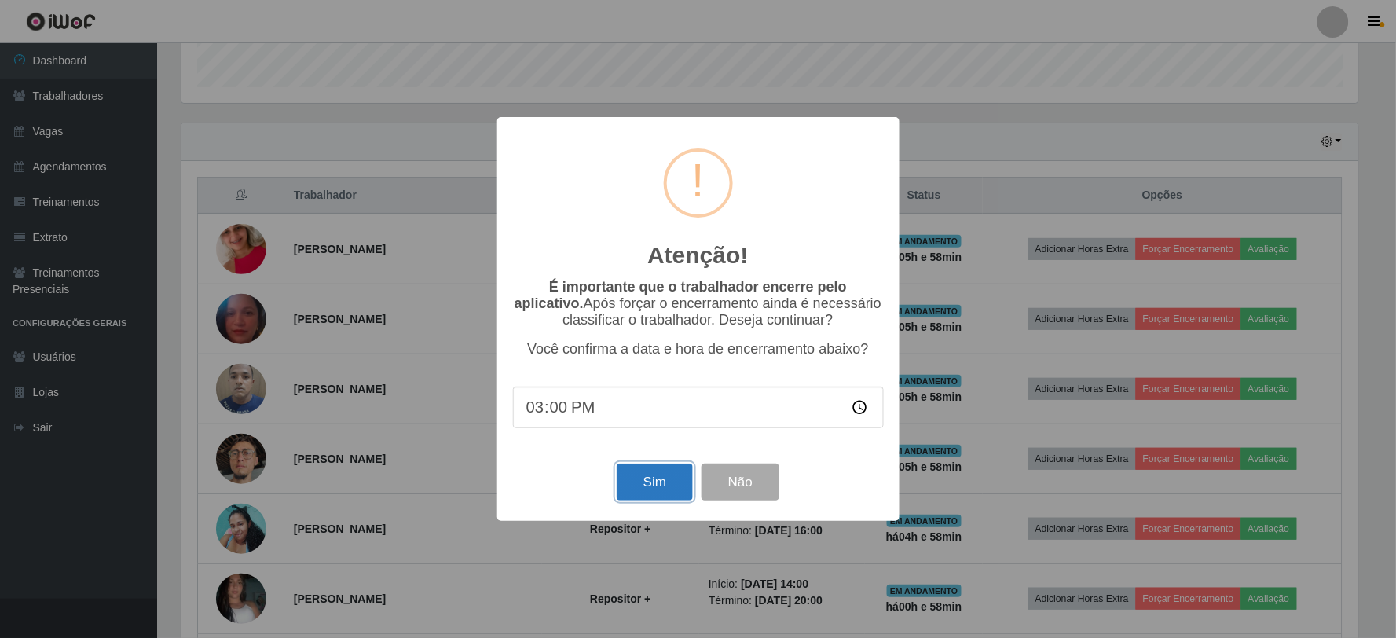
click at [650, 485] on button "Sim" at bounding box center [655, 481] width 76 height 37
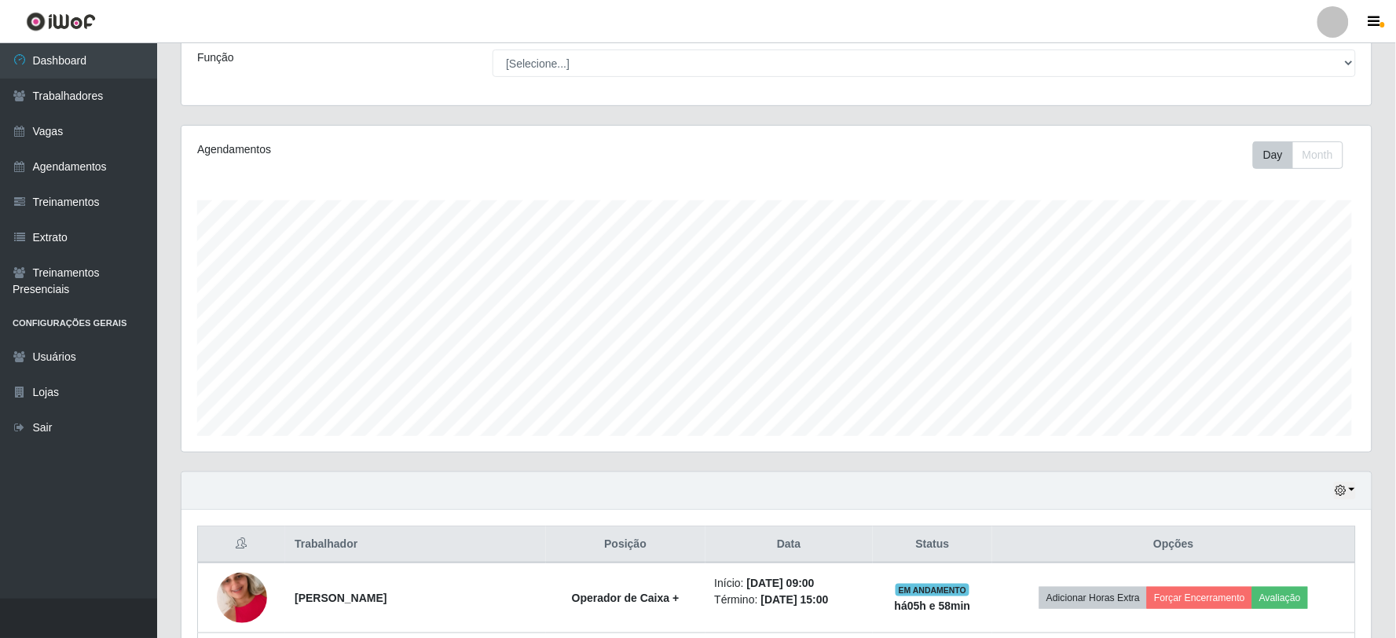
scroll to position [785100, 784250]
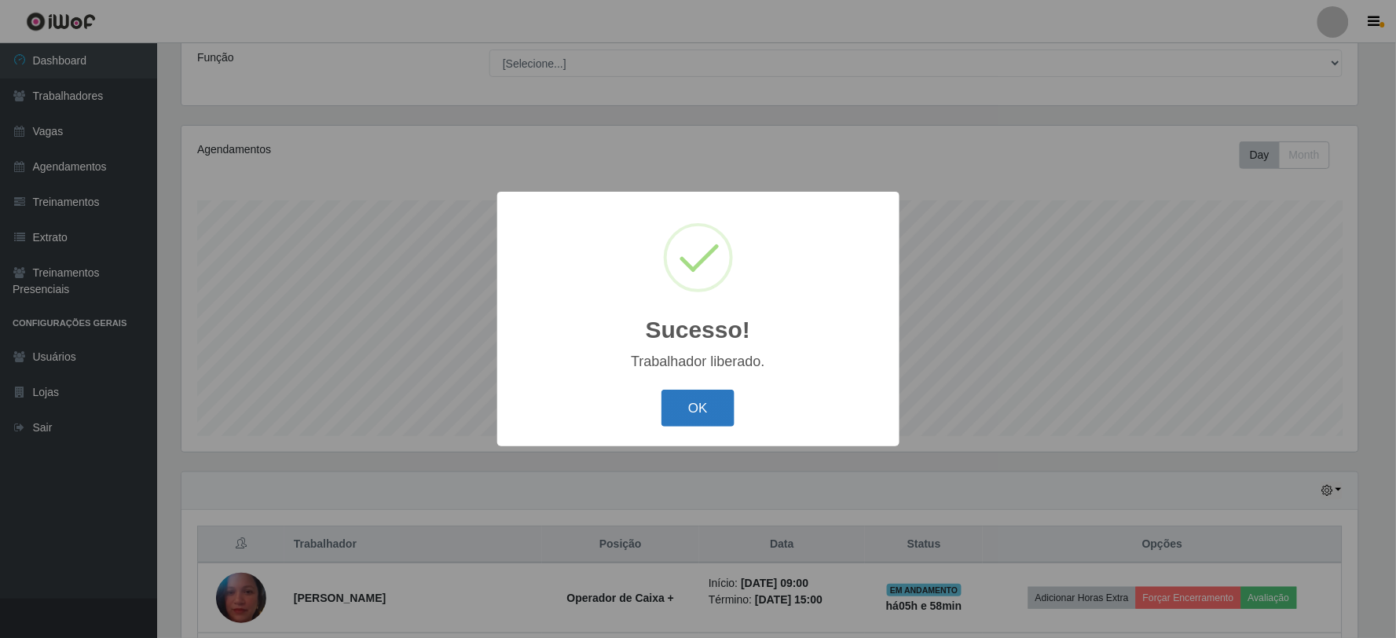
click at [701, 416] on button "OK" at bounding box center [697, 408] width 73 height 37
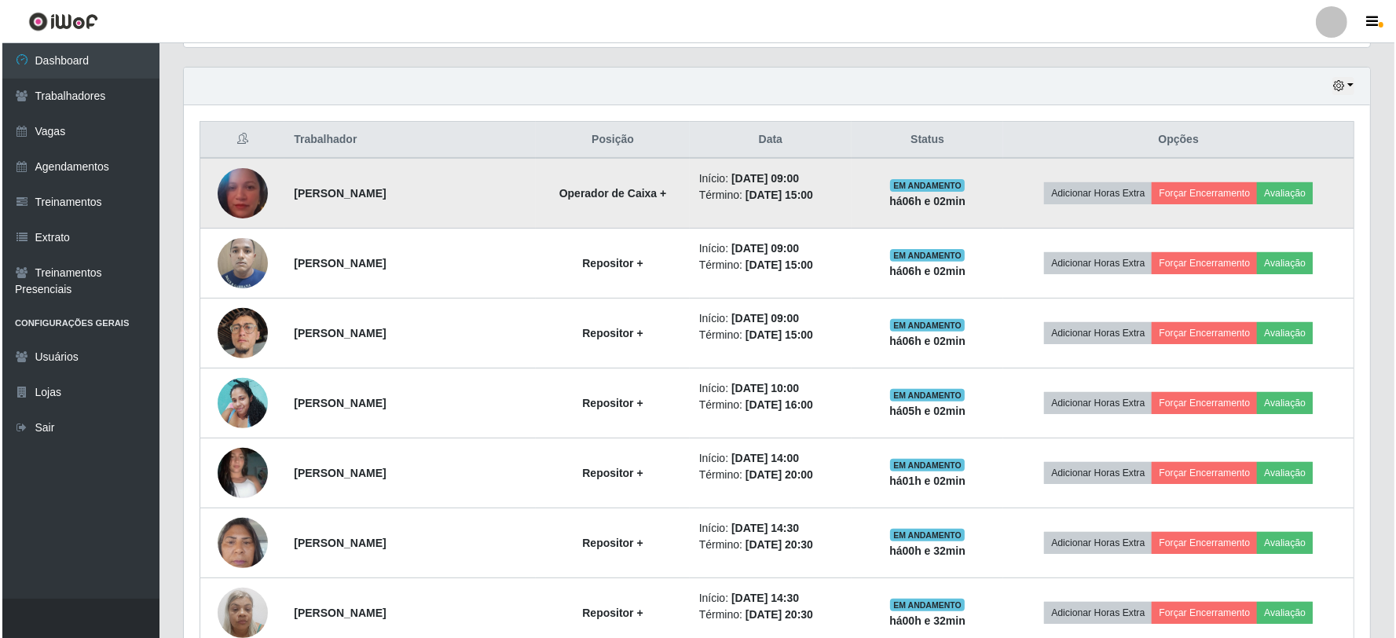
scroll to position [562, 0]
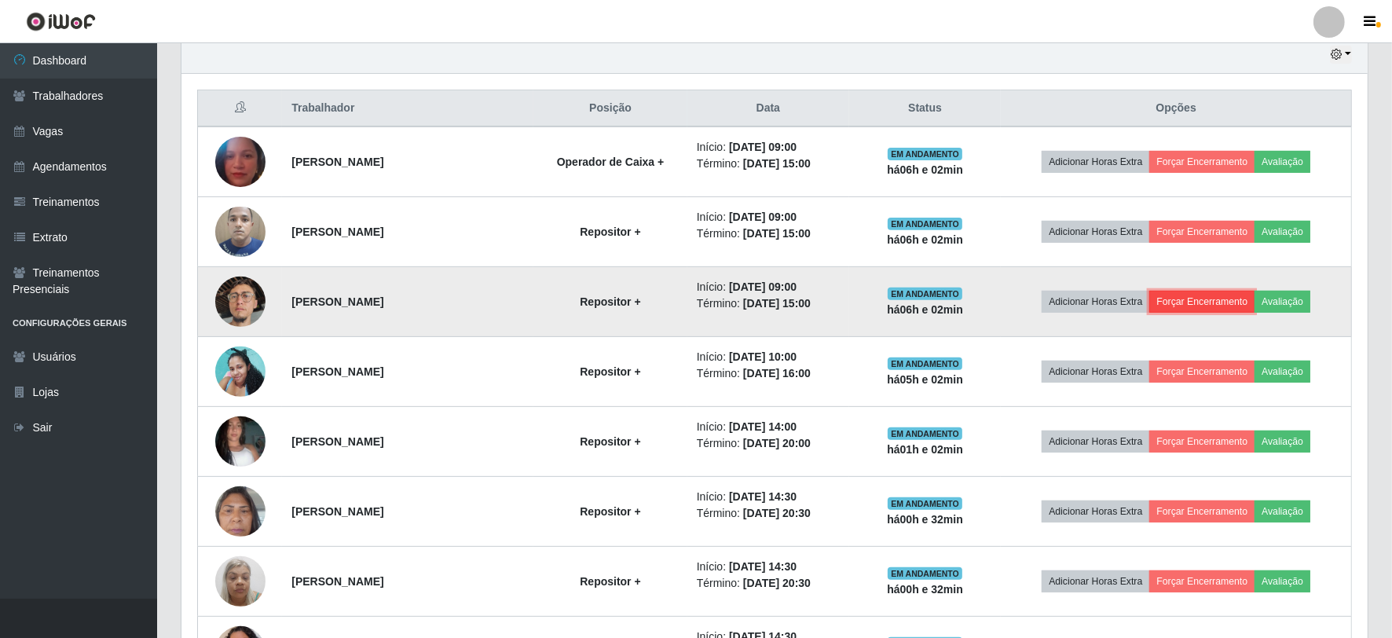
click at [1221, 302] on button "Forçar Encerramento" at bounding box center [1201, 302] width 105 height 22
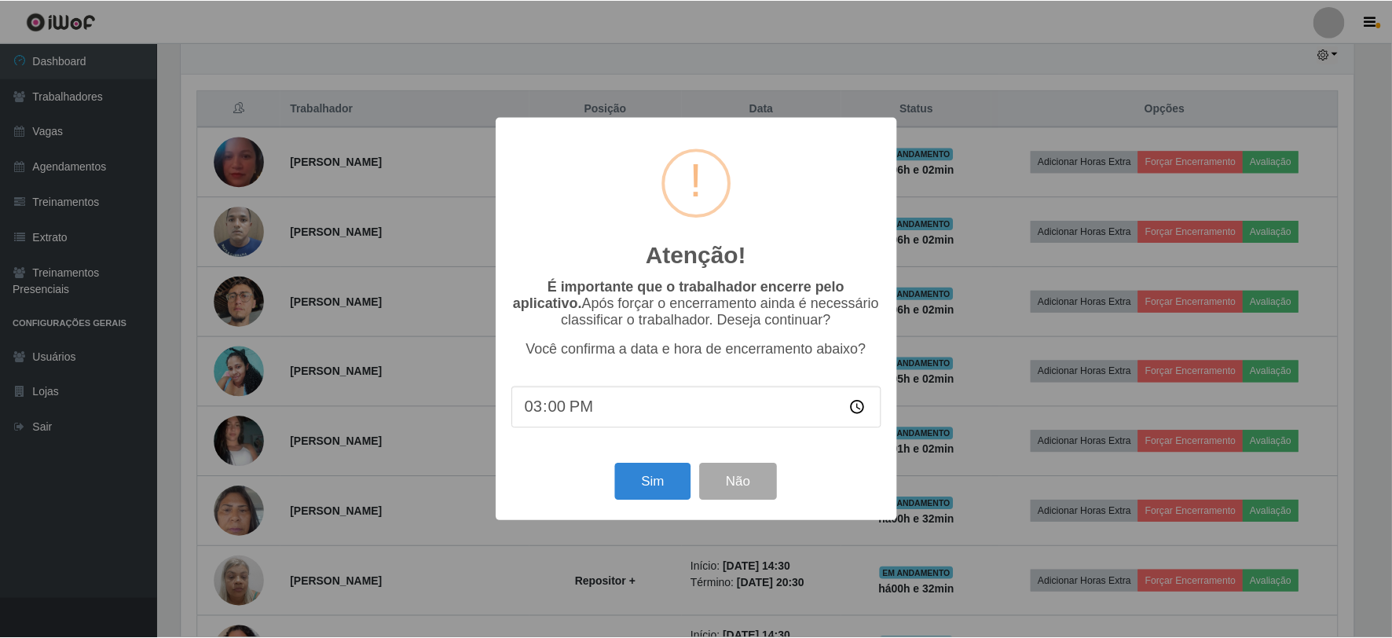
scroll to position [325, 1176]
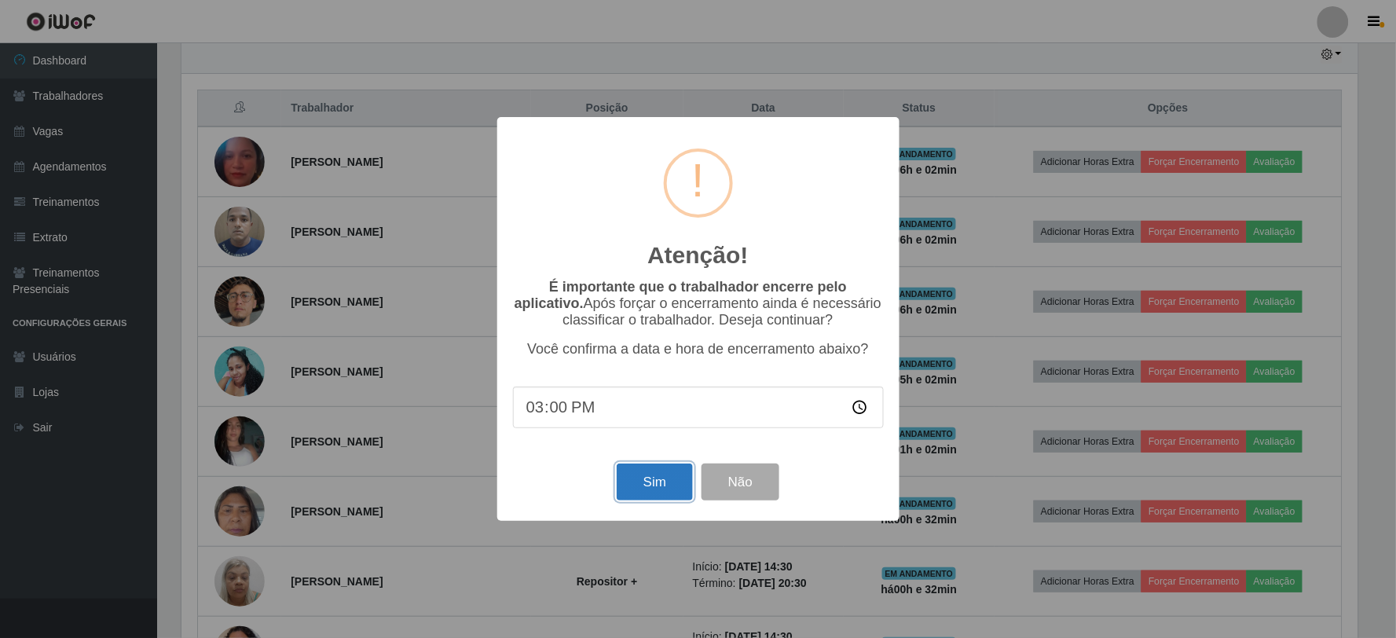
click at [657, 495] on button "Sim" at bounding box center [655, 481] width 76 height 37
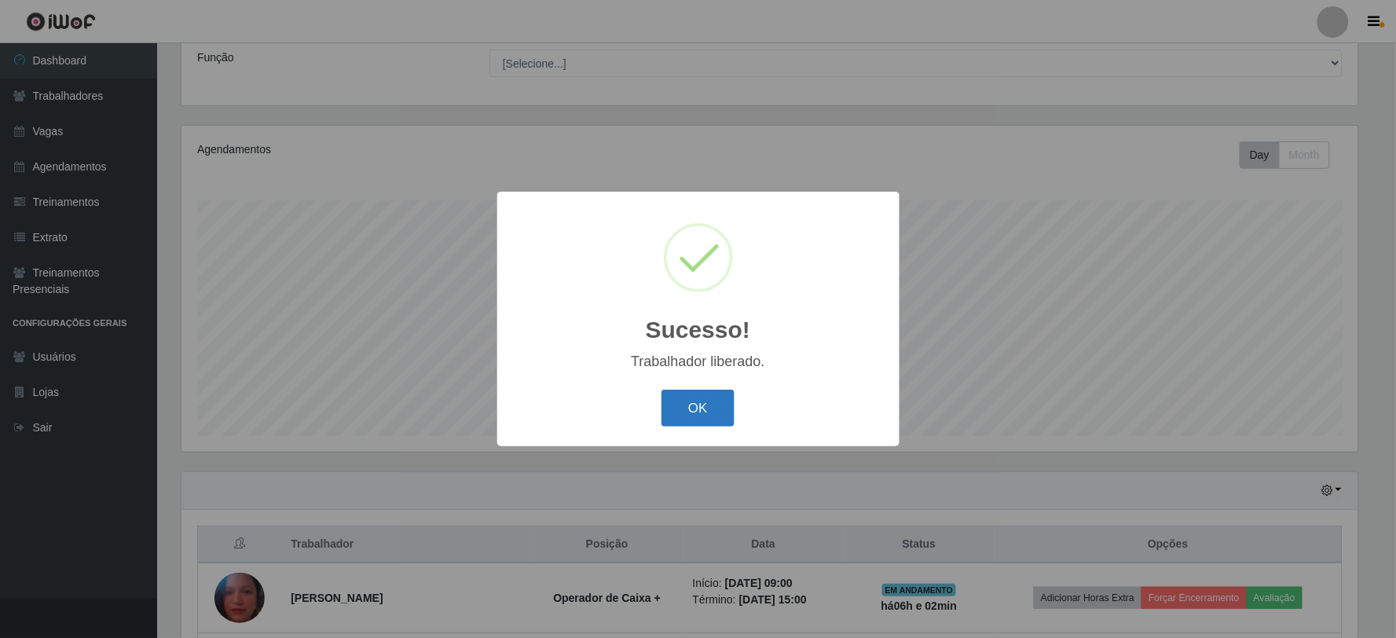
click at [685, 426] on button "OK" at bounding box center [697, 408] width 73 height 37
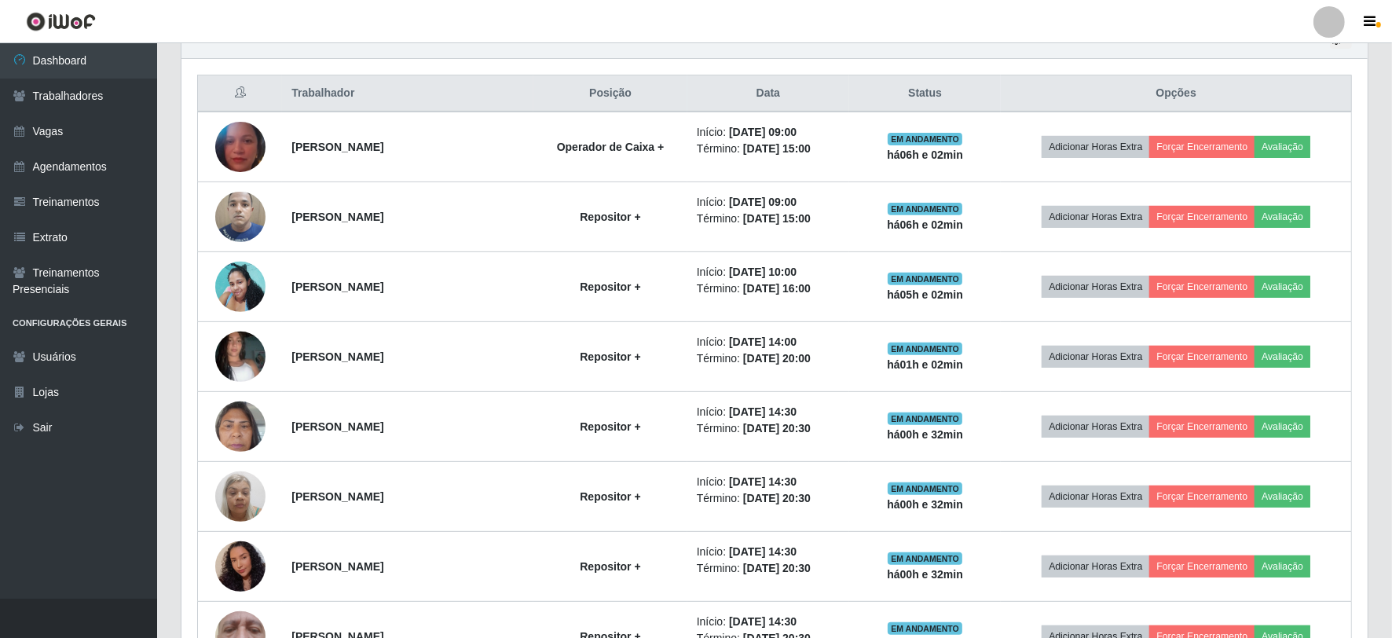
scroll to position [562, 0]
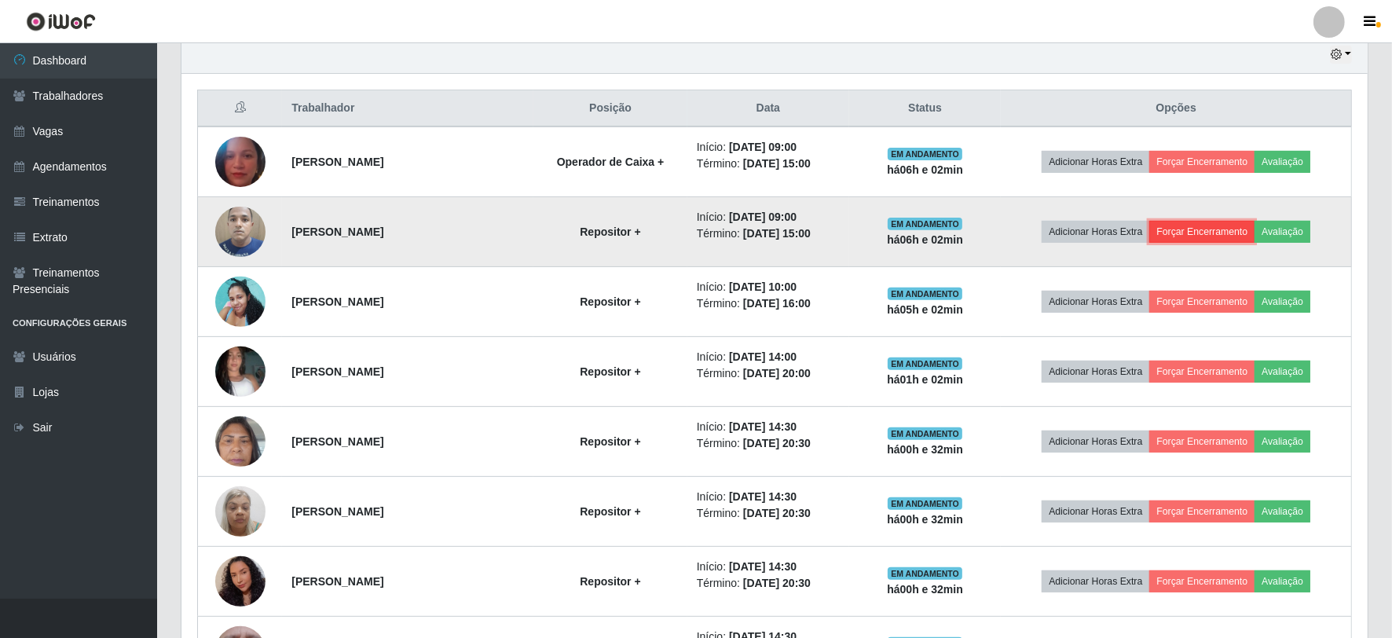
click at [1206, 231] on button "Forçar Encerramento" at bounding box center [1201, 232] width 105 height 22
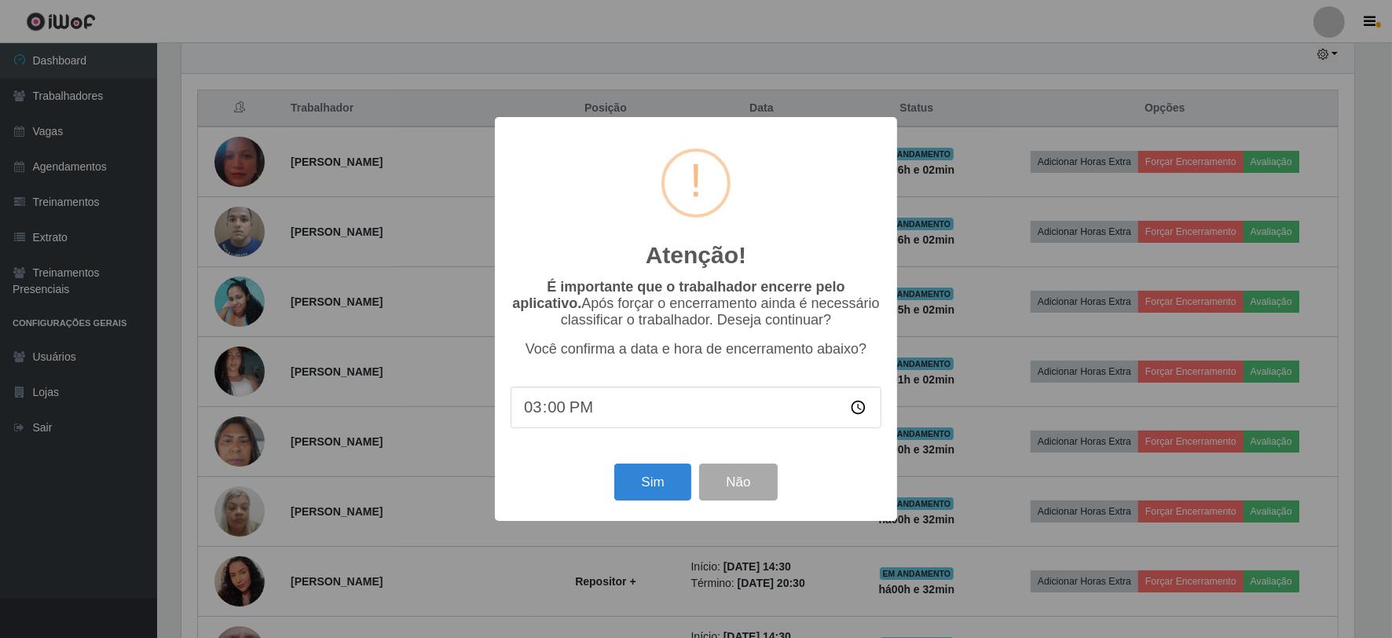
scroll to position [325, 1176]
click at [672, 488] on button "Sim" at bounding box center [655, 481] width 76 height 37
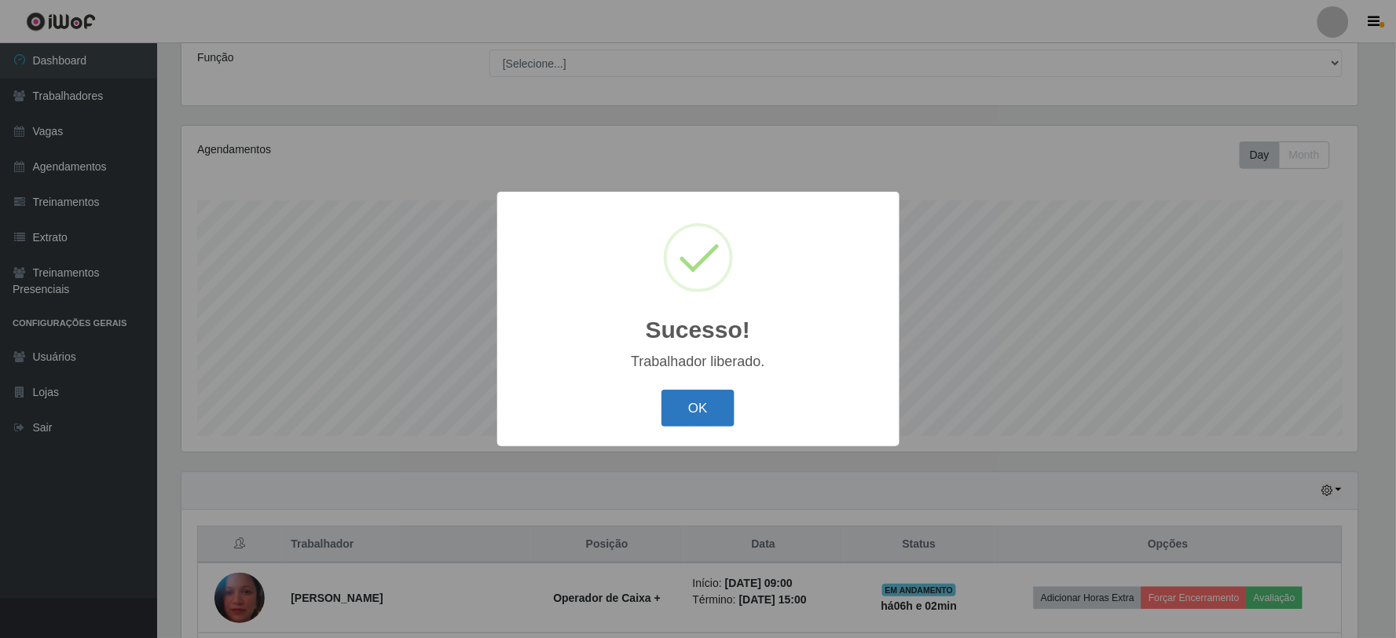
click at [685, 401] on button "OK" at bounding box center [697, 408] width 73 height 37
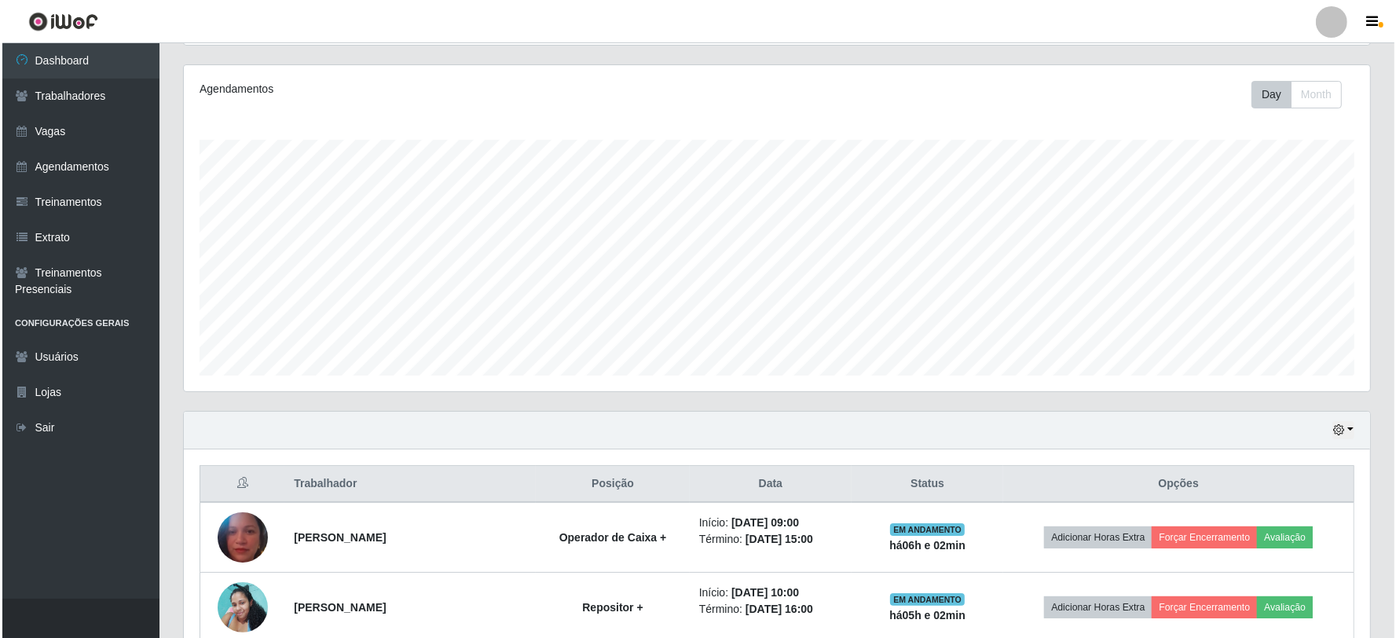
scroll to position [213, 0]
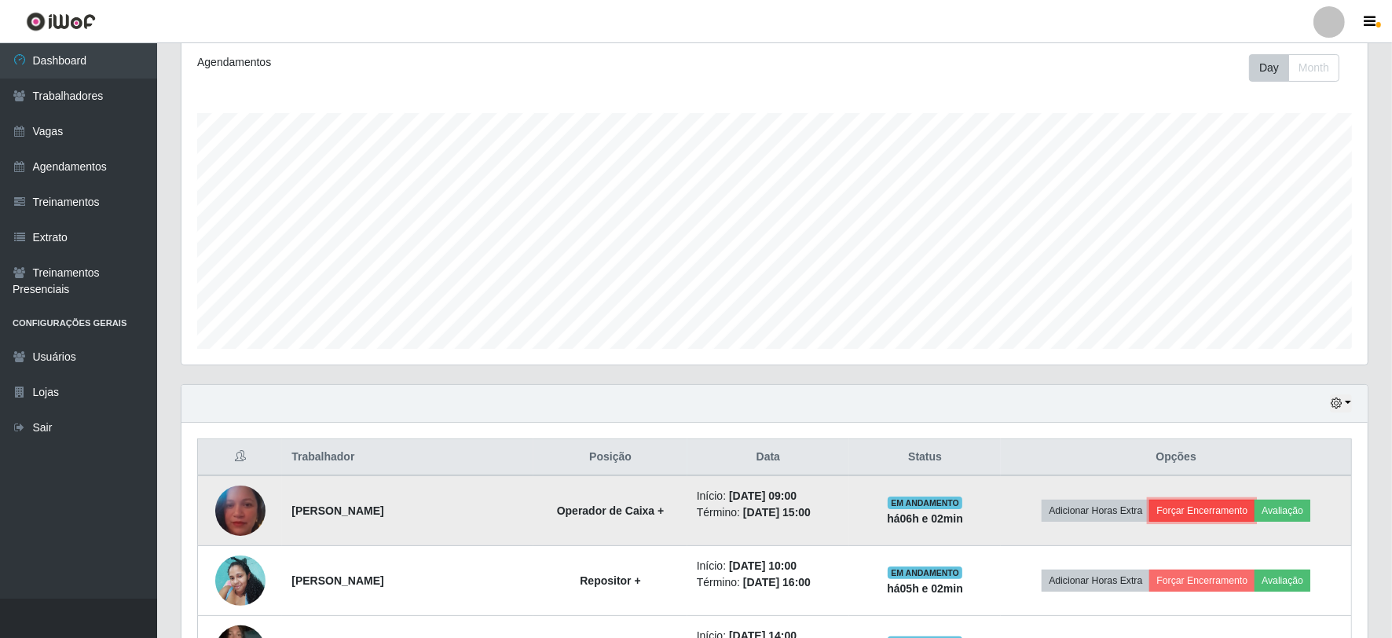
click at [1206, 506] on button "Forçar Encerramento" at bounding box center [1201, 511] width 105 height 22
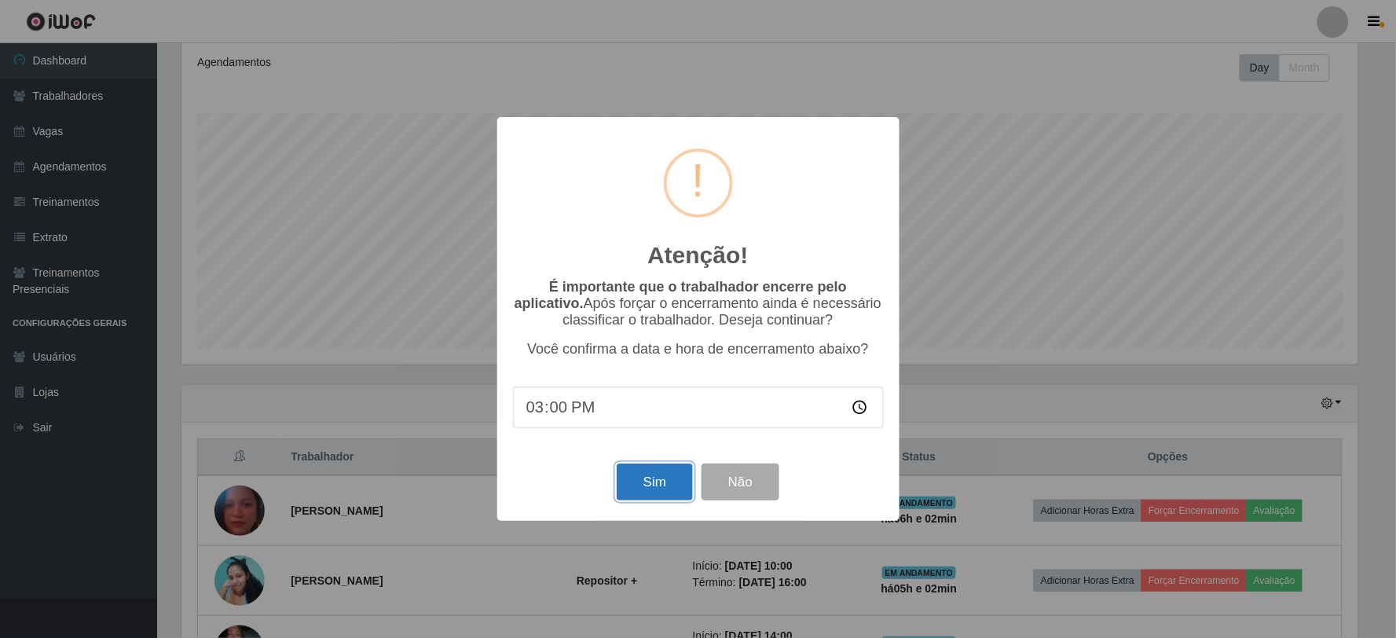
click at [656, 474] on button "Sim" at bounding box center [655, 481] width 76 height 37
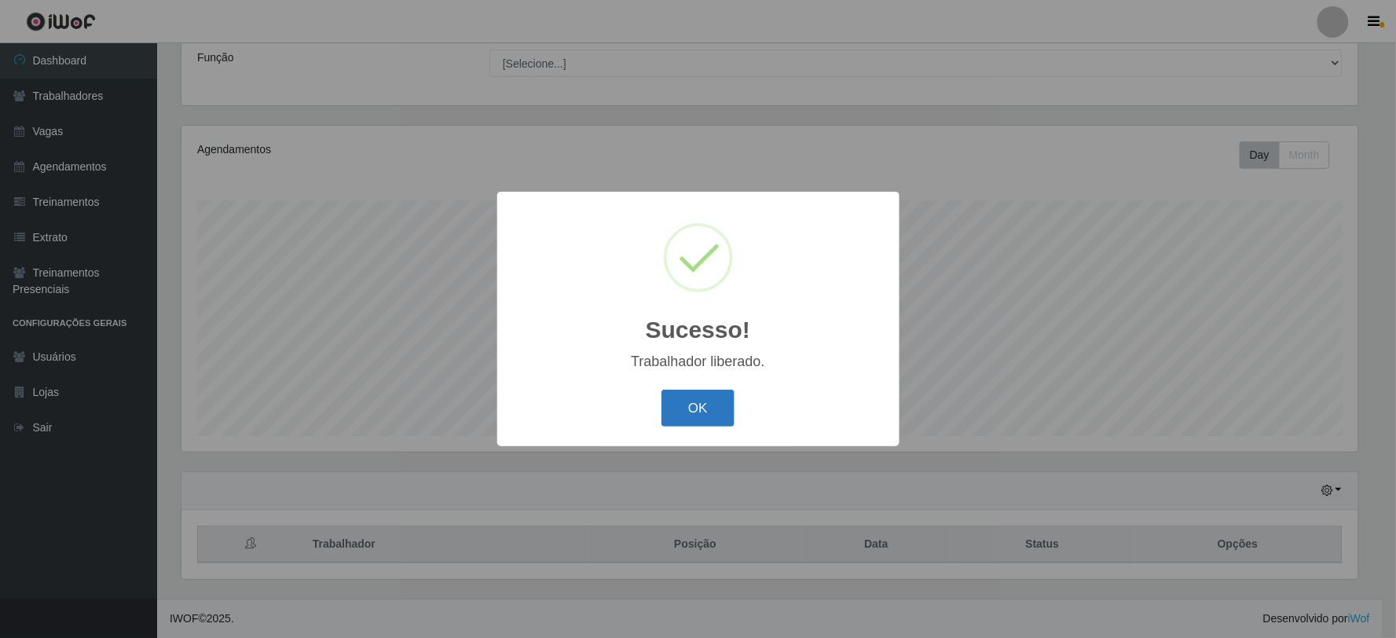
click at [683, 391] on button "OK" at bounding box center [697, 408] width 73 height 37
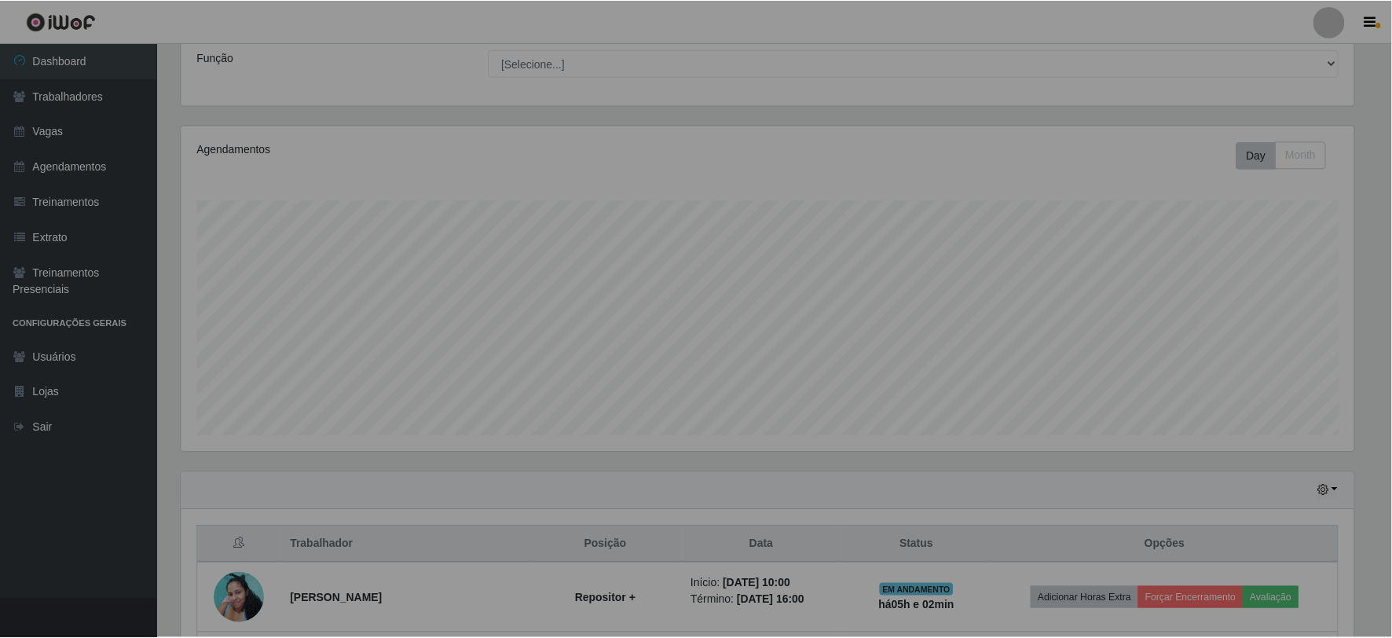
scroll to position [785100, 784241]
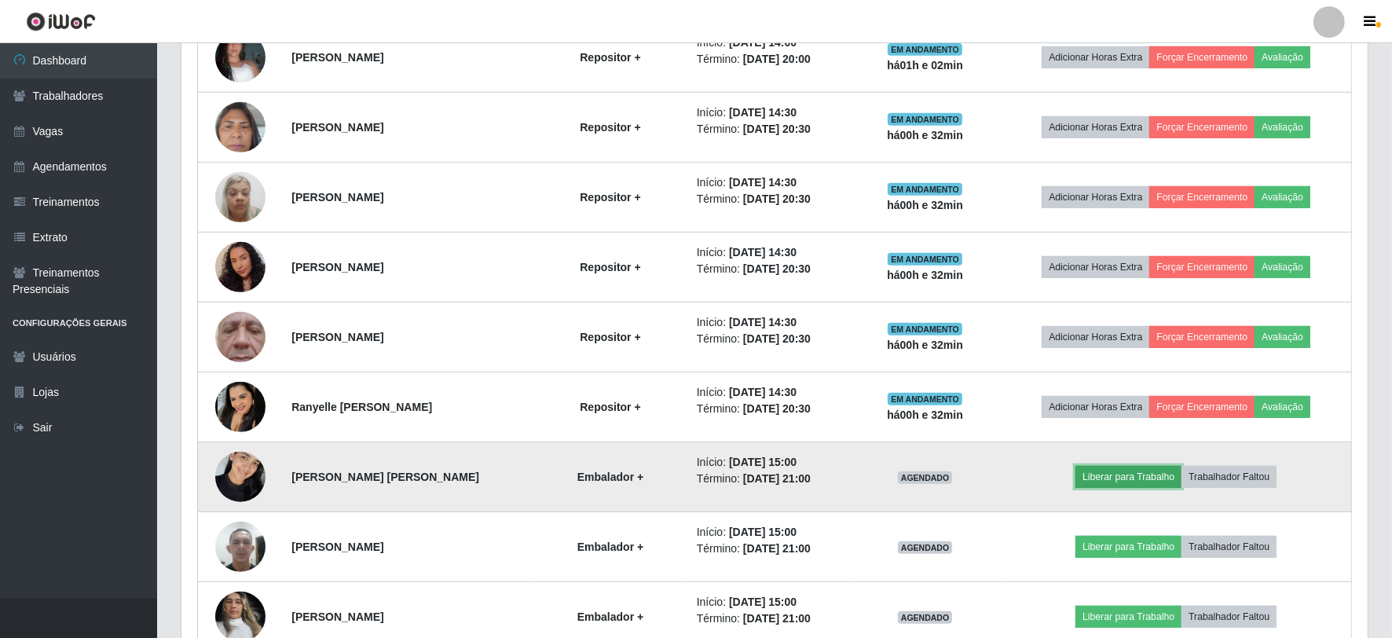
click at [1145, 479] on button "Liberar para Trabalho" at bounding box center [1128, 477] width 106 height 22
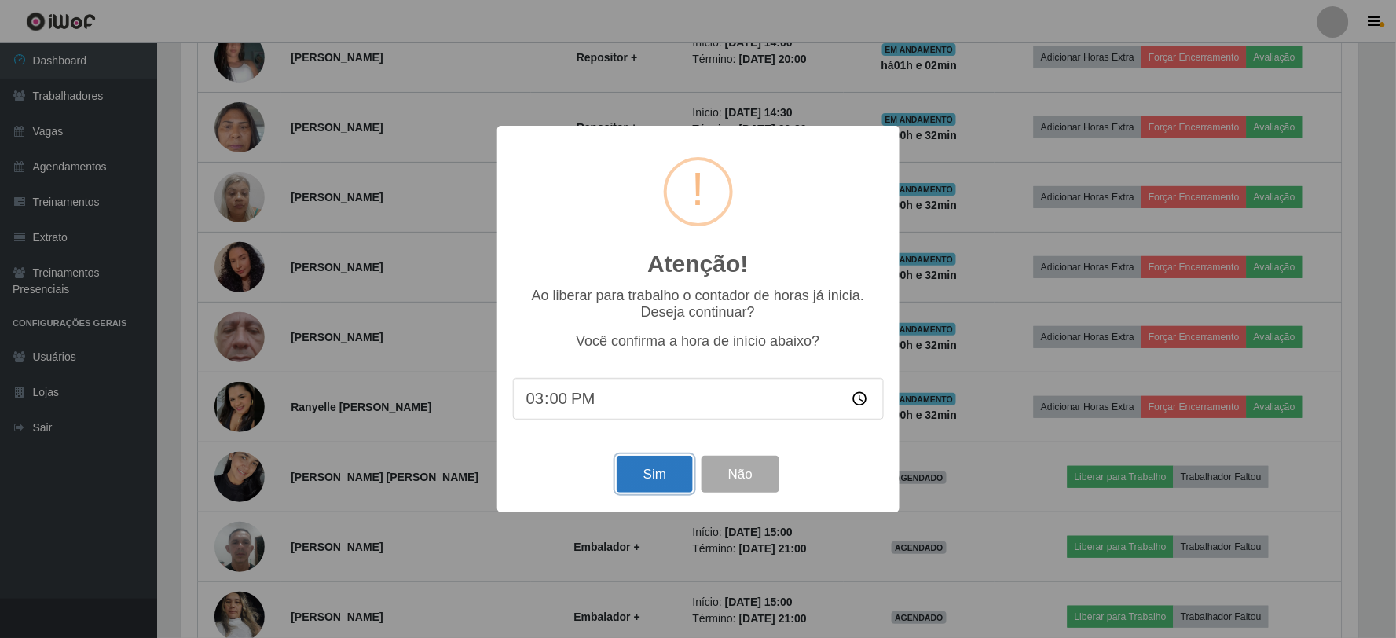
click at [670, 481] on button "Sim" at bounding box center [655, 474] width 76 height 37
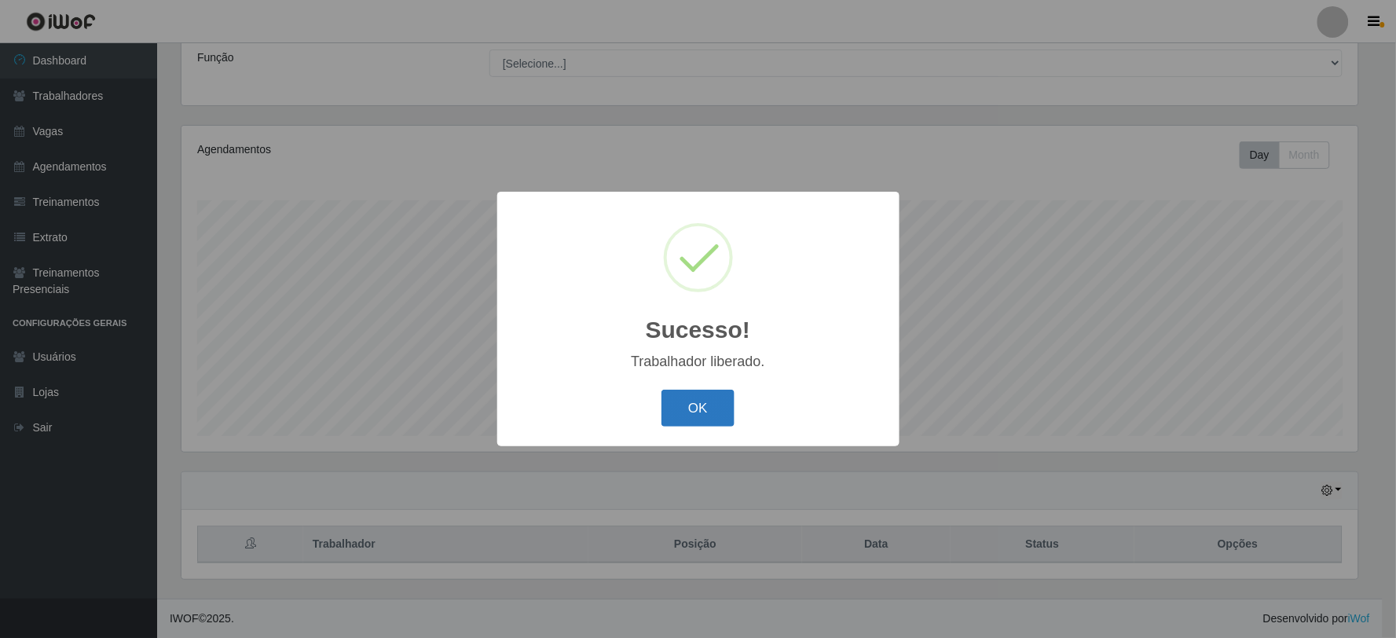
click at [678, 418] on button "OK" at bounding box center [697, 408] width 73 height 37
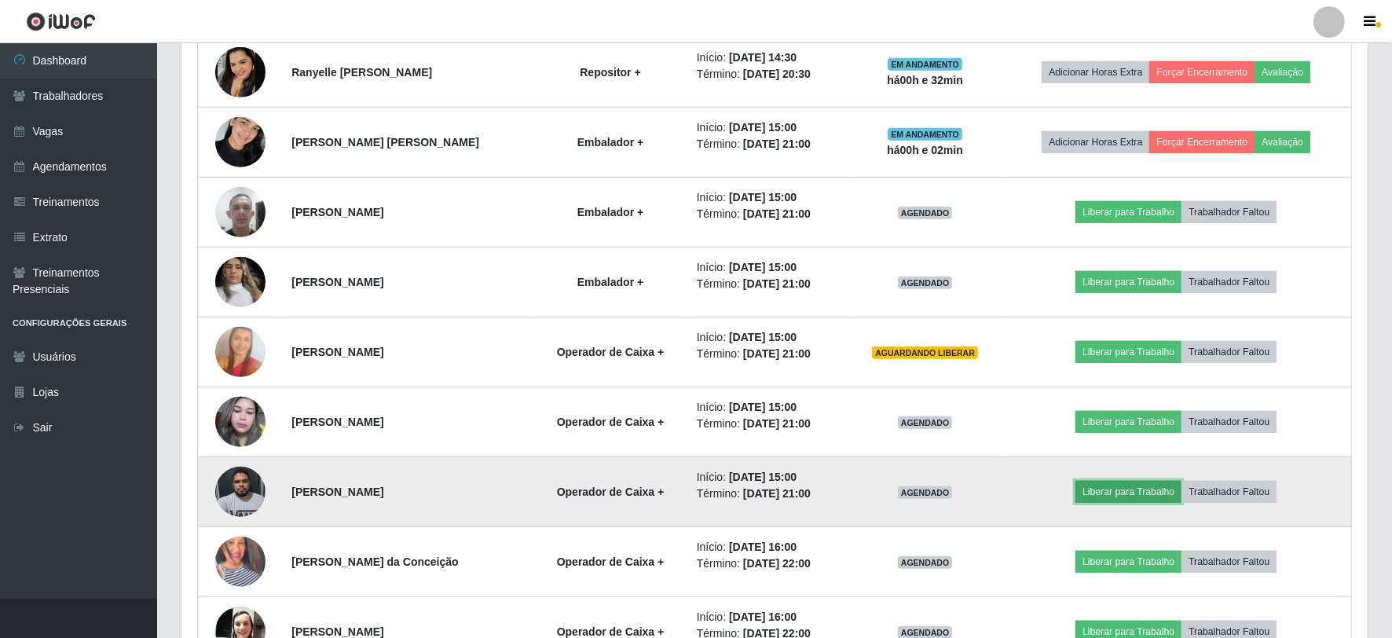
click at [1129, 492] on button "Liberar para Trabalho" at bounding box center [1128, 492] width 106 height 22
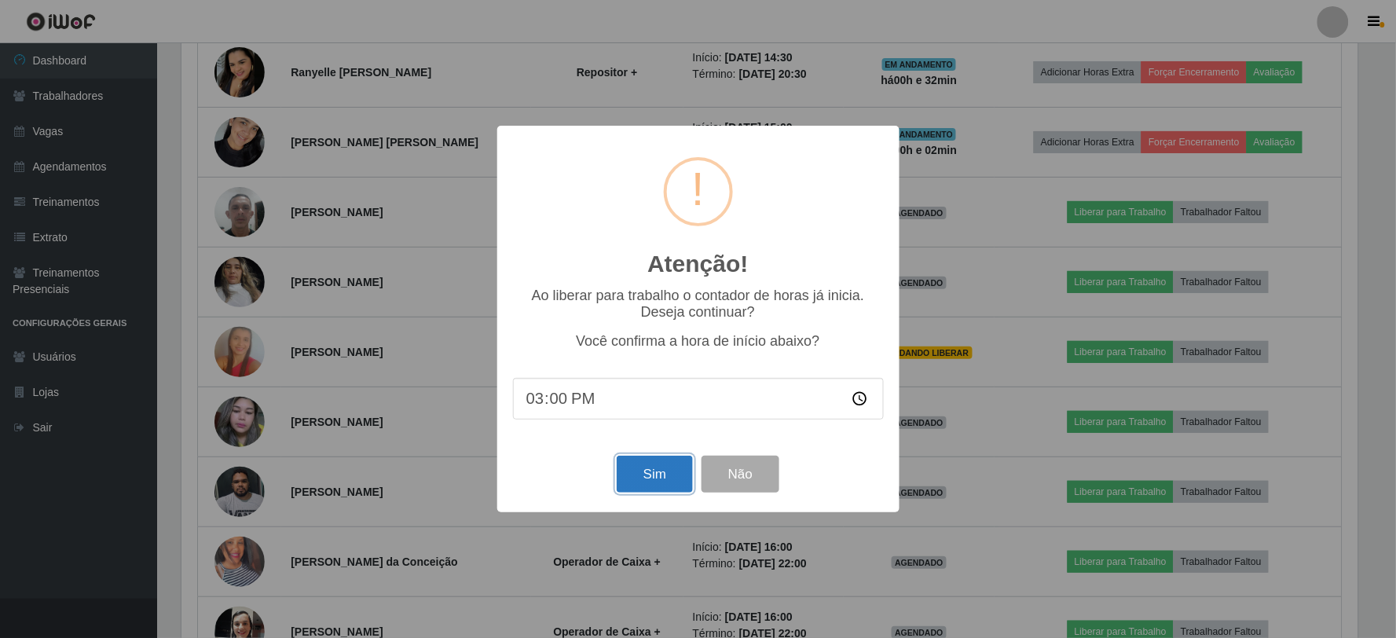
click at [663, 466] on button "Sim" at bounding box center [655, 474] width 76 height 37
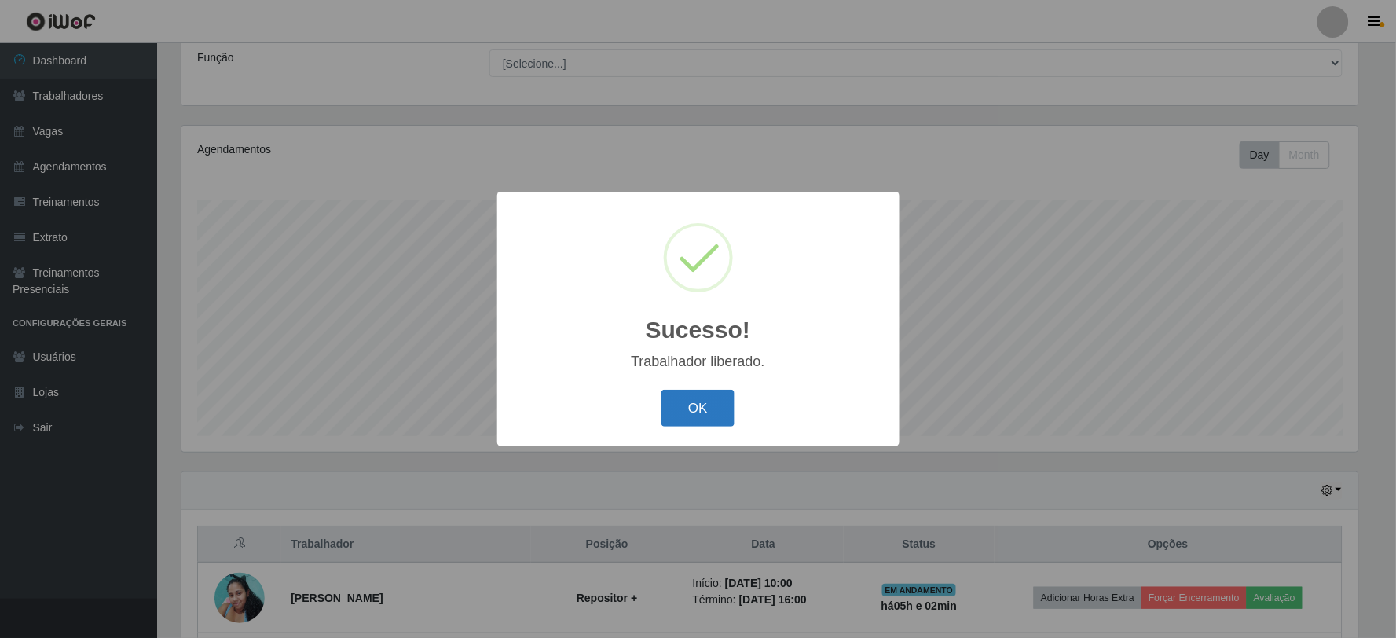
click at [690, 412] on button "OK" at bounding box center [697, 408] width 73 height 37
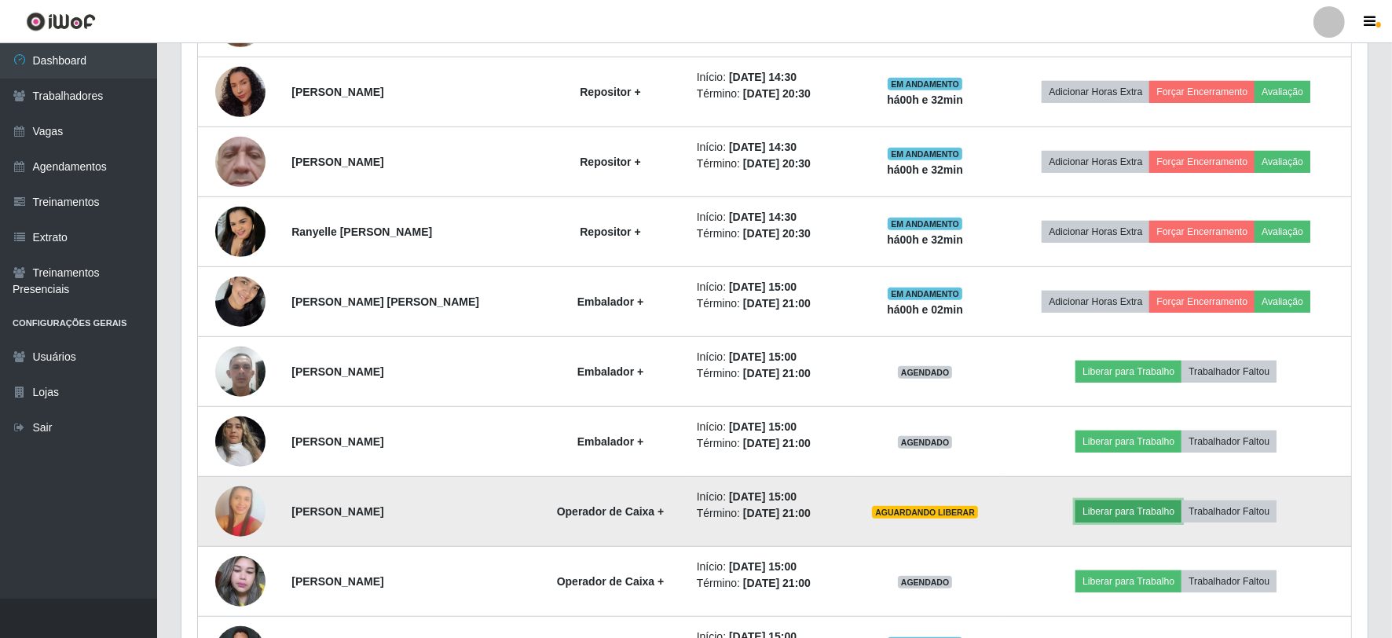
click at [1143, 514] on button "Liberar para Trabalho" at bounding box center [1128, 511] width 106 height 22
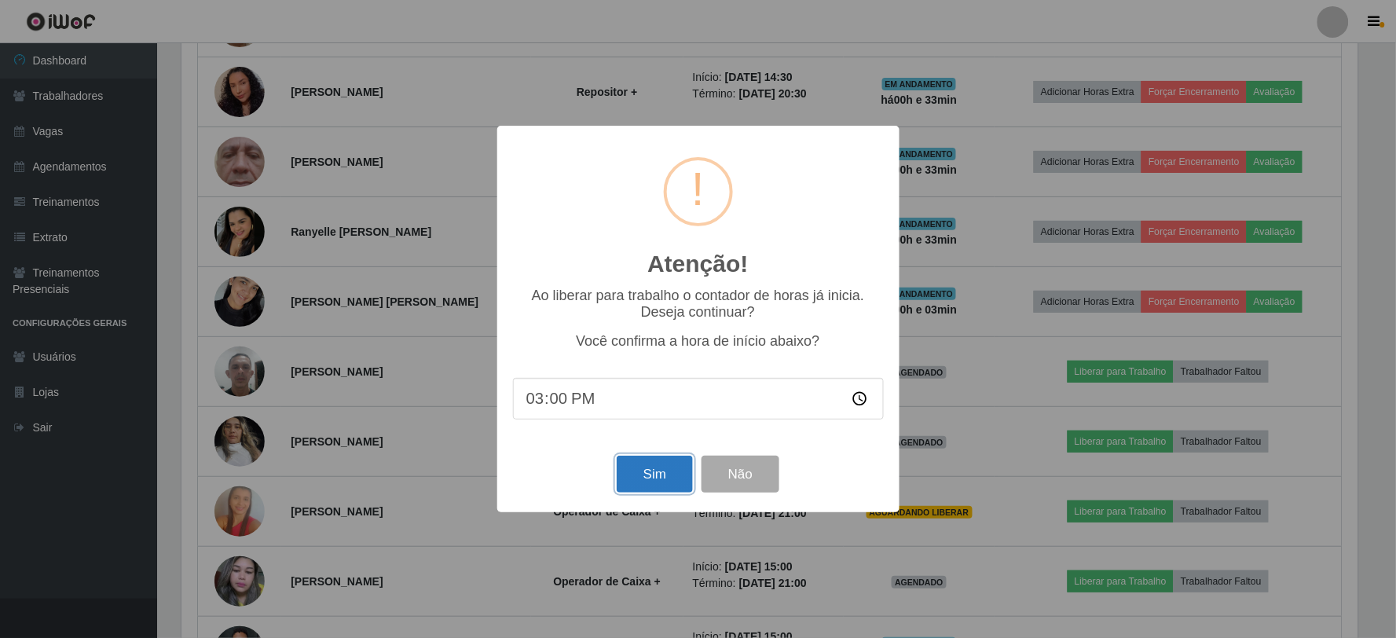
click at [653, 467] on button "Sim" at bounding box center [655, 474] width 76 height 37
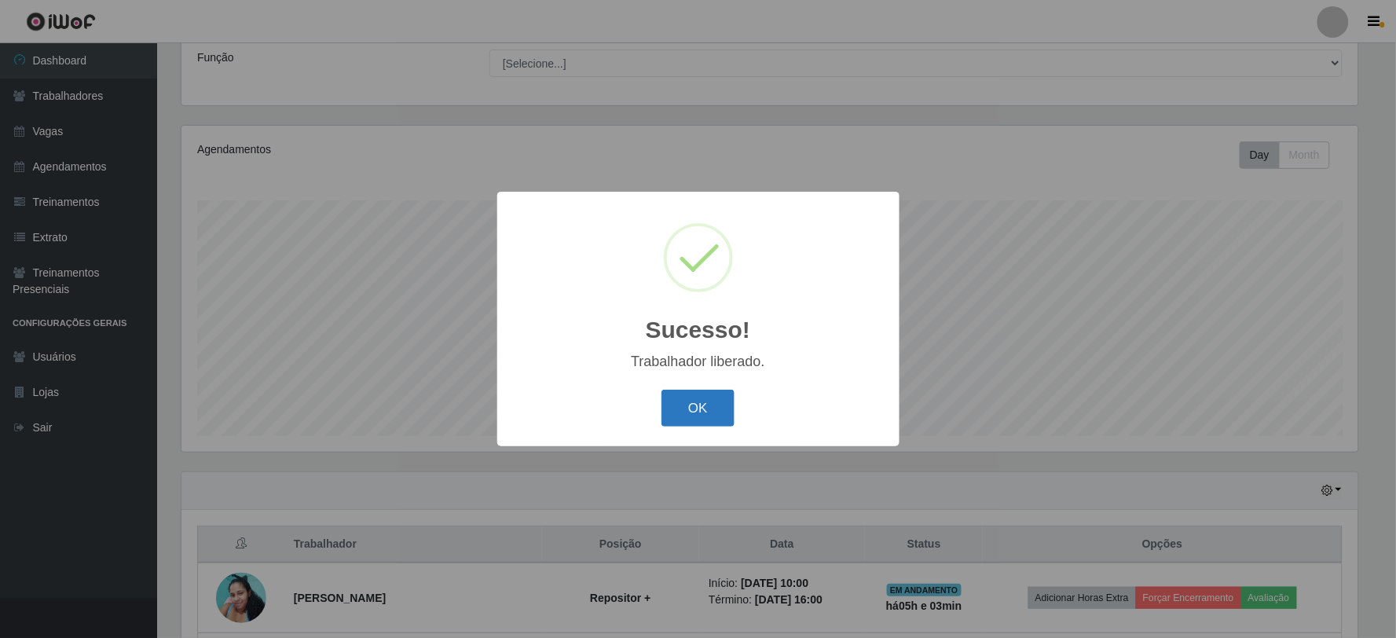
click at [723, 414] on button "OK" at bounding box center [697, 408] width 73 height 37
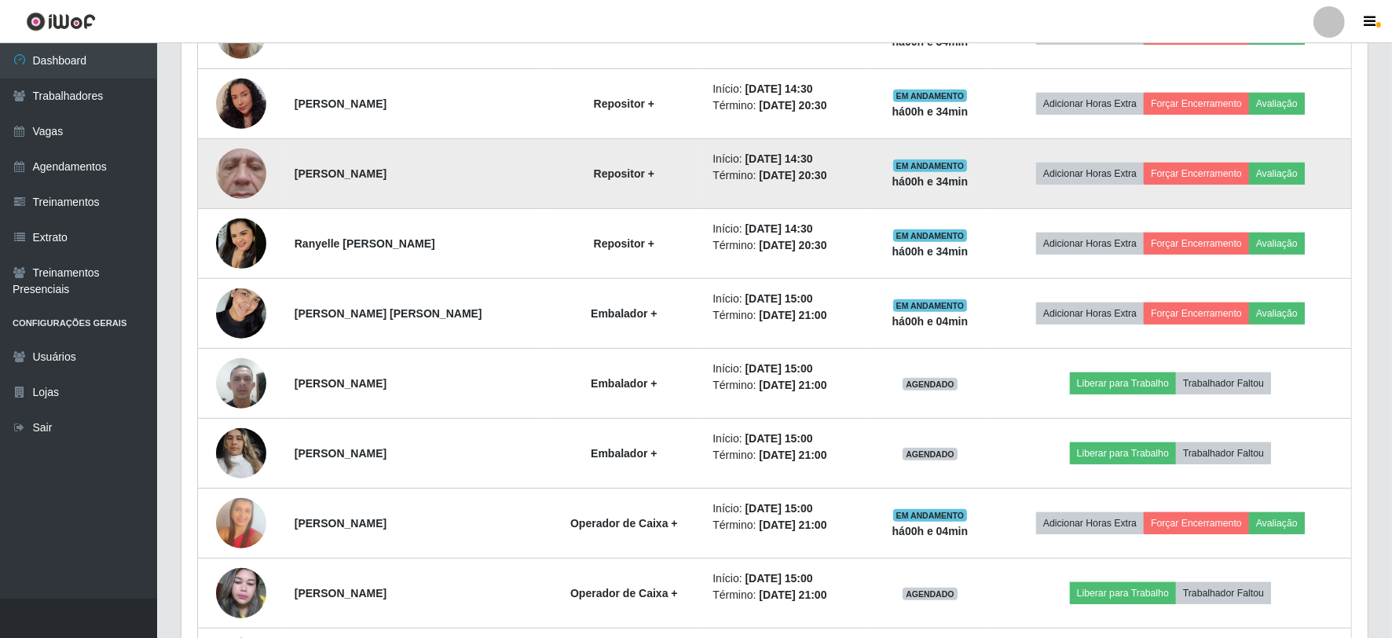
scroll to position [911, 0]
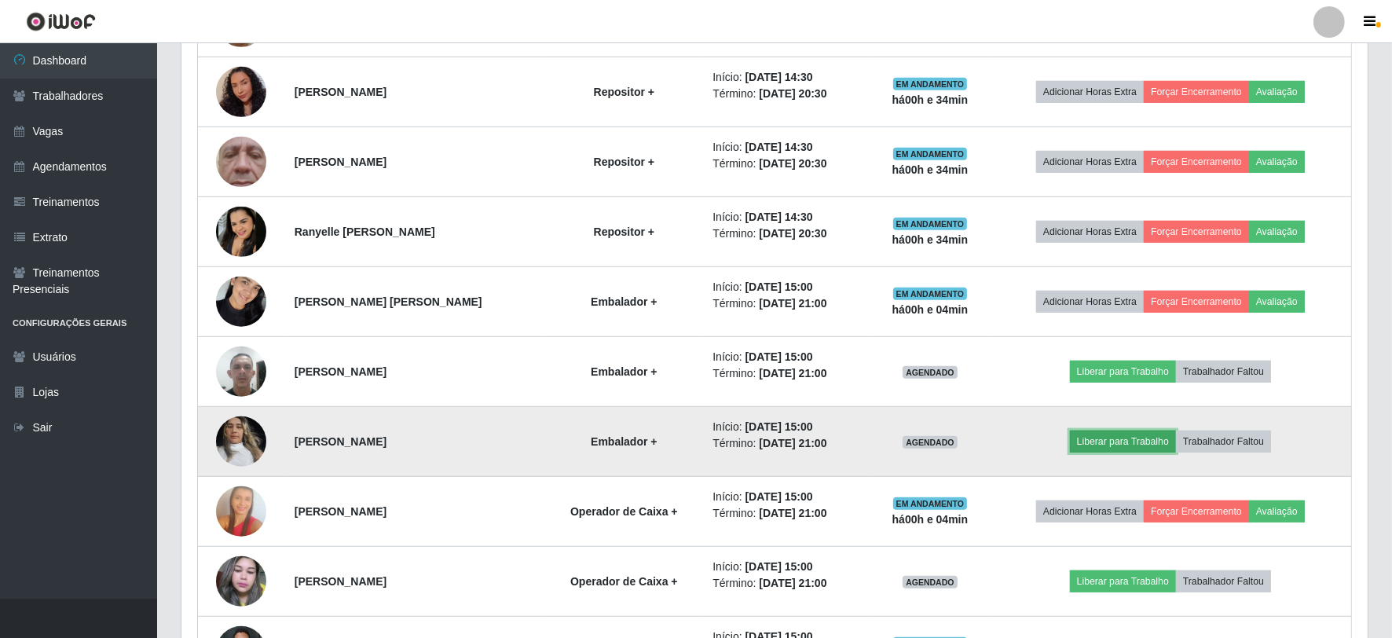
click at [1111, 442] on button "Liberar para Trabalho" at bounding box center [1123, 441] width 106 height 22
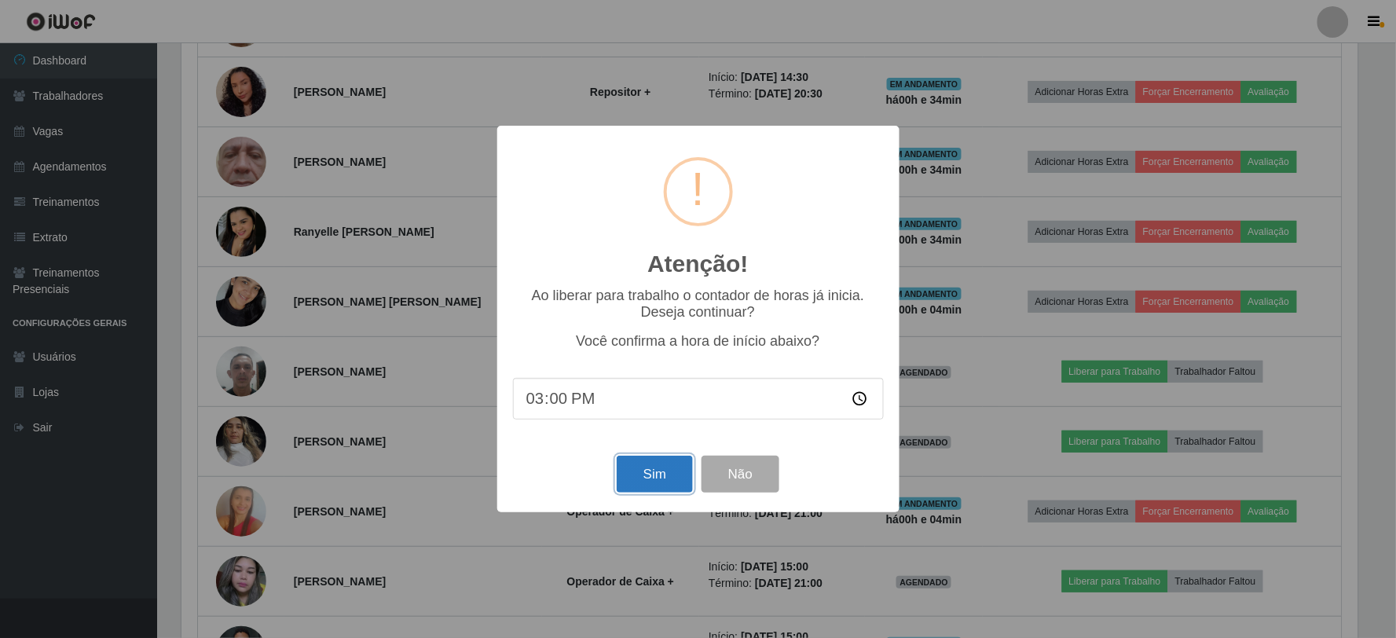
click at [653, 464] on button "Sim" at bounding box center [655, 474] width 76 height 37
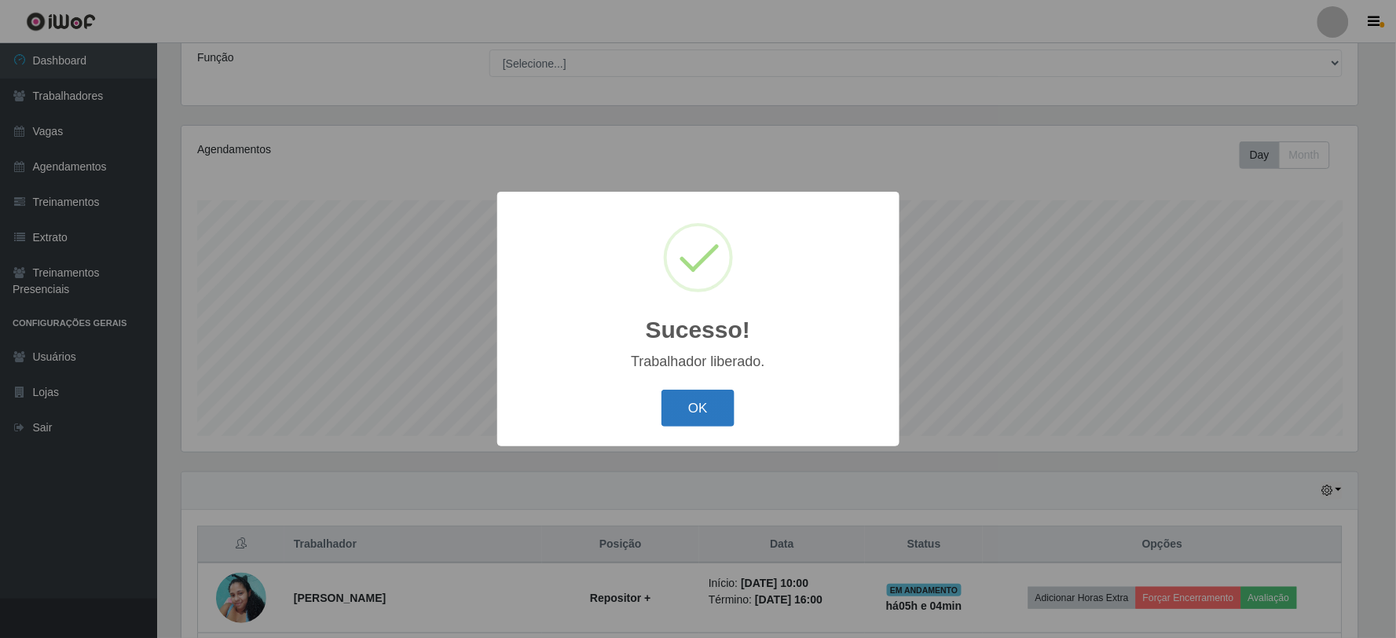
click at [682, 409] on button "OK" at bounding box center [697, 408] width 73 height 37
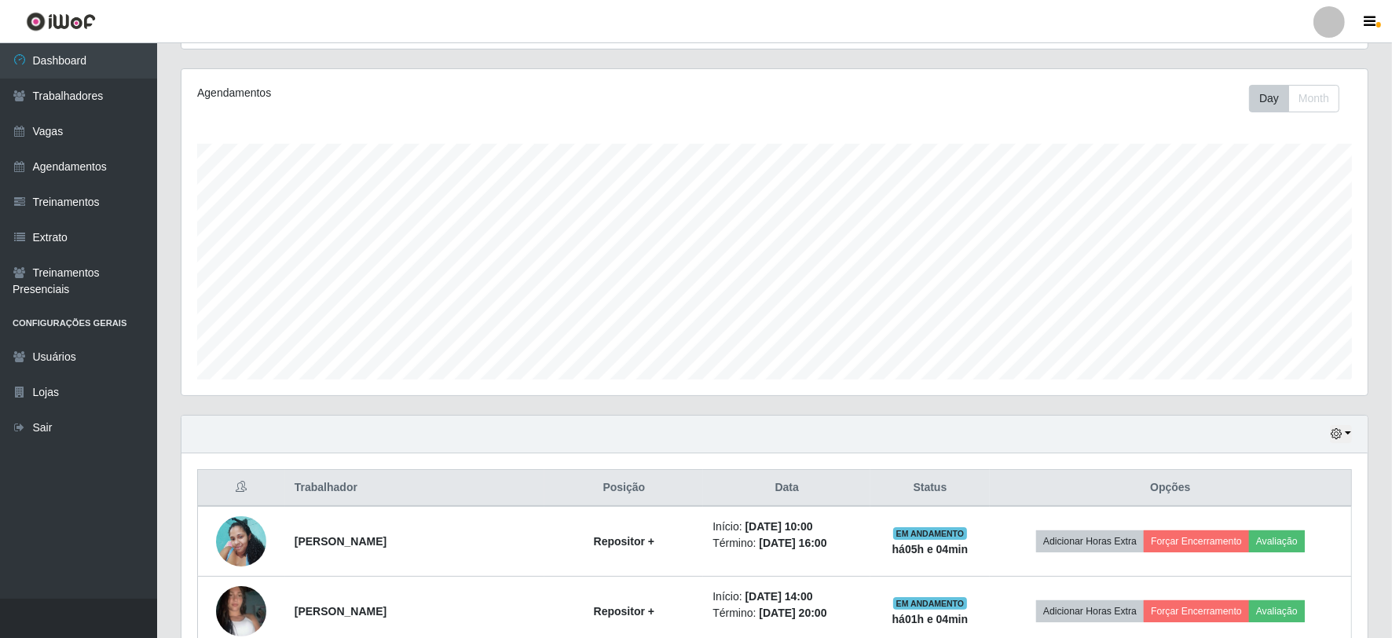
scroll to position [213, 0]
